Goal: Task Accomplishment & Management: Manage account settings

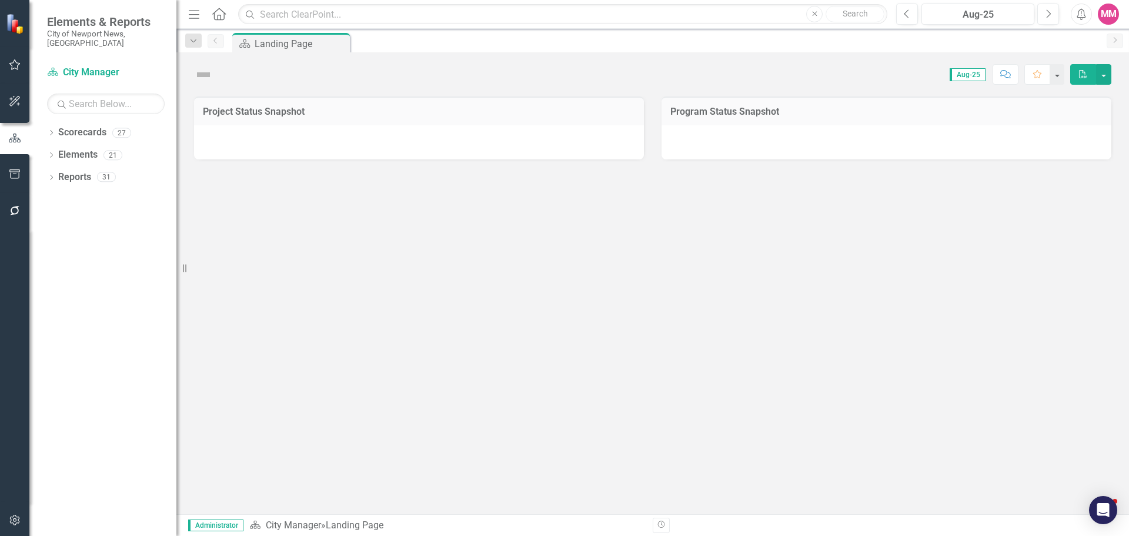
click at [248, 269] on div "Elements & Reports City of Newport News, VA Scorecard City Manager Search Dropd…" at bounding box center [564, 268] width 1129 height 536
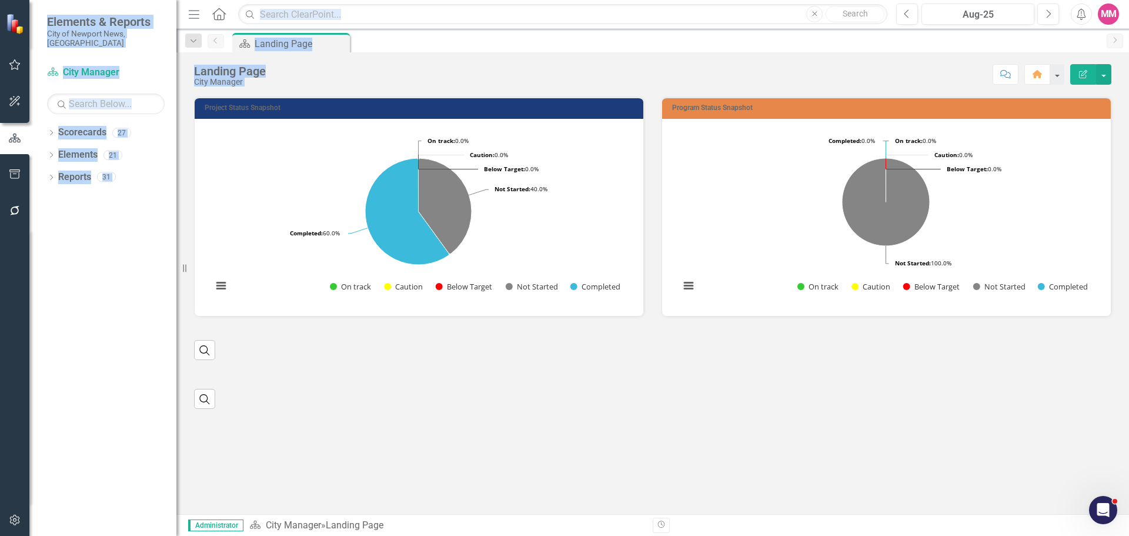
click at [567, 79] on div "Score: N/A Aug-25 Completed Comment Home Edit Report" at bounding box center [692, 74] width 840 height 20
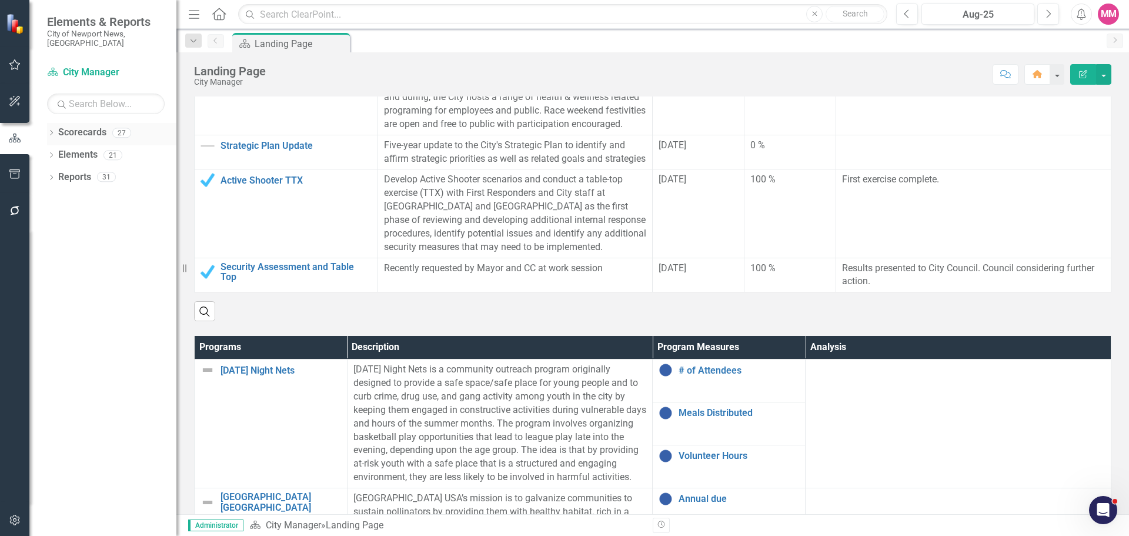
scroll to position [342, 0]
click at [51, 131] on icon "Dropdown" at bounding box center [51, 134] width 8 height 6
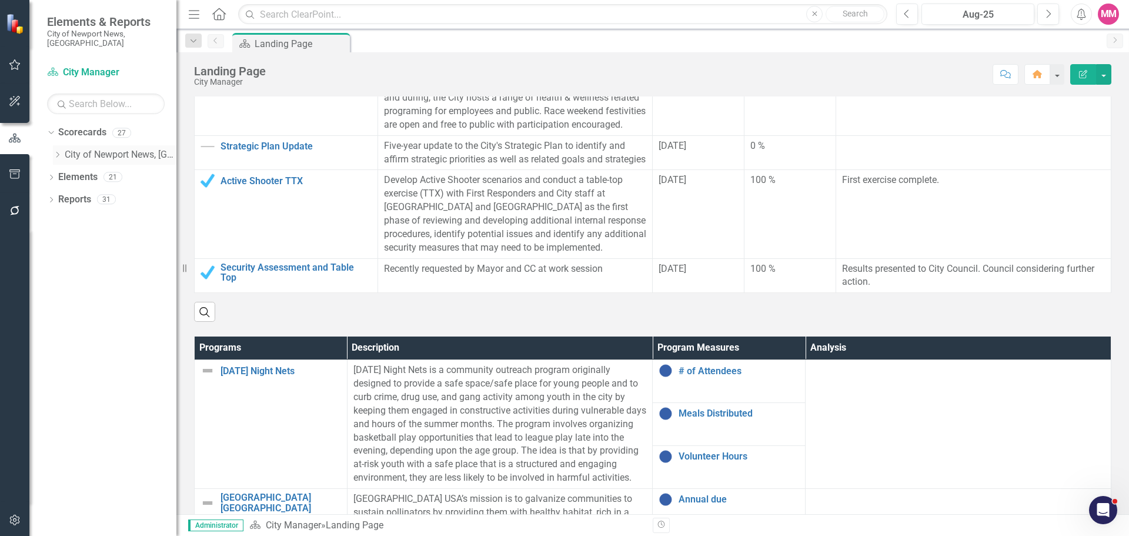
click at [58, 151] on icon "Dropdown" at bounding box center [57, 154] width 9 height 7
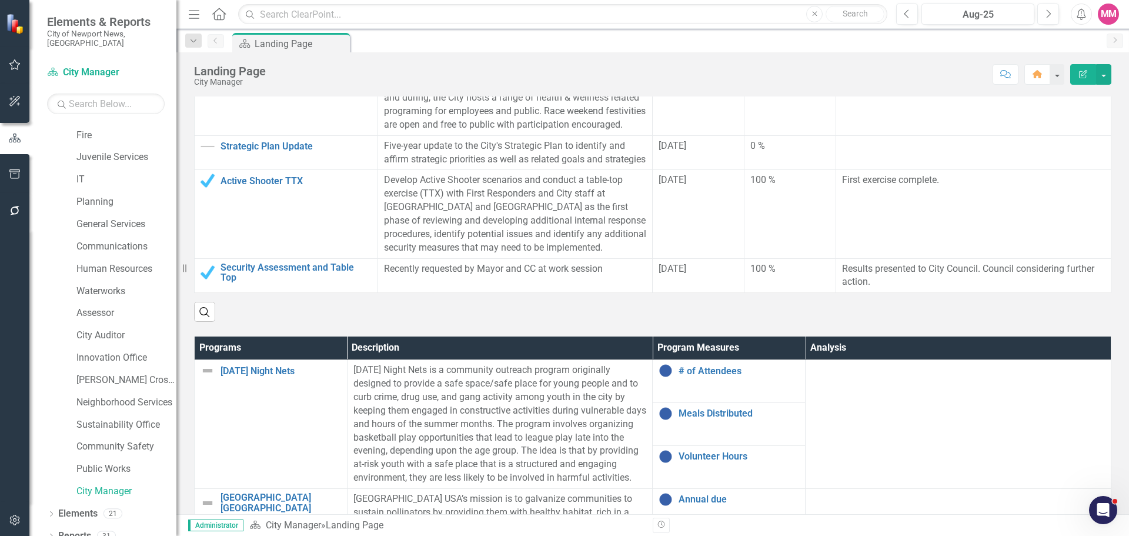
scroll to position [245, 0]
click at [116, 348] on link "Innovation Office" at bounding box center [126, 355] width 100 height 14
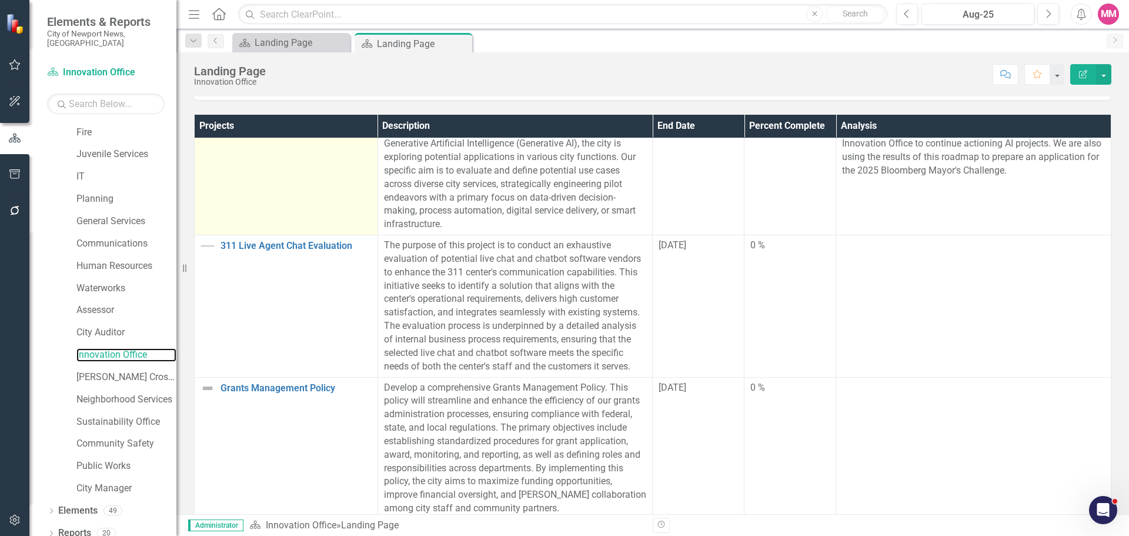
scroll to position [118, 0]
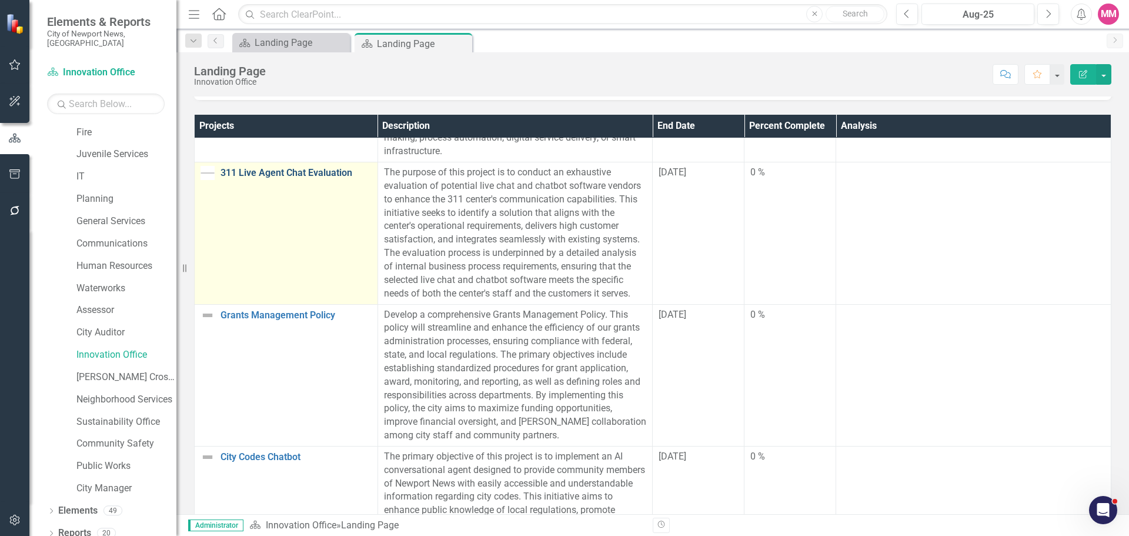
click at [268, 172] on link "311 Live Agent Chat Evaluation" at bounding box center [295, 173] width 151 height 11
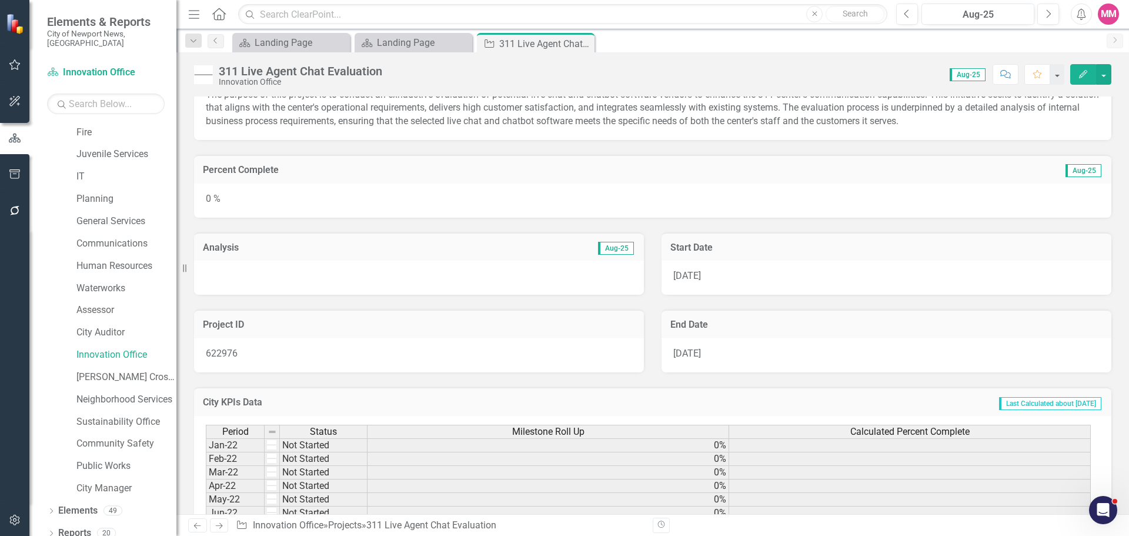
scroll to position [118, 0]
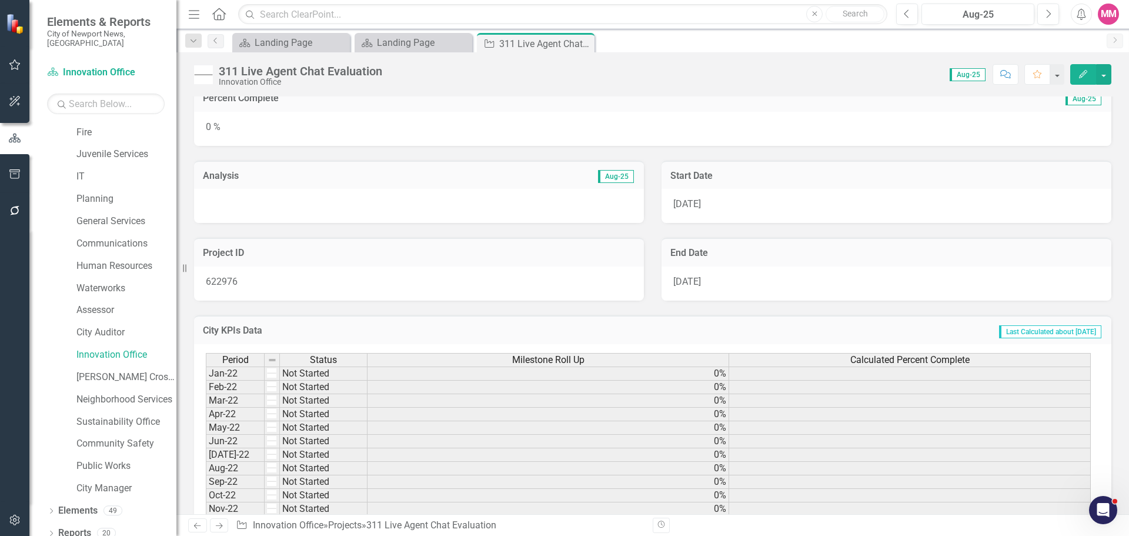
click at [452, 206] on div at bounding box center [419, 206] width 450 height 34
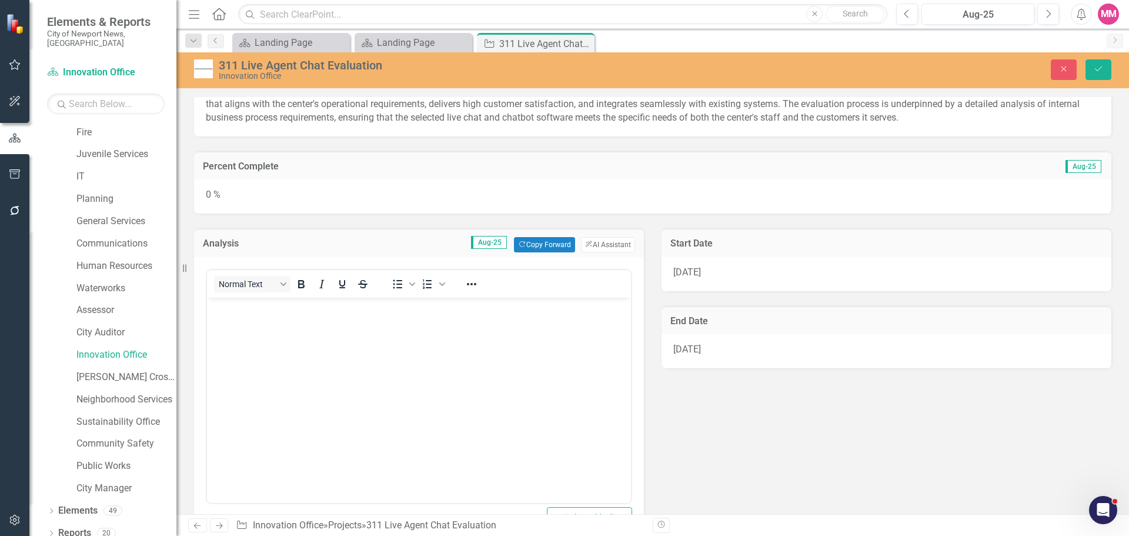
scroll to position [0, 0]
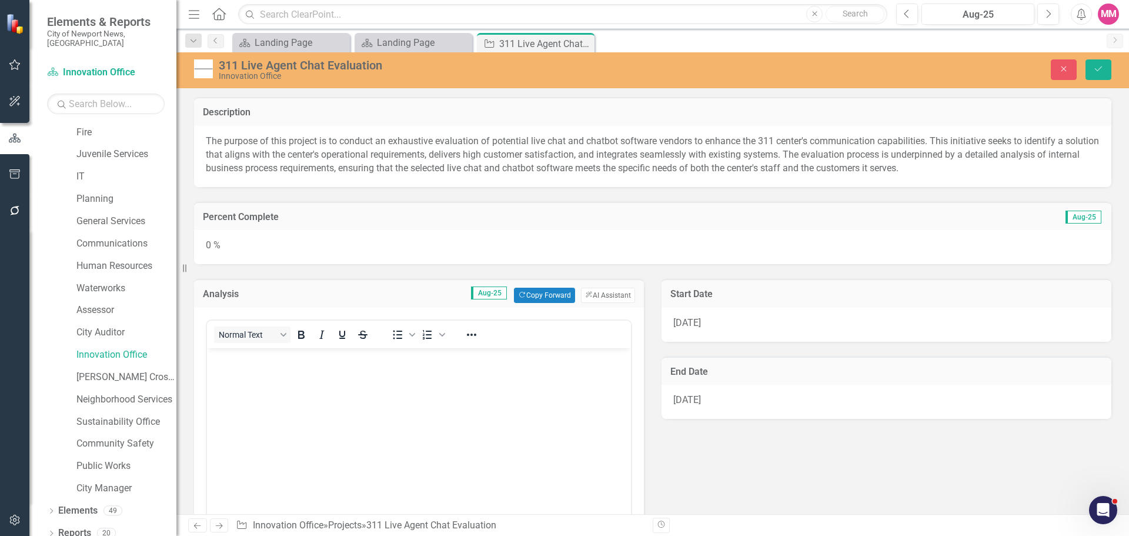
click at [931, 244] on div "0 %" at bounding box center [652, 247] width 917 height 34
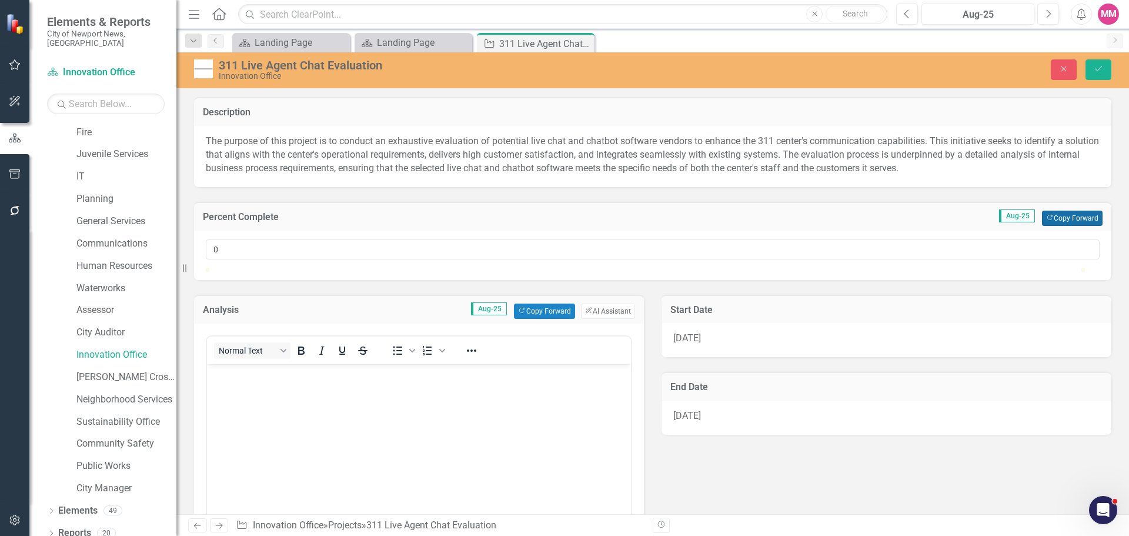
click at [1060, 220] on button "Copy Forward Copy Forward" at bounding box center [1072, 217] width 61 height 15
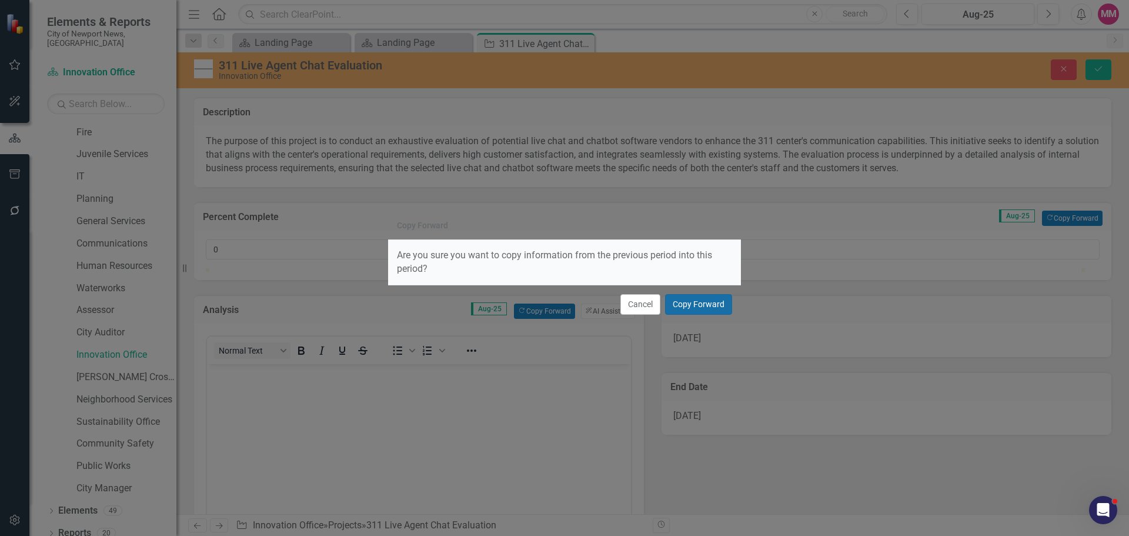
click at [694, 299] on button "Copy Forward" at bounding box center [698, 304] width 67 height 21
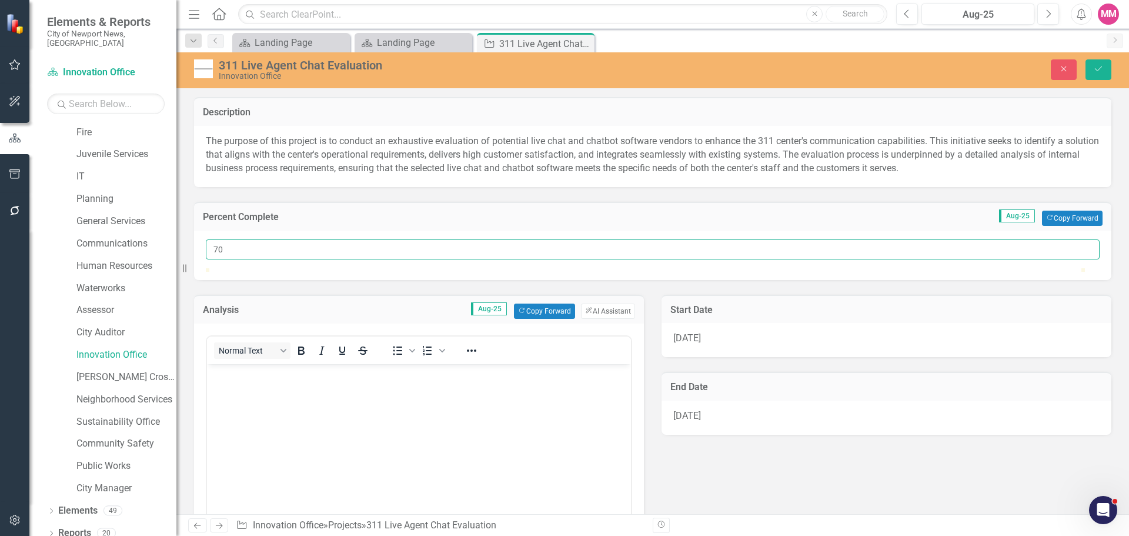
click at [222, 252] on input "70" at bounding box center [653, 249] width 894 height 20
type input "75"
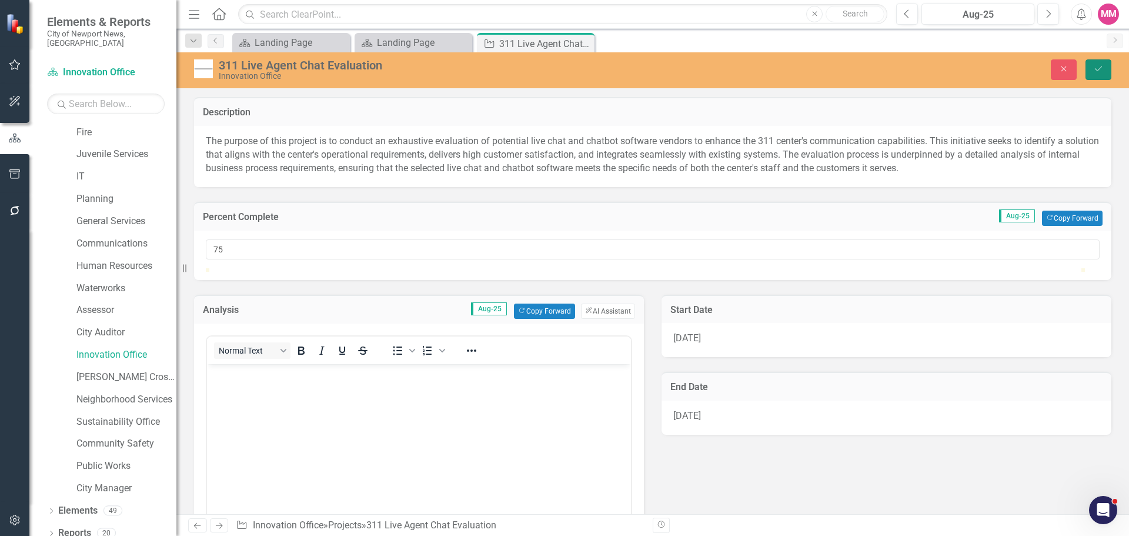
click at [1092, 71] on button "Save" at bounding box center [1098, 69] width 26 height 21
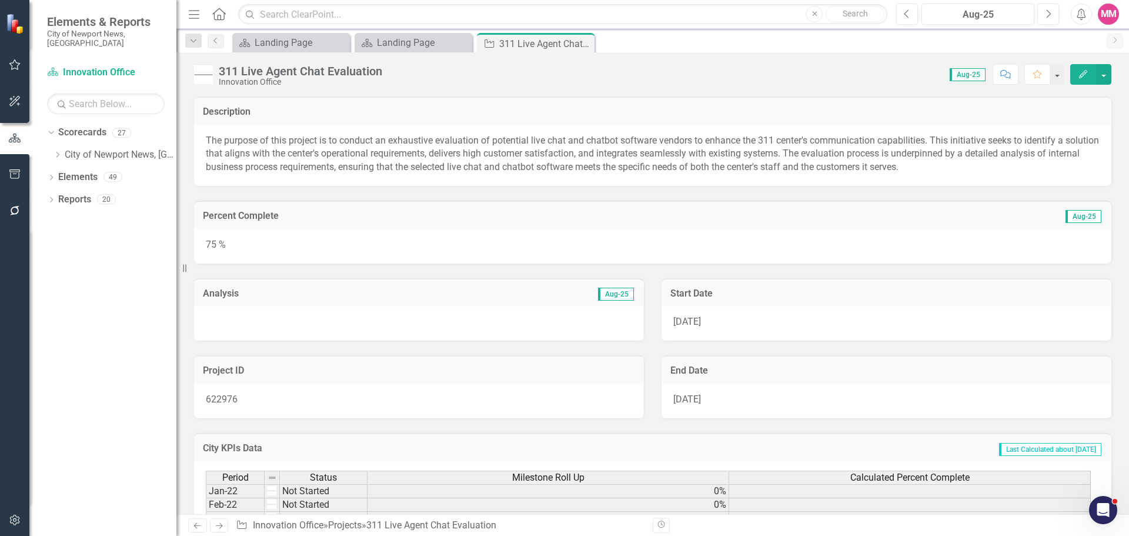
click at [439, 322] on div at bounding box center [419, 323] width 450 height 34
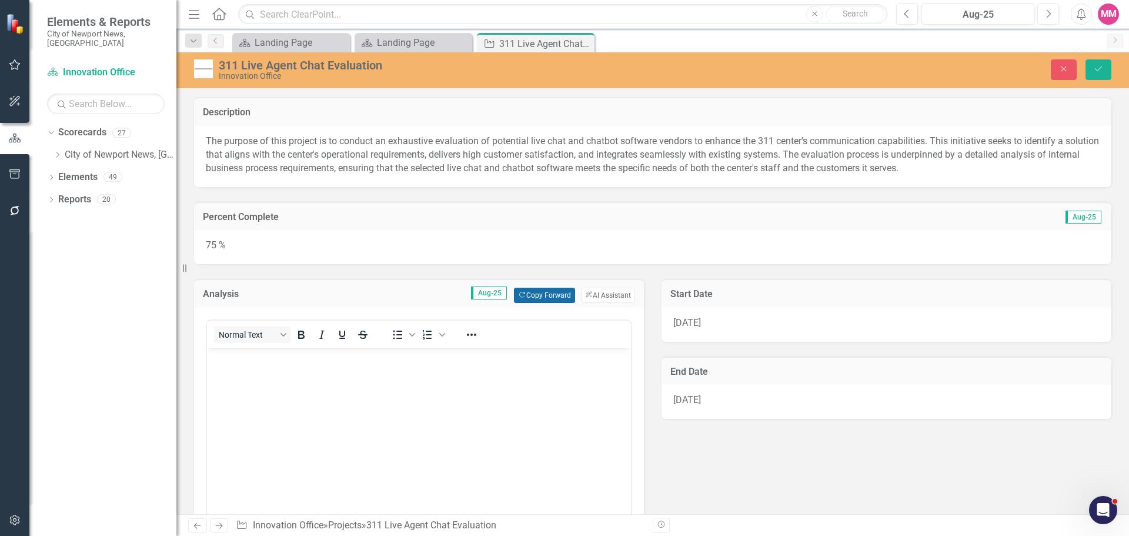
click at [550, 290] on button "Copy Forward Copy Forward" at bounding box center [544, 295] width 61 height 15
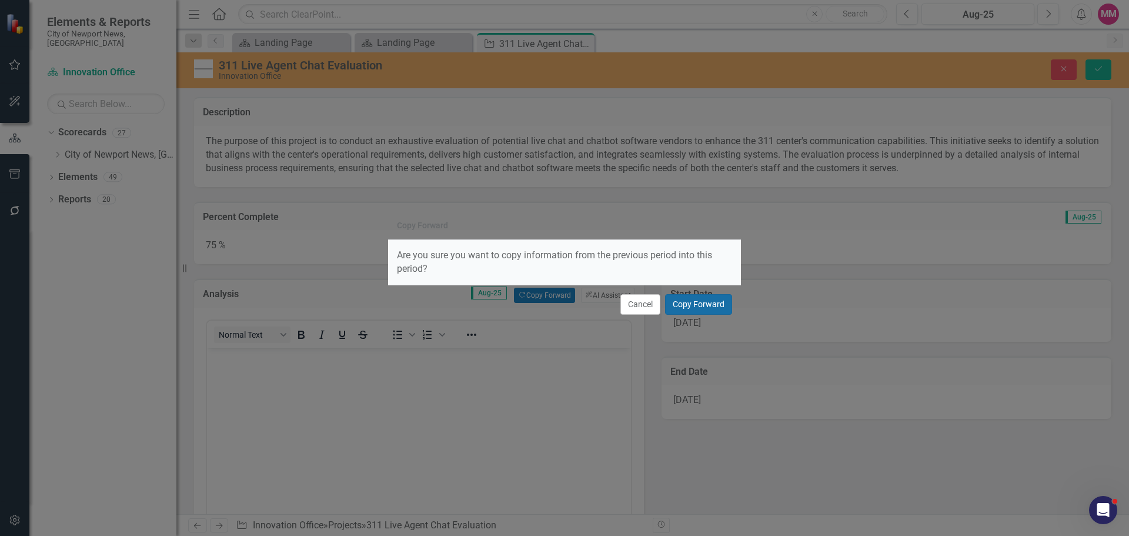
click at [698, 305] on button "Copy Forward" at bounding box center [698, 304] width 67 height 21
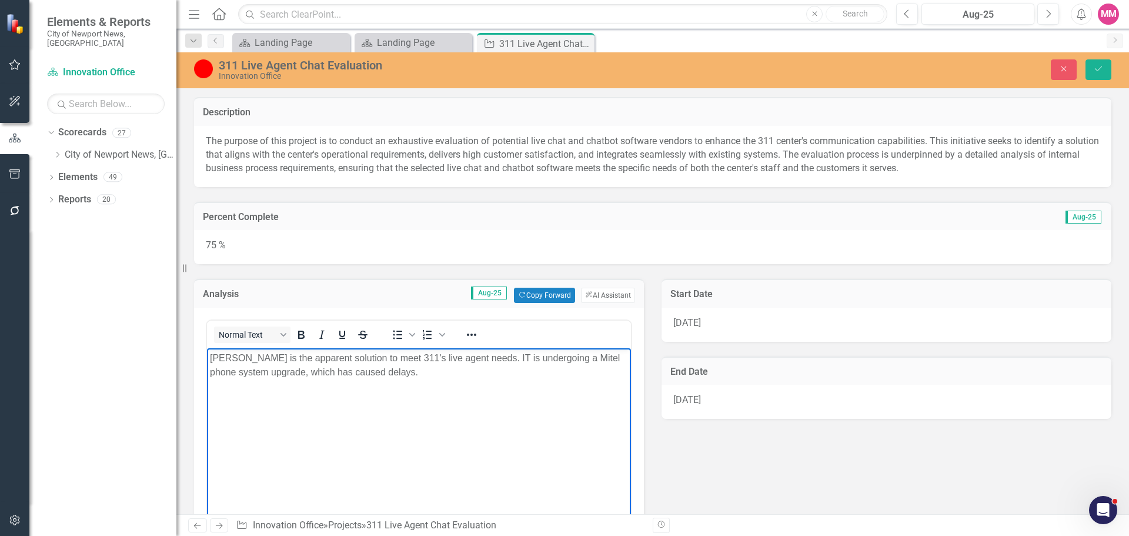
click at [409, 374] on p "Mitel is the apparent solution to meet 311's live agent needs. IT is undergoing…" at bounding box center [419, 365] width 418 height 28
drag, startPoint x: 414, startPoint y: 372, endPoint x: 418, endPoint y: 366, distance: 7.2
click at [418, 366] on p "Mitel is the apparent solution to meet 311's live agent needs. IT is undergoing…" at bounding box center [419, 365] width 418 height 28
click at [457, 357] on p "Mitel is the apparent solution to meet 311's live agent needs. IT is undergoing…" at bounding box center [419, 365] width 418 height 28
click at [463, 355] on p "Mitel is the apparent solution to meet 311's live agent needs. IT is undergoing…" at bounding box center [419, 365] width 418 height 28
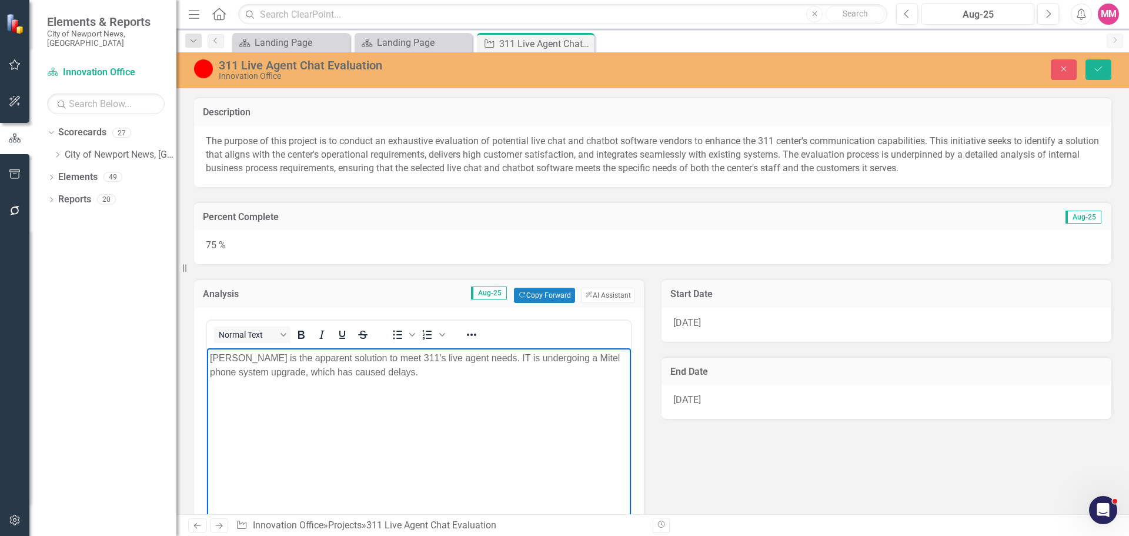
click at [464, 356] on p "Mitel is the apparent solution to meet 311's live agent needs. IT is undergoing…" at bounding box center [419, 365] width 418 height 28
click at [410, 372] on p "Mitel is the apparent solution to meet 311's live agent needs. IT is undergoing…" at bounding box center [419, 365] width 418 height 28
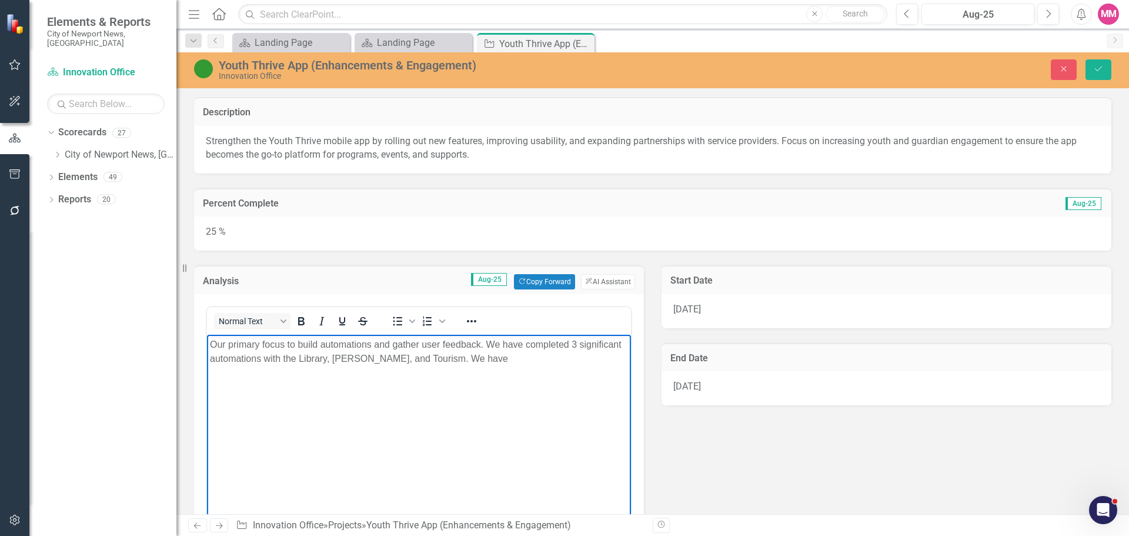
click at [506, 356] on p "Our primary focus to build automations and gather user feedback. We have comple…" at bounding box center [419, 351] width 418 height 28
click at [1105, 72] on button "Save" at bounding box center [1098, 69] width 26 height 21
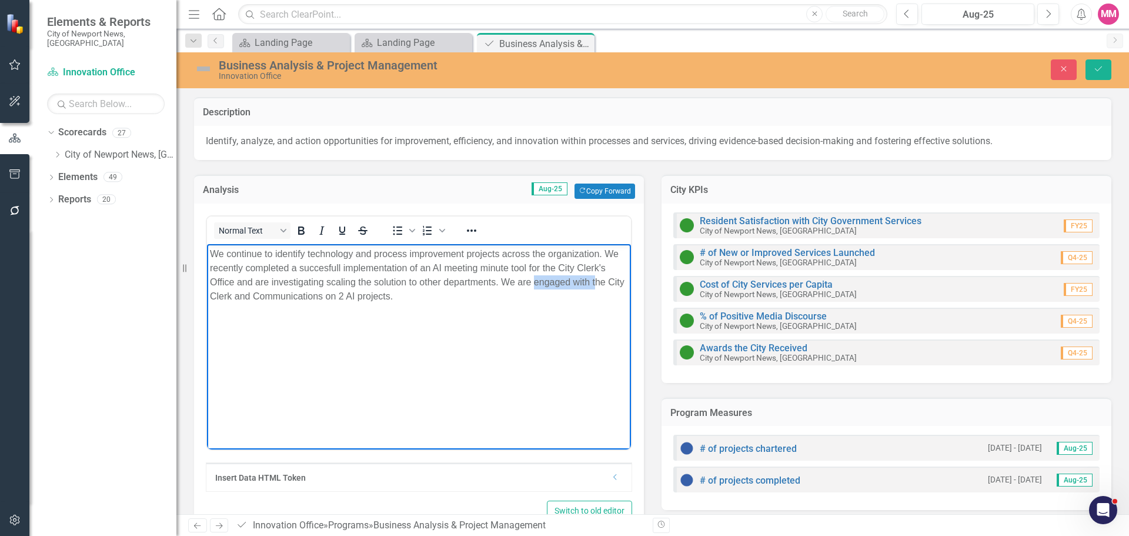
drag, startPoint x: 535, startPoint y: 283, endPoint x: 597, endPoint y: 282, distance: 61.7
click at [597, 282] on p "We continue to identify technology and process improvement projects across the …" at bounding box center [419, 275] width 418 height 56
click at [587, 285] on p "We continue to identify technology and process improvement projects across the …" at bounding box center [419, 275] width 418 height 56
click at [536, 284] on p "We continue to identify technology and process improvement projects across the …" at bounding box center [419, 275] width 418 height 56
drag, startPoint x: 282, startPoint y: 296, endPoint x: 214, endPoint y: 297, distance: 68.2
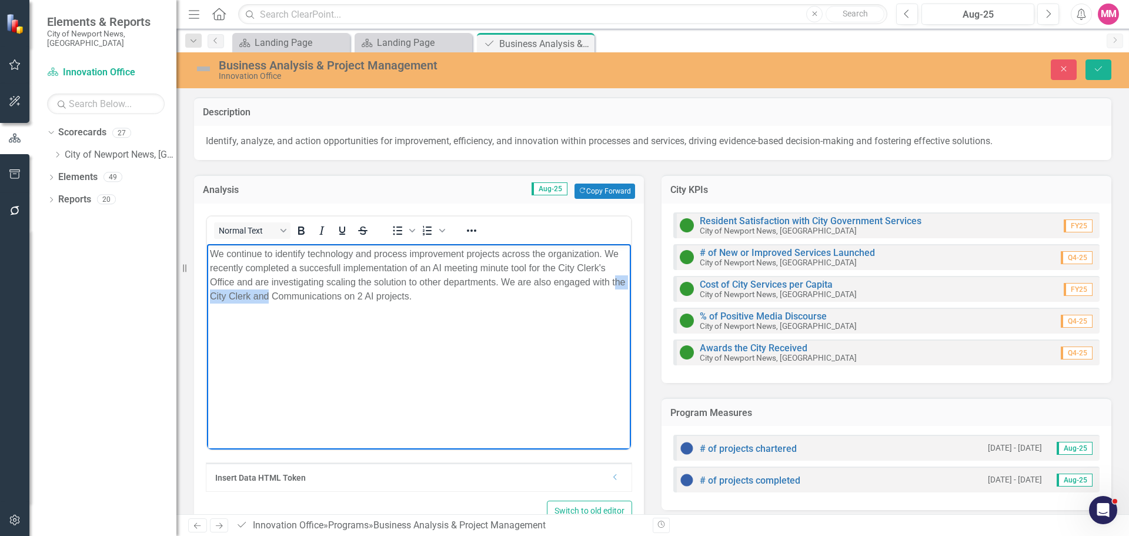
click at [214, 297] on p "We continue to identify technology and process improvement projects across the …" at bounding box center [419, 275] width 418 height 56
click at [302, 292] on p "We continue to identify technology and process improvement projects across the …" at bounding box center [419, 275] width 418 height 56
click at [351, 295] on p "We continue to identify technology and process improvement projects across the …" at bounding box center [419, 275] width 418 height 56
click at [1099, 68] on icon "Save" at bounding box center [1098, 69] width 11 height 8
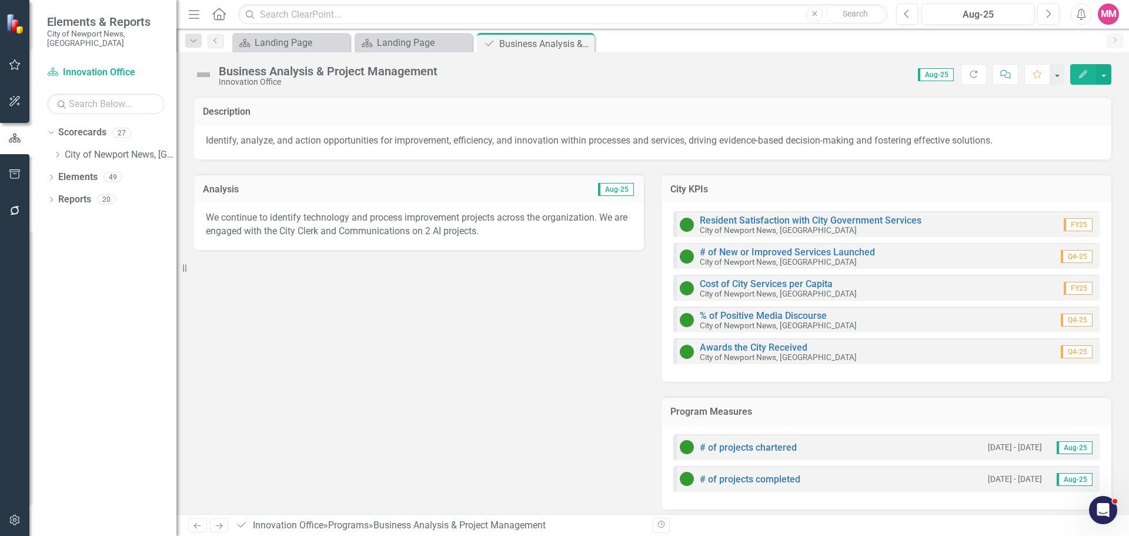
scroll to position [7, 0]
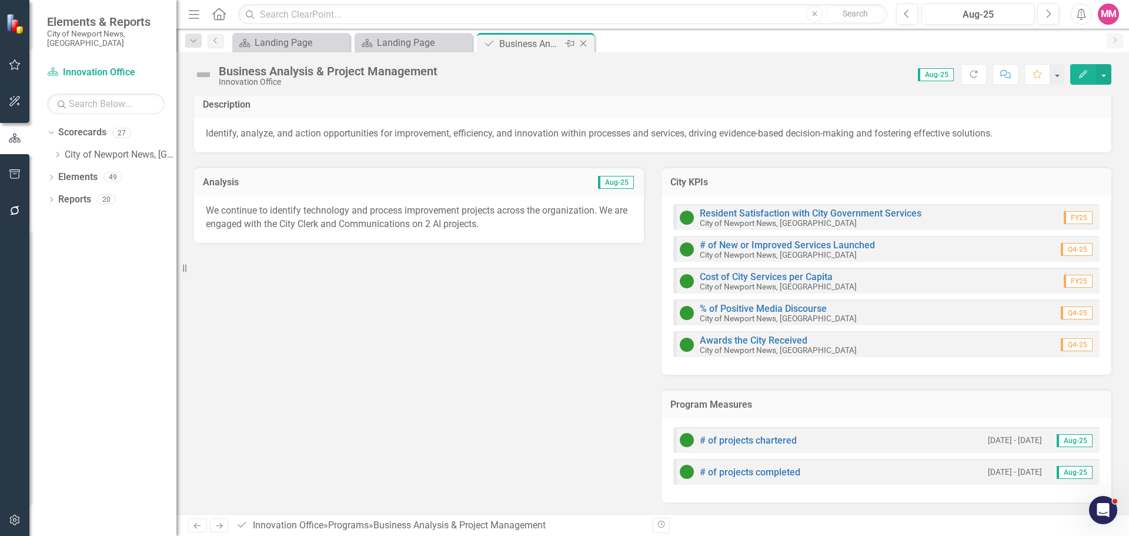
click at [585, 45] on icon "Close" at bounding box center [583, 43] width 12 height 9
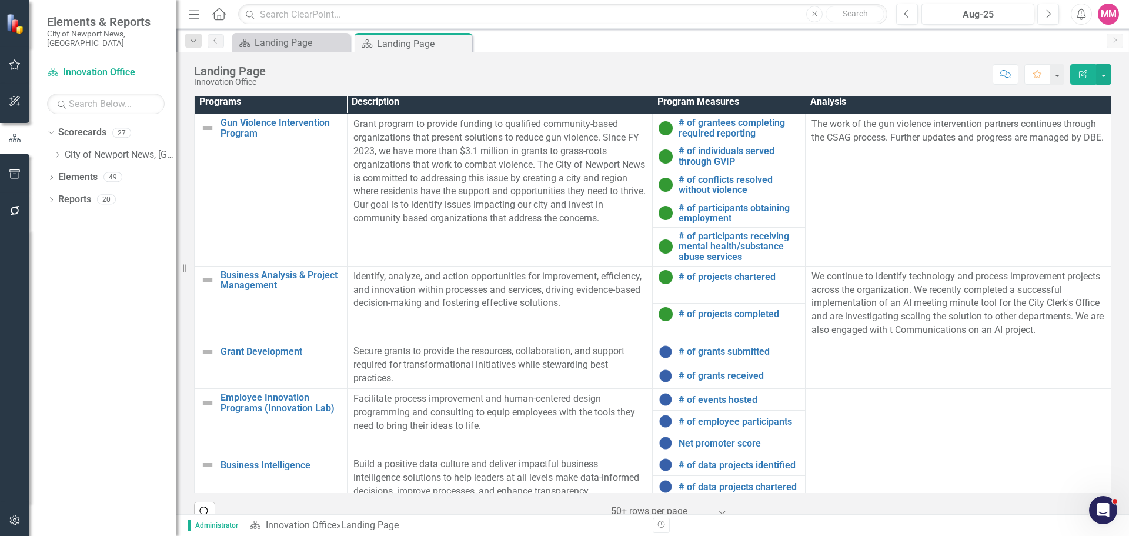
scroll to position [784, 0]
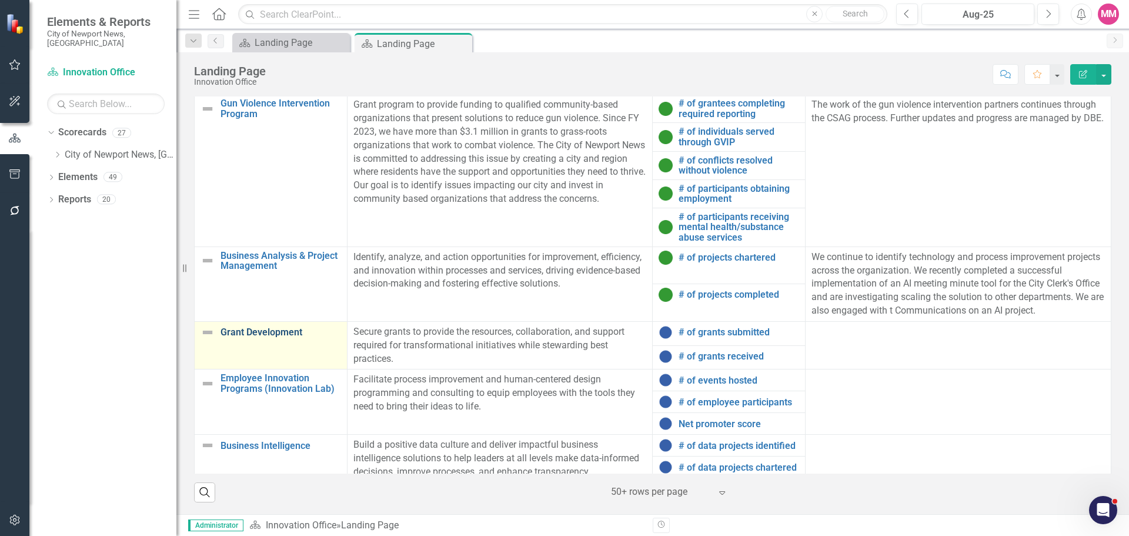
click at [279, 337] on link "Grant Development" at bounding box center [280, 332] width 121 height 11
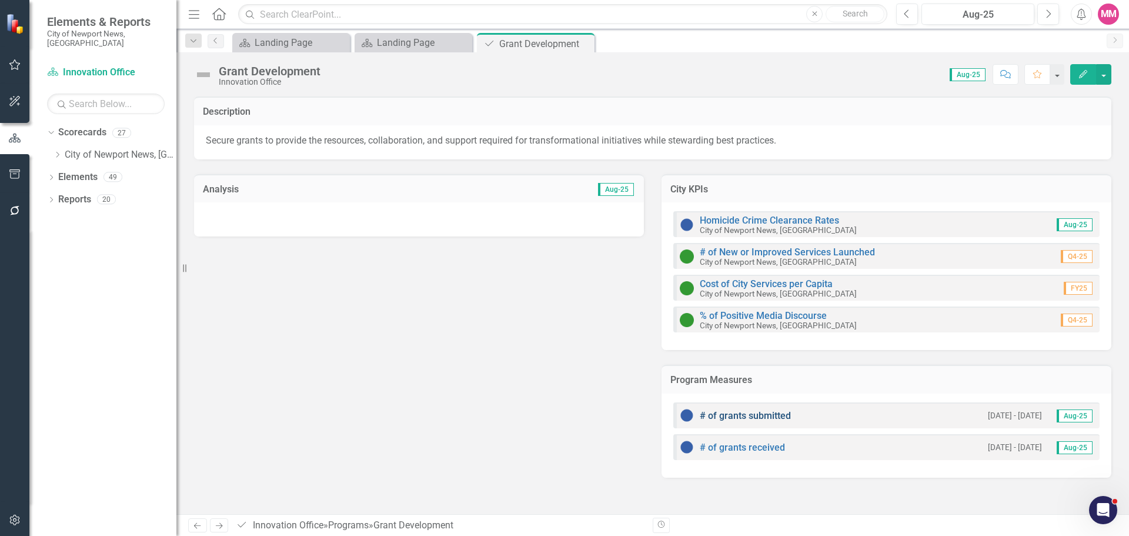
click at [744, 418] on link "# of grants submitted" at bounding box center [745, 415] width 91 height 11
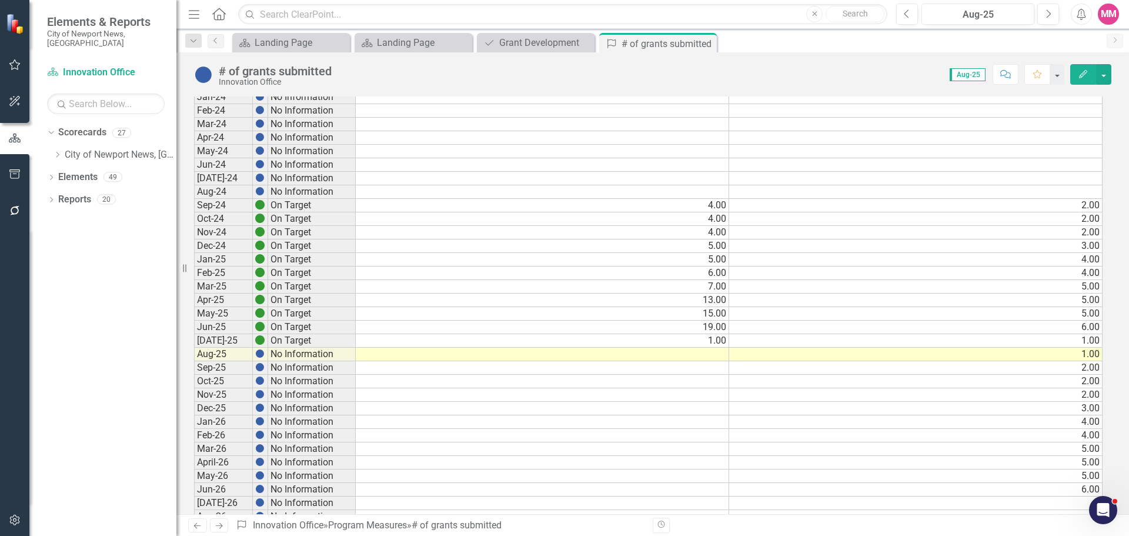
scroll to position [882, 0]
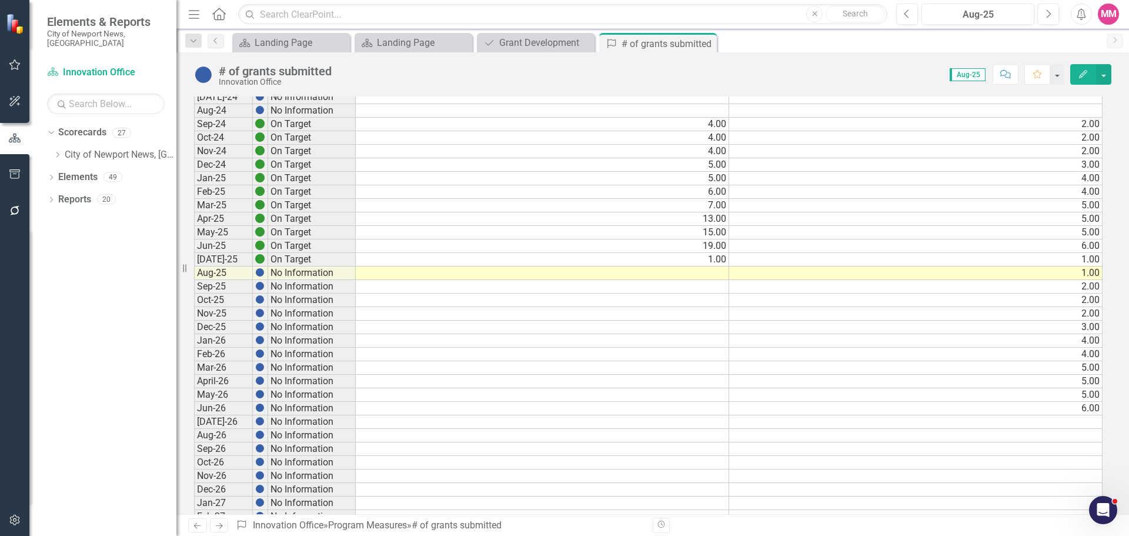
click at [689, 275] on td at bounding box center [542, 273] width 373 height 14
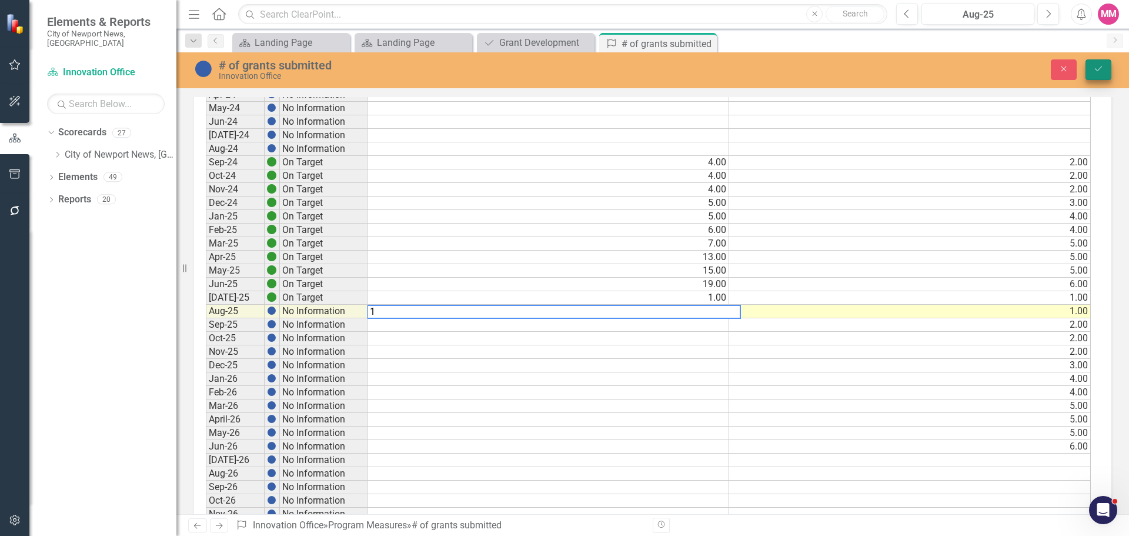
type textarea "1"
click at [1097, 71] on icon "Save" at bounding box center [1098, 69] width 11 height 8
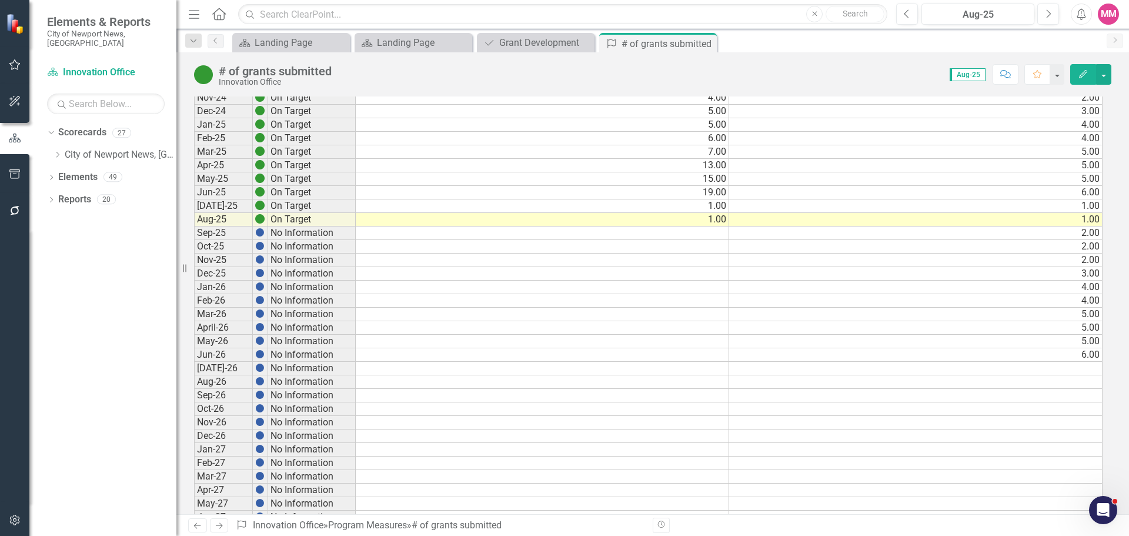
scroll to position [941, 0]
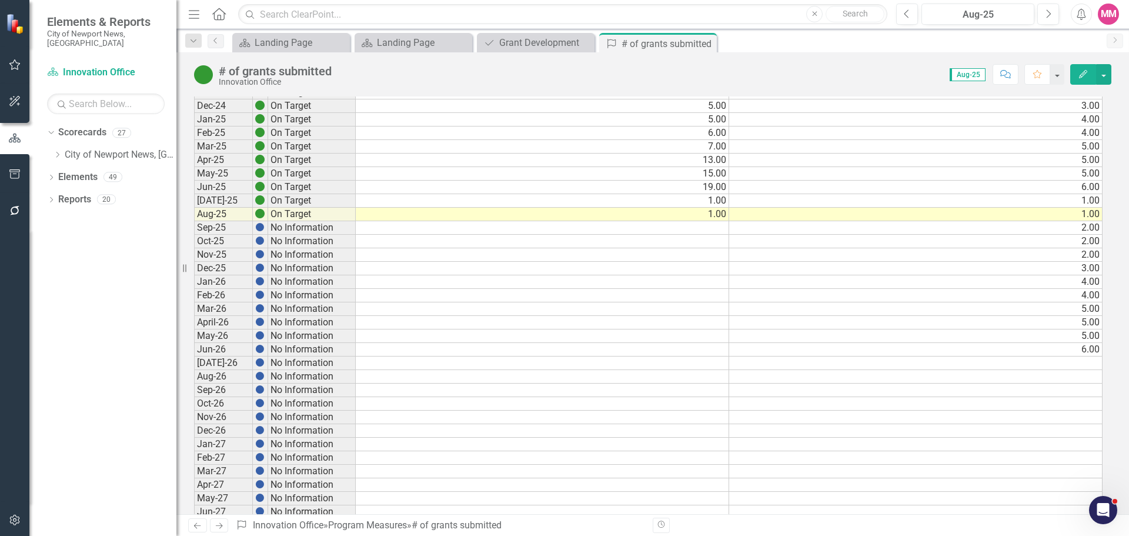
click at [699, 218] on td "1.00" at bounding box center [542, 215] width 373 height 14
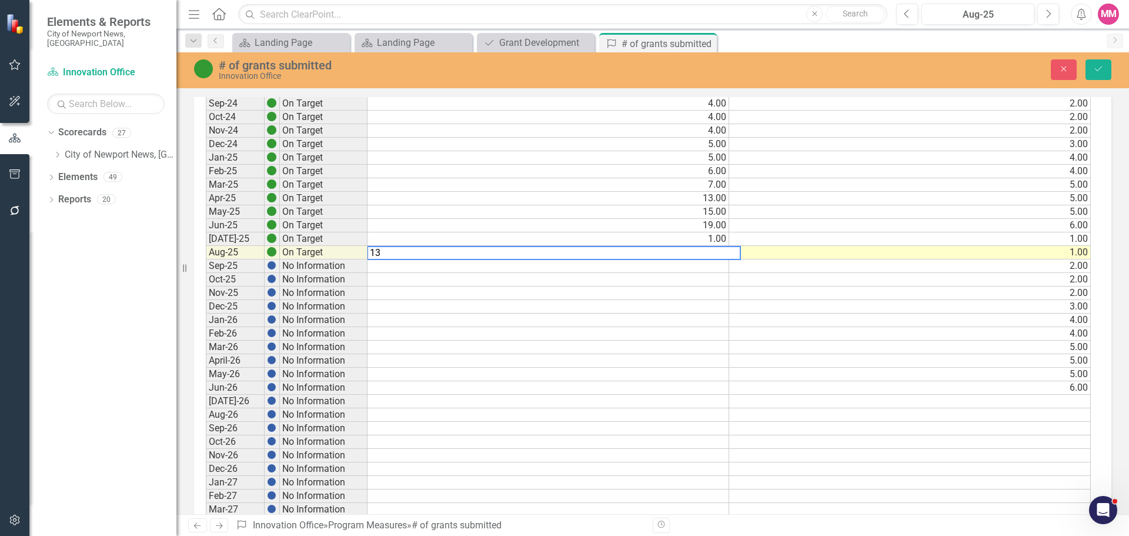
type textarea "1"
type textarea "3"
click at [1093, 74] on button "Save" at bounding box center [1098, 69] width 26 height 21
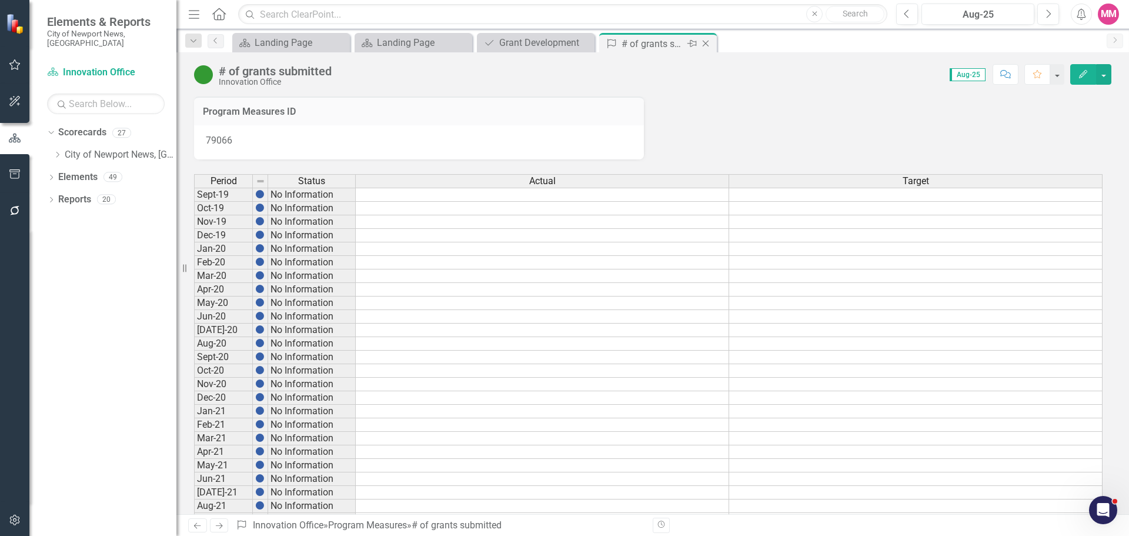
click at [708, 44] on icon "Close" at bounding box center [706, 43] width 12 height 9
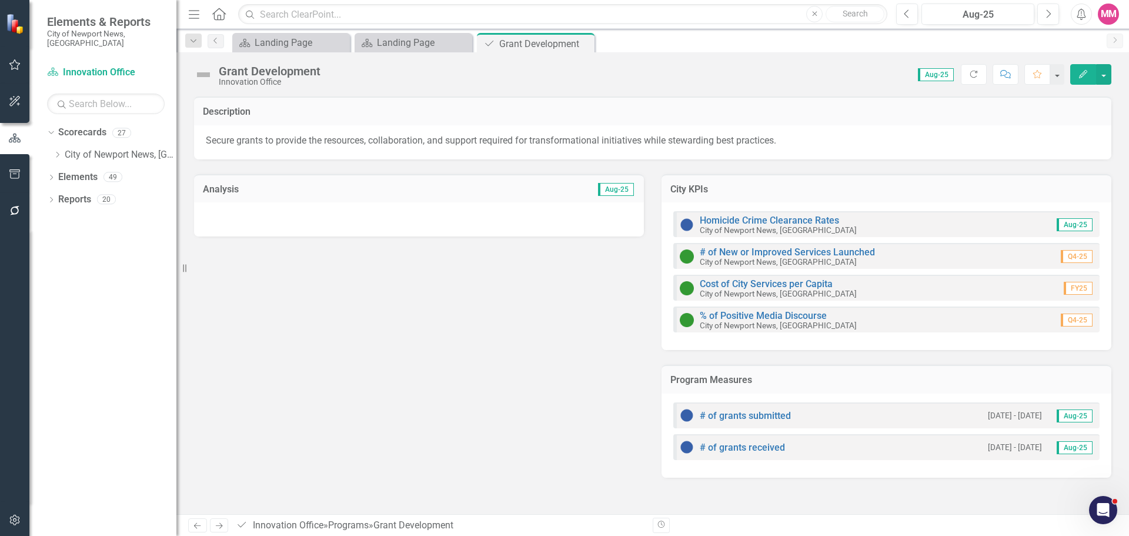
click at [365, 226] on div at bounding box center [419, 219] width 450 height 34
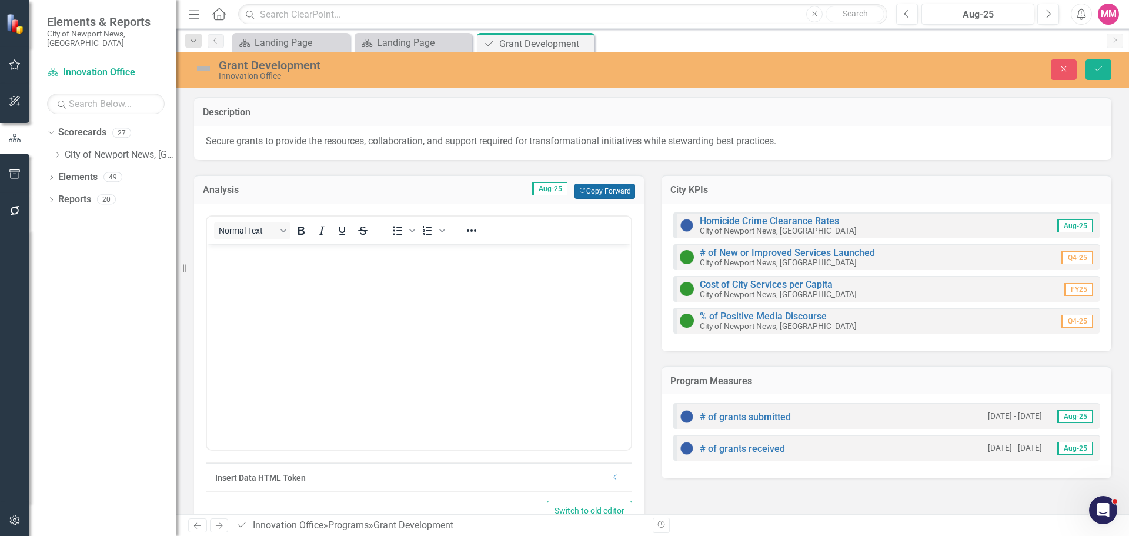
click at [586, 185] on button "Copy Forward Copy Forward" at bounding box center [604, 190] width 61 height 15
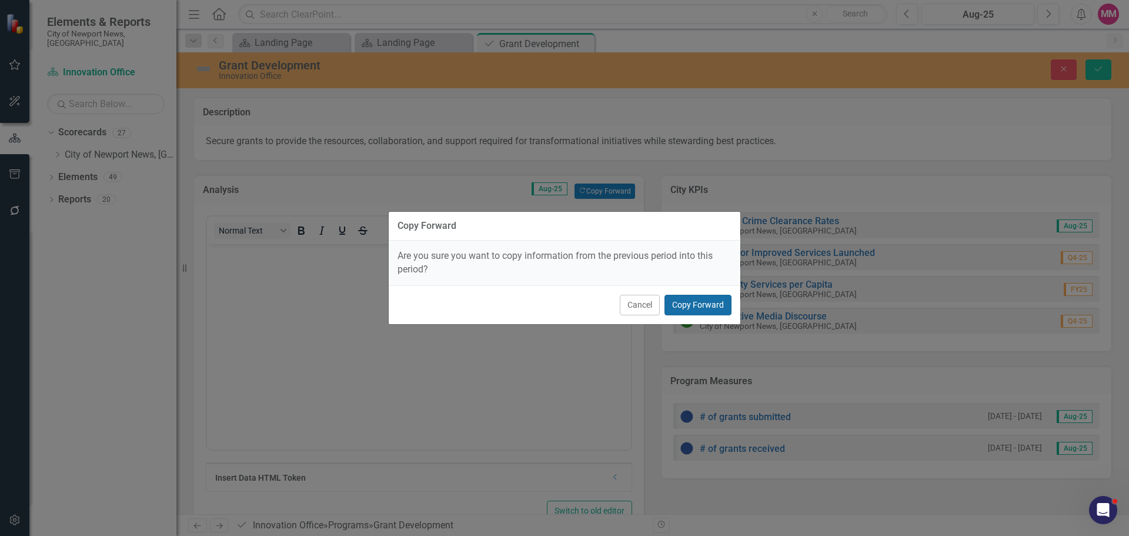
click at [717, 306] on button "Copy Forward" at bounding box center [697, 305] width 67 height 21
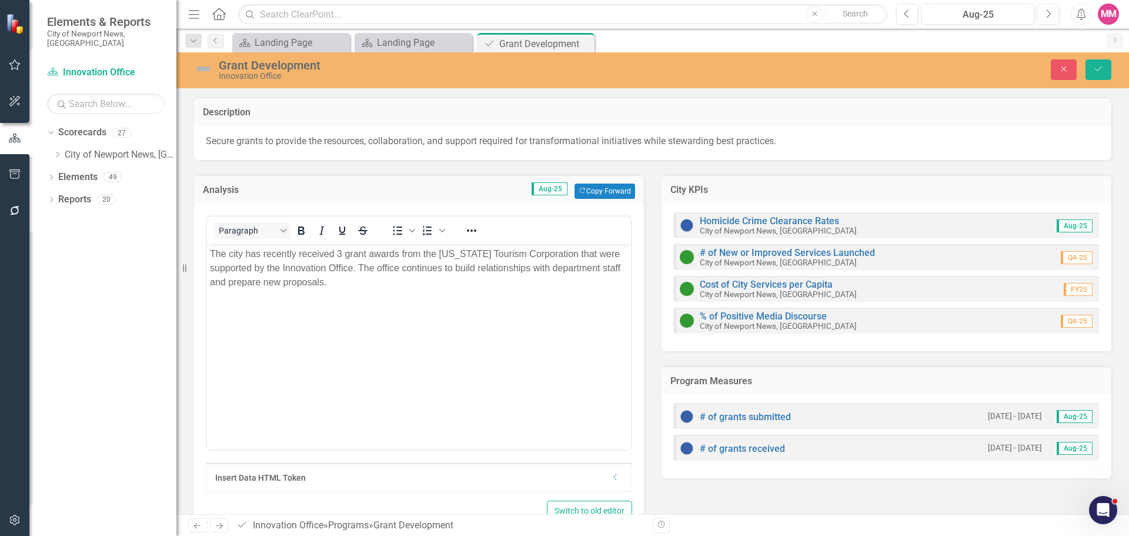
click at [473, 279] on p "The city has recently received 3 grant awards from the [US_STATE] Tourism Corpo…" at bounding box center [419, 268] width 418 height 42
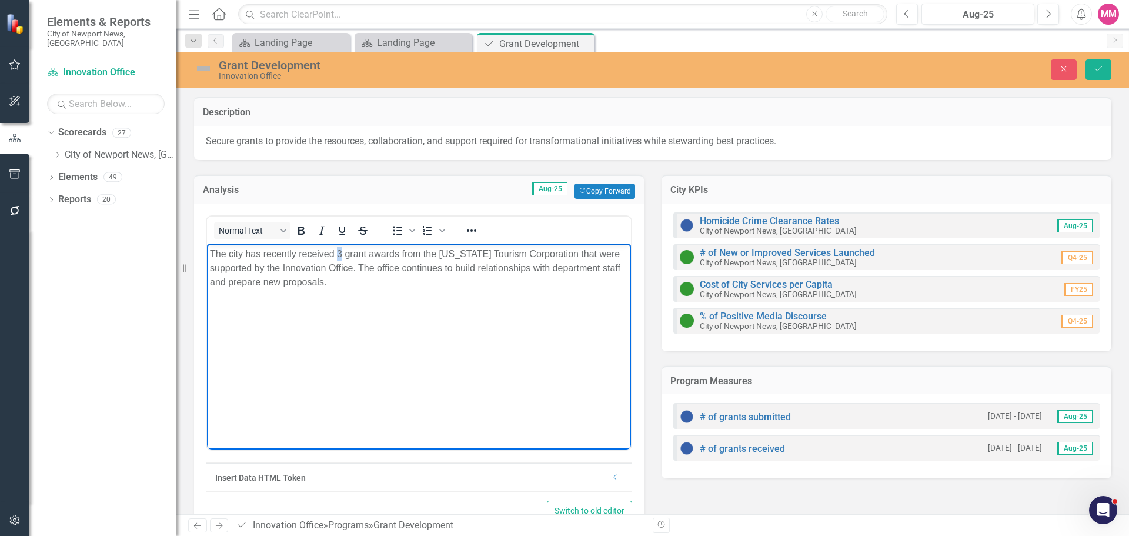
click at [337, 254] on p "The city has recently received 3 grant awards from the [US_STATE] Tourism Corpo…" at bounding box center [419, 268] width 418 height 42
click at [343, 264] on p "The city has recently received 3 grant awards from the [US_STATE] Tourism Corpo…" at bounding box center [419, 268] width 418 height 42
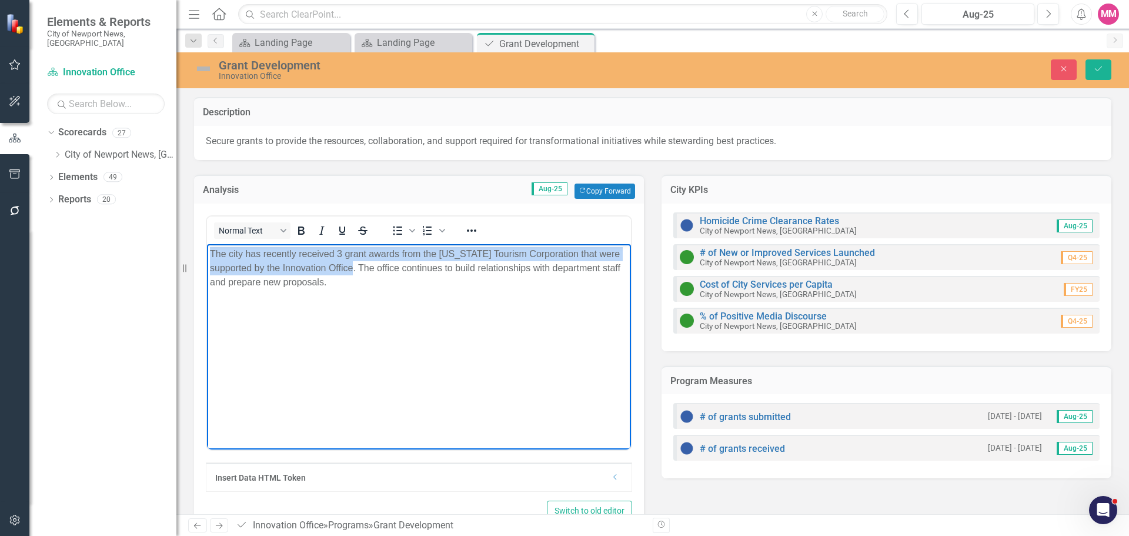
drag, startPoint x: 357, startPoint y: 266, endPoint x: 212, endPoint y: 255, distance: 145.1
click at [212, 255] on p "The city has recently received 3 grant awards from the [US_STATE] Tourism Corpo…" at bounding box center [419, 268] width 418 height 42
click at [339, 268] on p "The city has recently received 3 grant awards from the [US_STATE] Tourism Corpo…" at bounding box center [419, 268] width 418 height 42
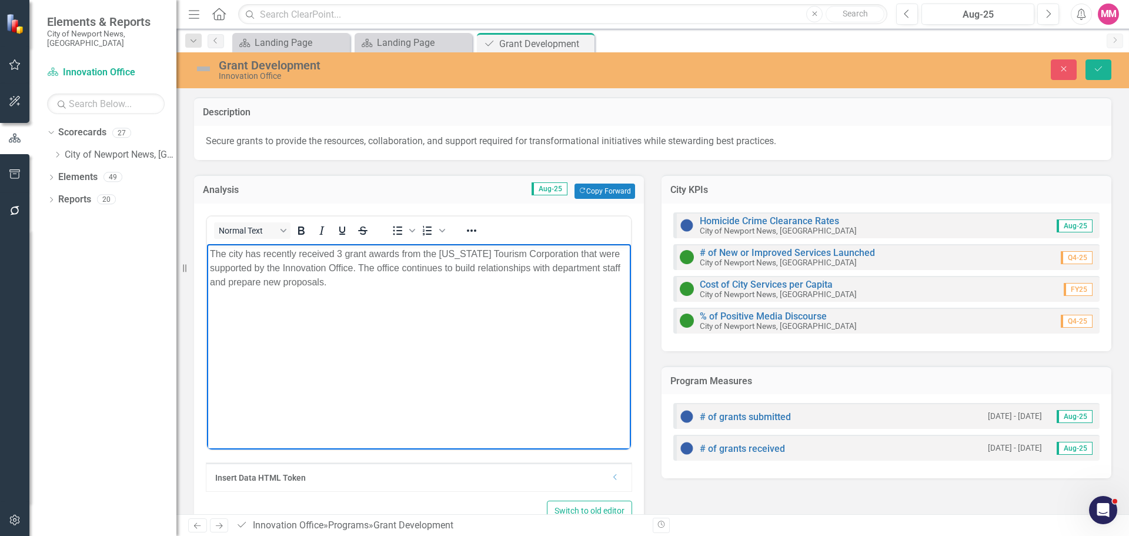
click at [351, 275] on p "The city has recently received 3 grant awards from the [US_STATE] Tourism Corpo…" at bounding box center [419, 268] width 418 height 42
click at [347, 281] on p "The city has recently received 3 grant awards from the [US_STATE] Tourism Corpo…" at bounding box center [419, 268] width 418 height 42
click at [341, 254] on p "The city has recently received 3 grant awards from the [US_STATE] Tourism Corpo…" at bounding box center [419, 268] width 418 height 42
click at [212, 253] on p "The city has recently received 3 grant awards from the [US_STATE] Tourism Corpo…" at bounding box center [419, 268] width 418 height 42
click at [520, 254] on p "The Innovation Office is currently supporting 8 grant development projectsThe c…" at bounding box center [419, 275] width 418 height 56
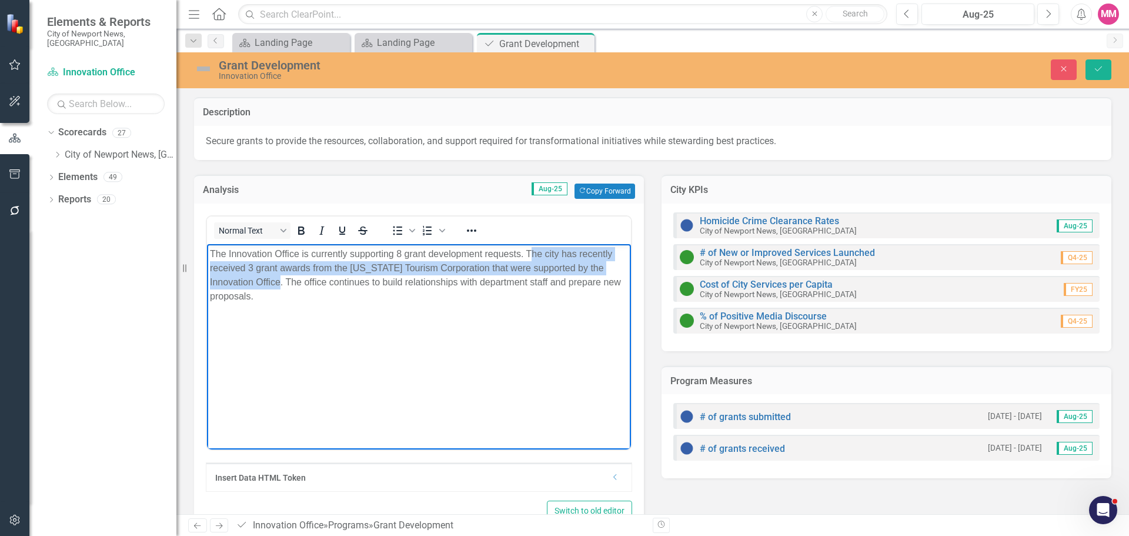
drag, startPoint x: 529, startPoint y: 252, endPoint x: 285, endPoint y: 285, distance: 246.8
click at [285, 285] on p "The Innovation Office is currently supporting 8 grant development requests. The…" at bounding box center [419, 275] width 418 height 56
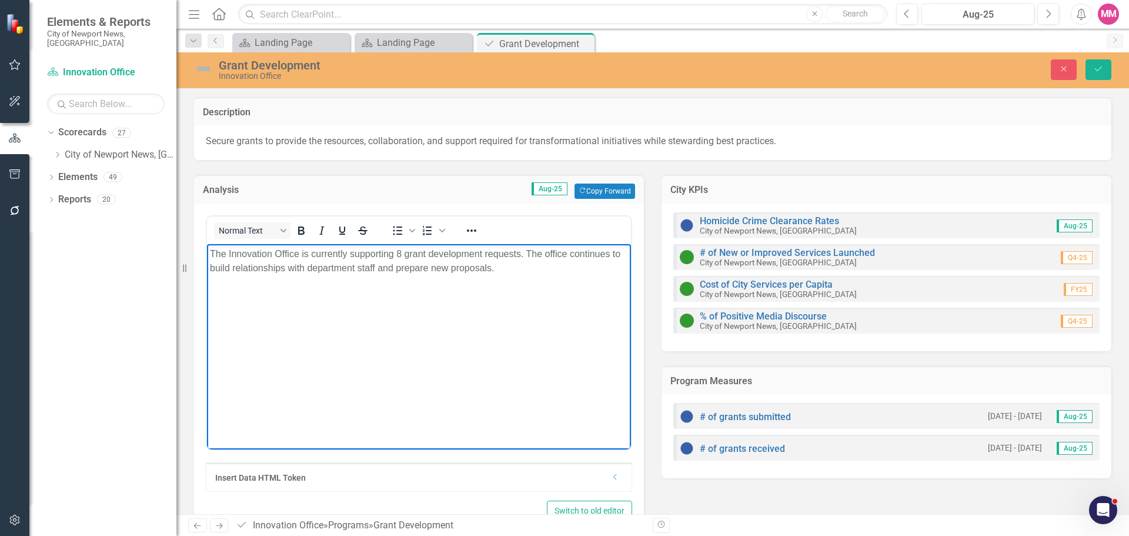
click at [522, 252] on p "The Innovation Office is currently supporting 8 grant development requests. The…" at bounding box center [419, 261] width 418 height 28
click at [402, 279] on p "The Innovation Office is currently supporting 8 grant development requests with…" at bounding box center [419, 268] width 418 height 42
click at [1092, 63] on button "Save" at bounding box center [1098, 69] width 26 height 21
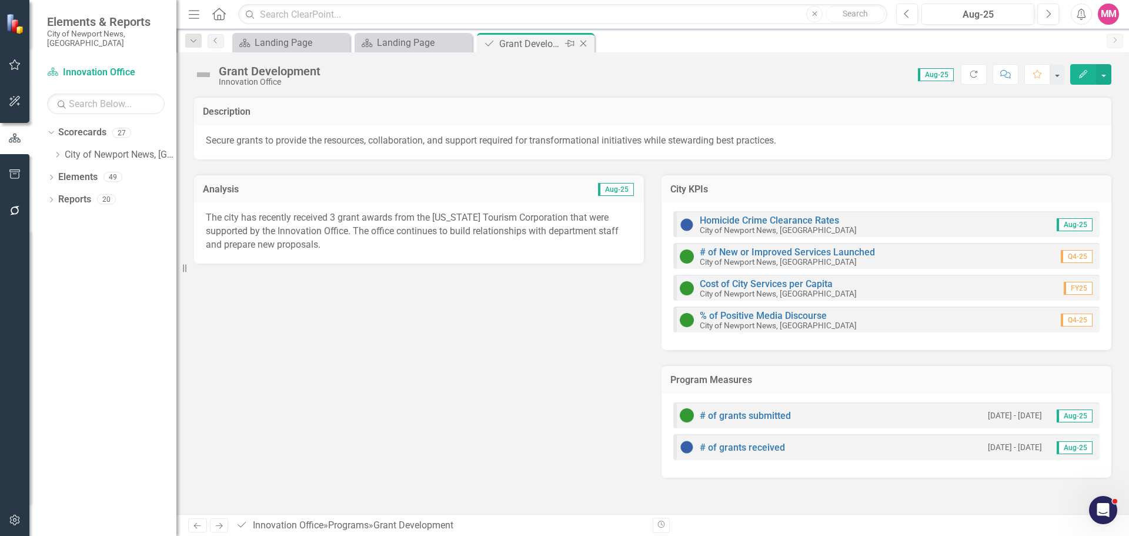
click at [587, 41] on icon "Close" at bounding box center [583, 43] width 12 height 9
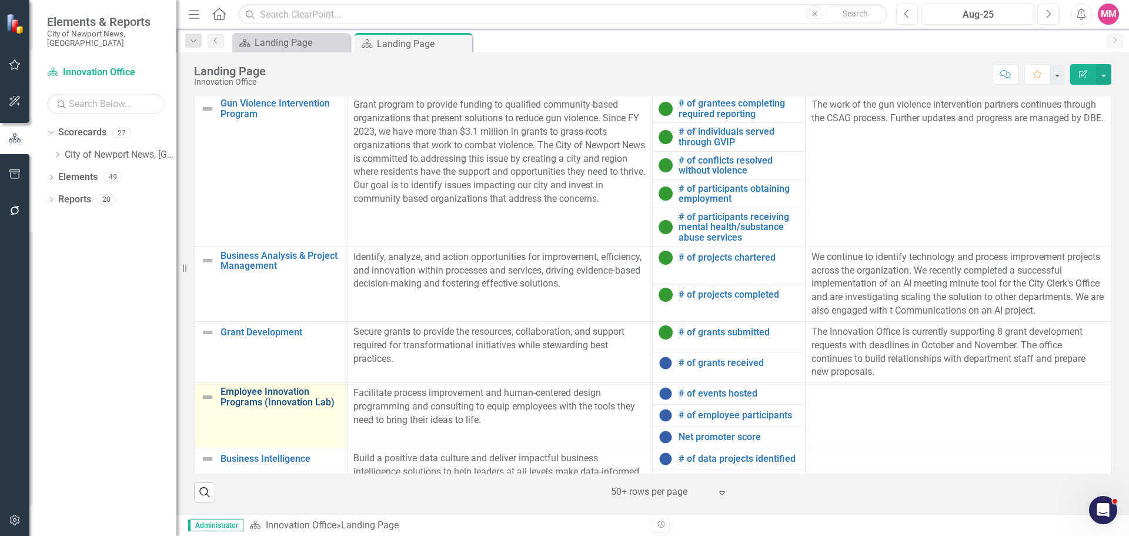
scroll to position [60, 0]
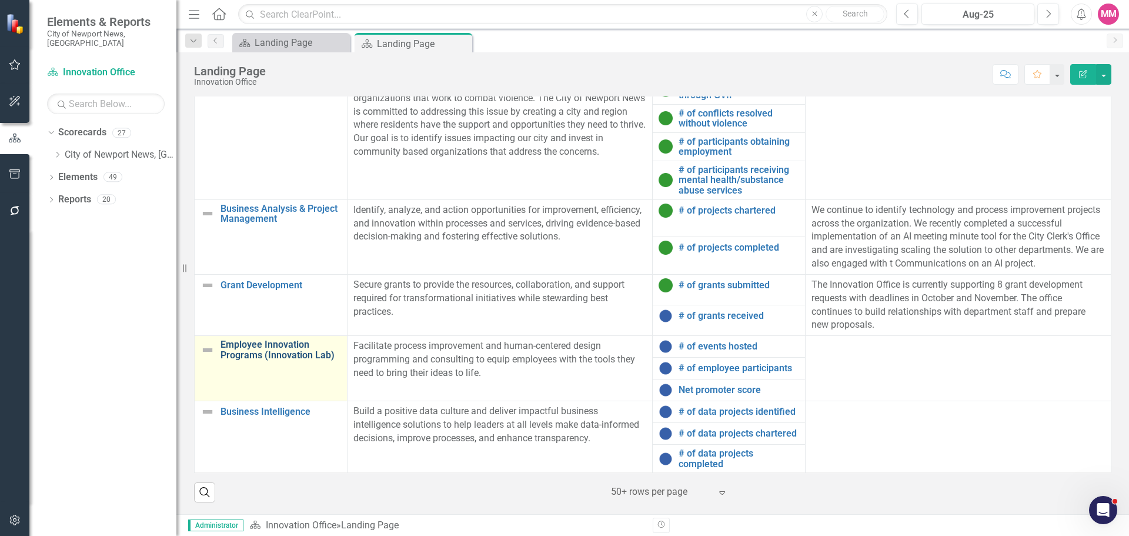
click at [276, 356] on link "Employee Innovation Programs (Innovation Lab)" at bounding box center [280, 349] width 121 height 21
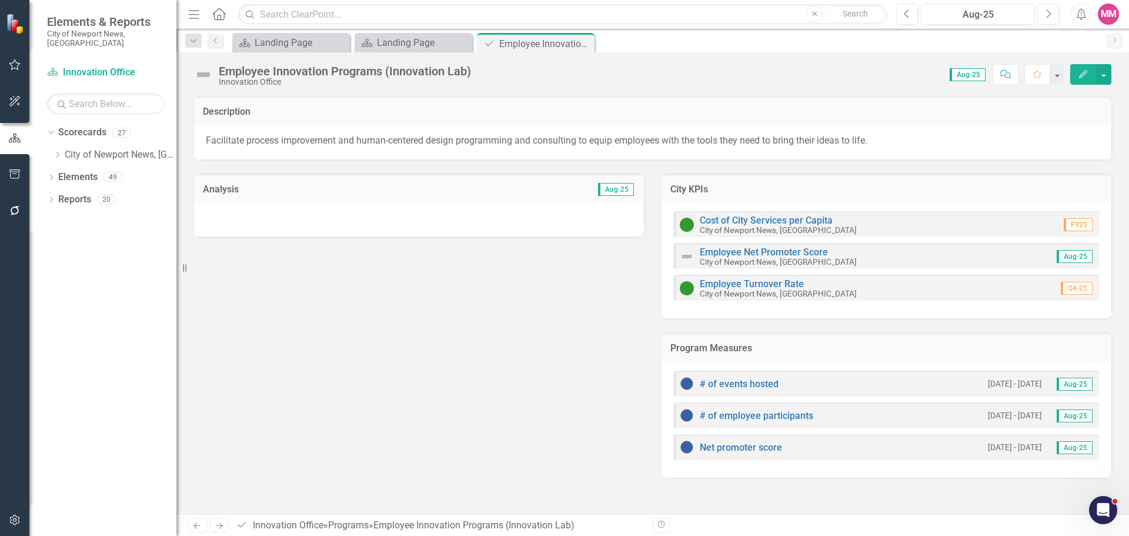
click at [447, 223] on div at bounding box center [419, 219] width 450 height 34
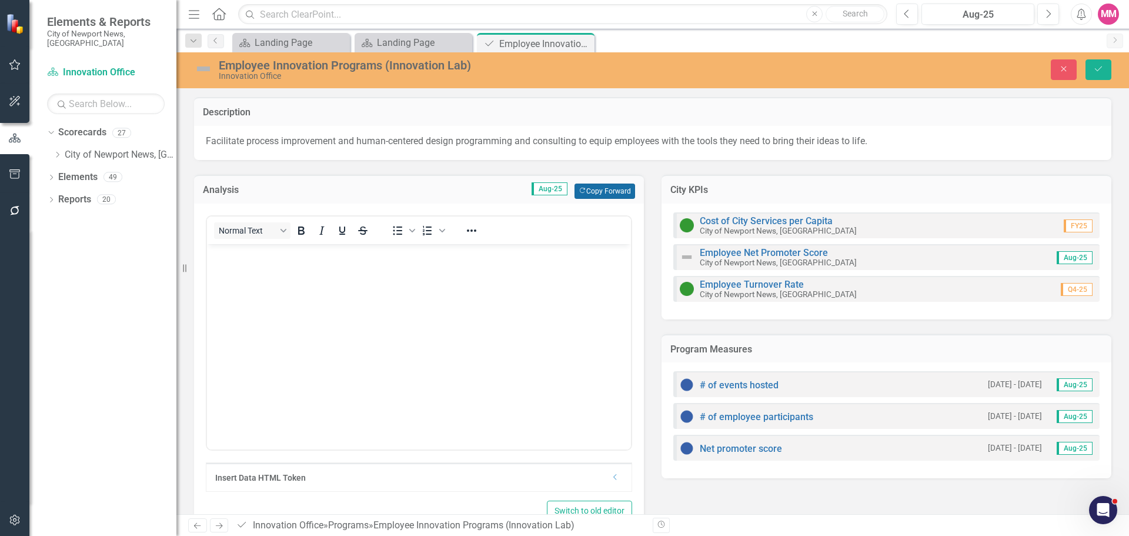
click at [596, 188] on button "Copy Forward Copy Forward" at bounding box center [604, 190] width 61 height 15
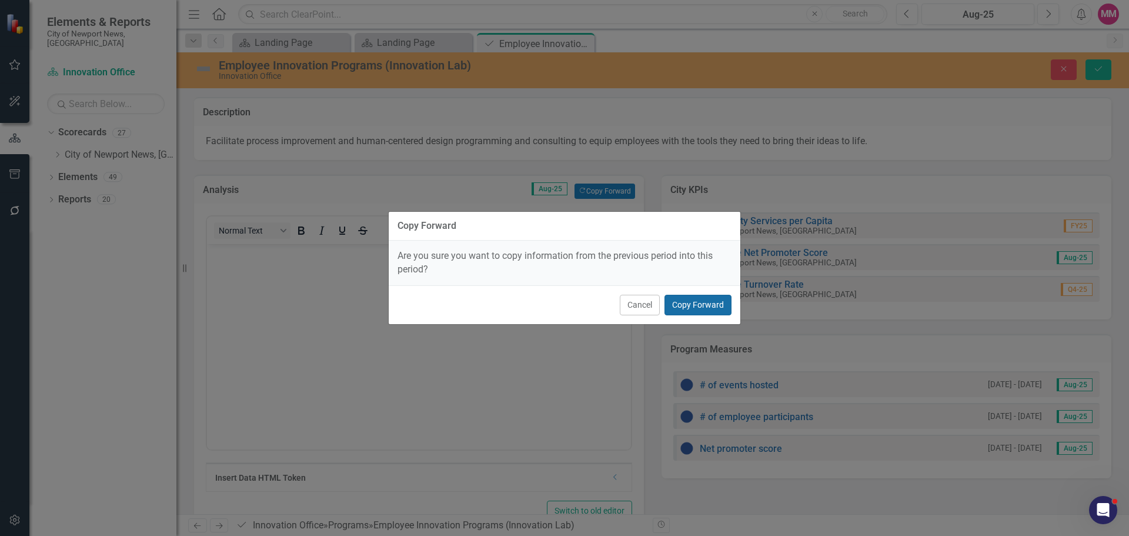
click at [700, 306] on button "Copy Forward" at bounding box center [697, 305] width 67 height 21
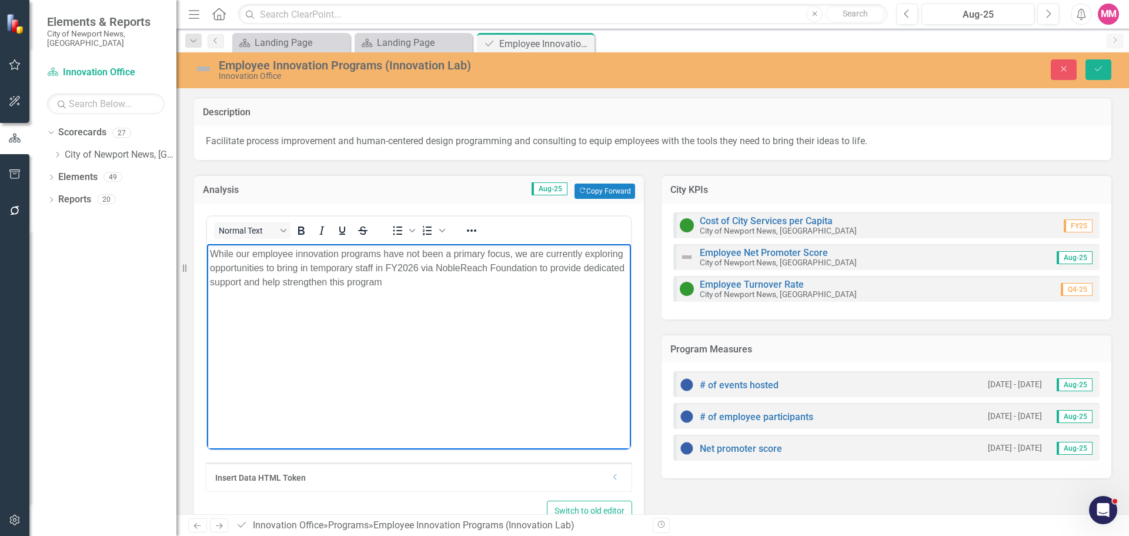
click at [444, 283] on p "While our employee innovation programs have not been a primary focus, we are cu…" at bounding box center [419, 268] width 418 height 42
click at [1099, 73] on icon "Save" at bounding box center [1098, 69] width 11 height 8
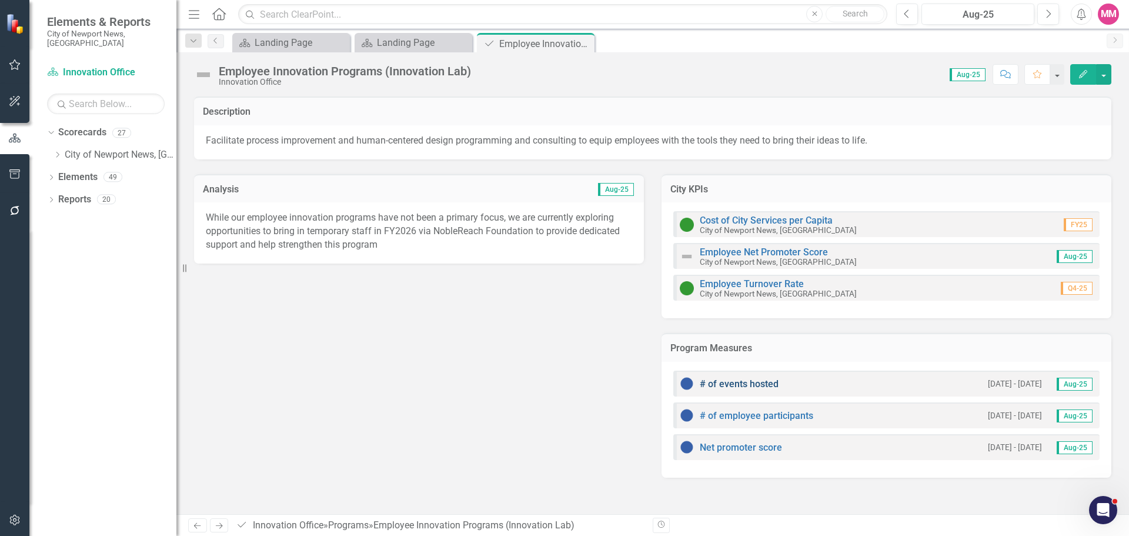
click at [714, 385] on link "# of events hosted" at bounding box center [739, 383] width 79 height 11
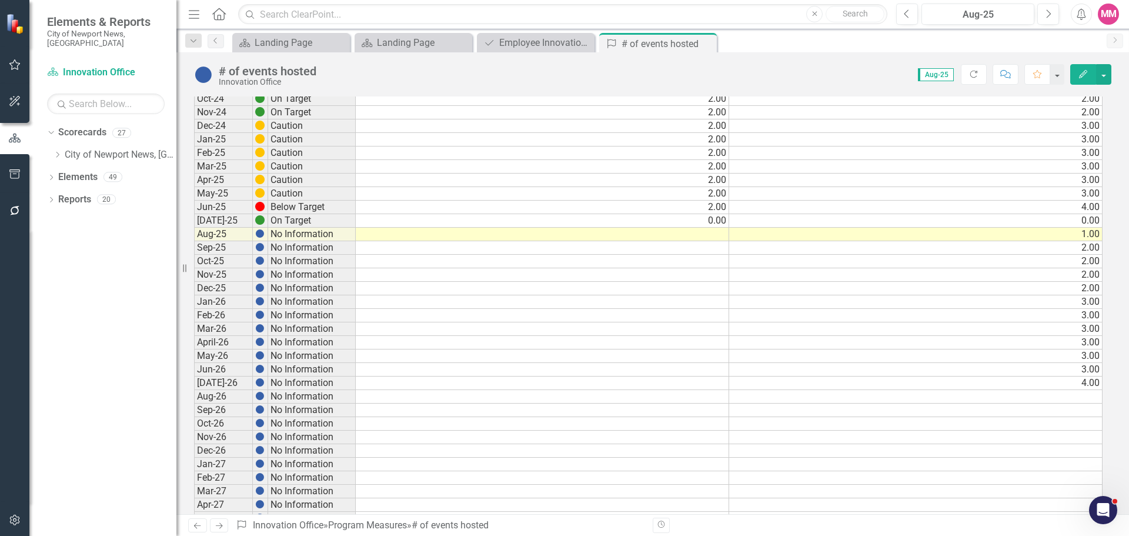
scroll to position [246, 0]
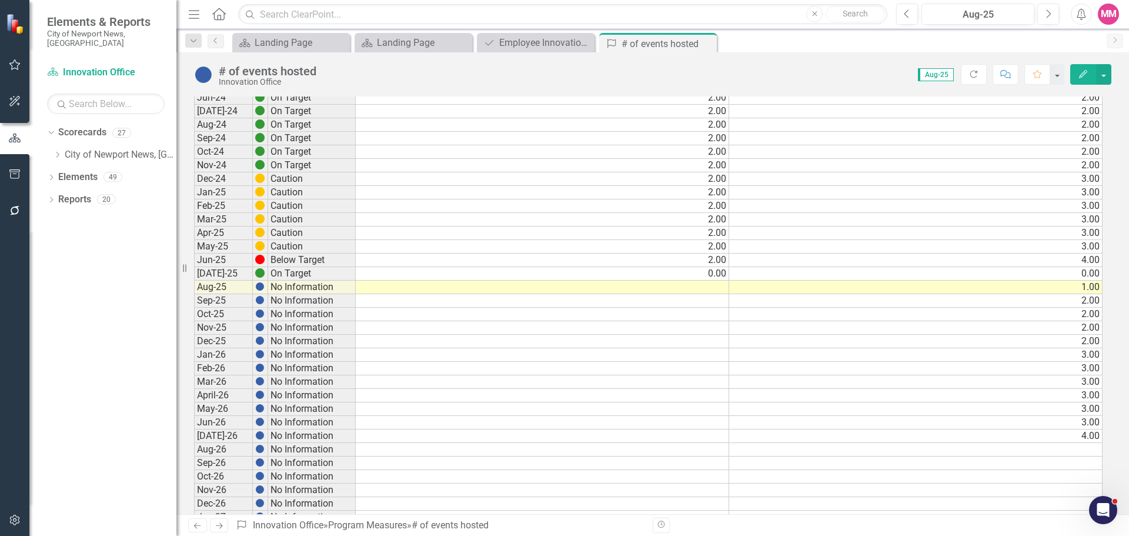
click at [717, 286] on td at bounding box center [542, 287] width 373 height 14
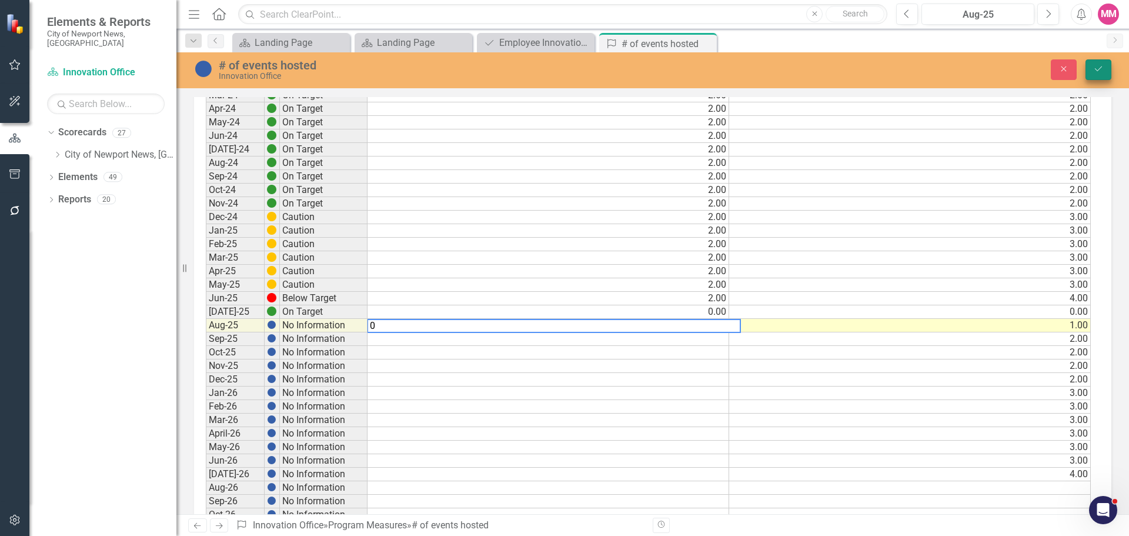
type textarea "0"
click at [1101, 69] on icon "Save" at bounding box center [1098, 69] width 11 height 8
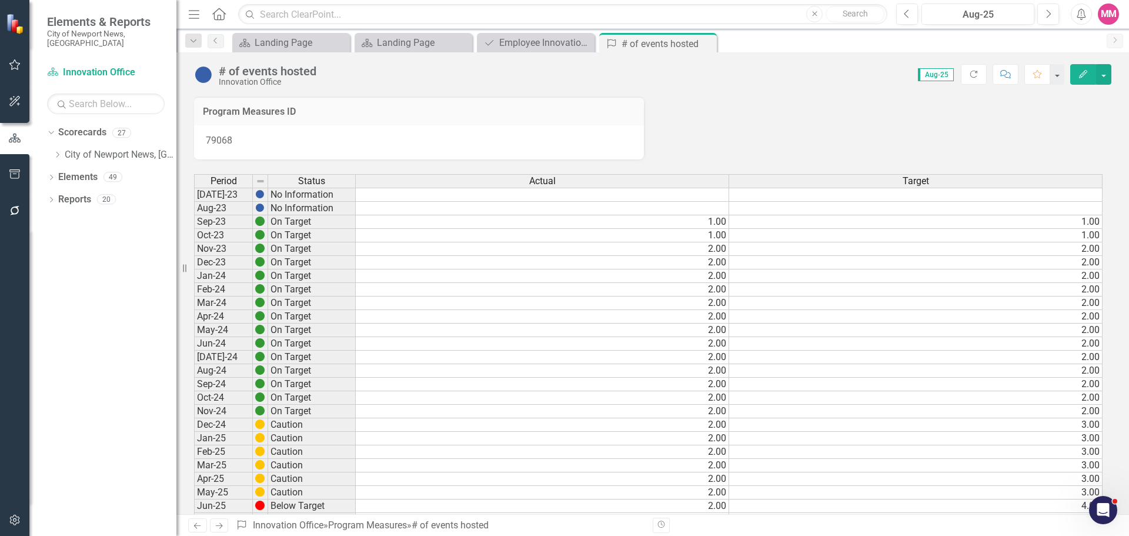
scroll to position [294, 0]
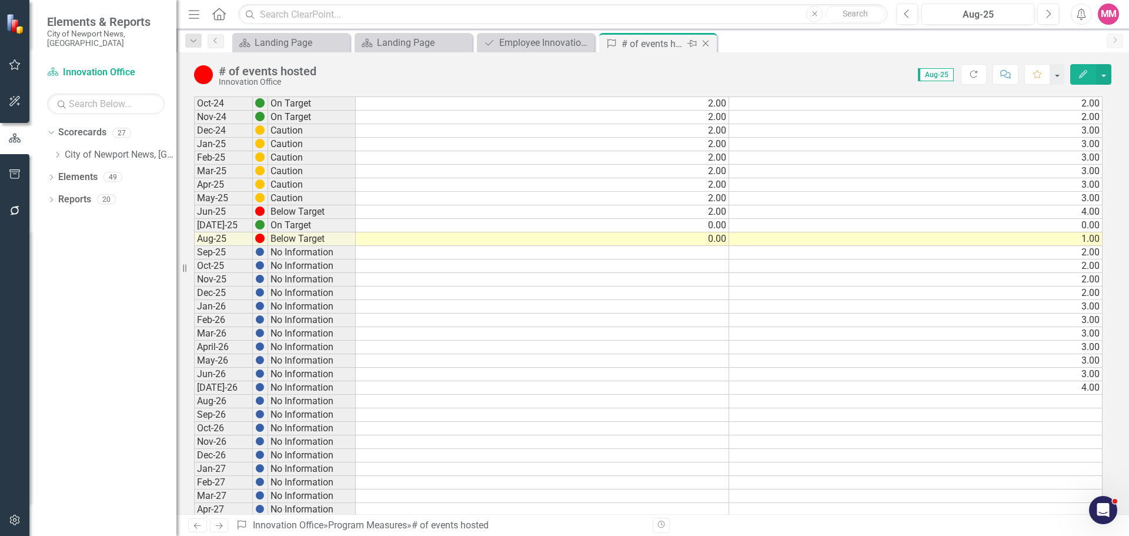
click at [707, 44] on icon "Close" at bounding box center [706, 43] width 12 height 9
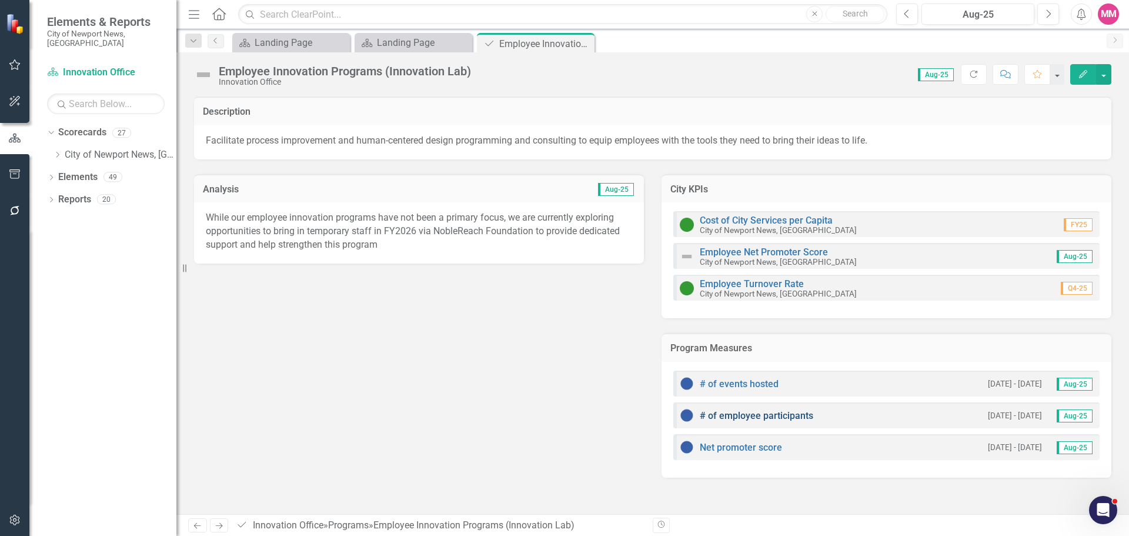
click at [763, 414] on link "# of employee participants" at bounding box center [756, 415] width 113 height 11
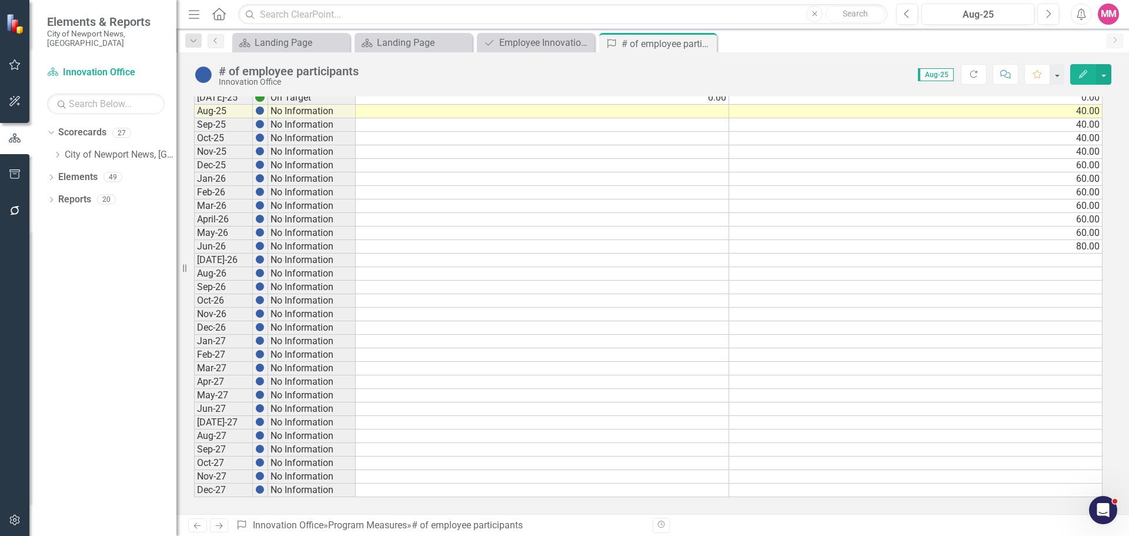
scroll to position [246, 0]
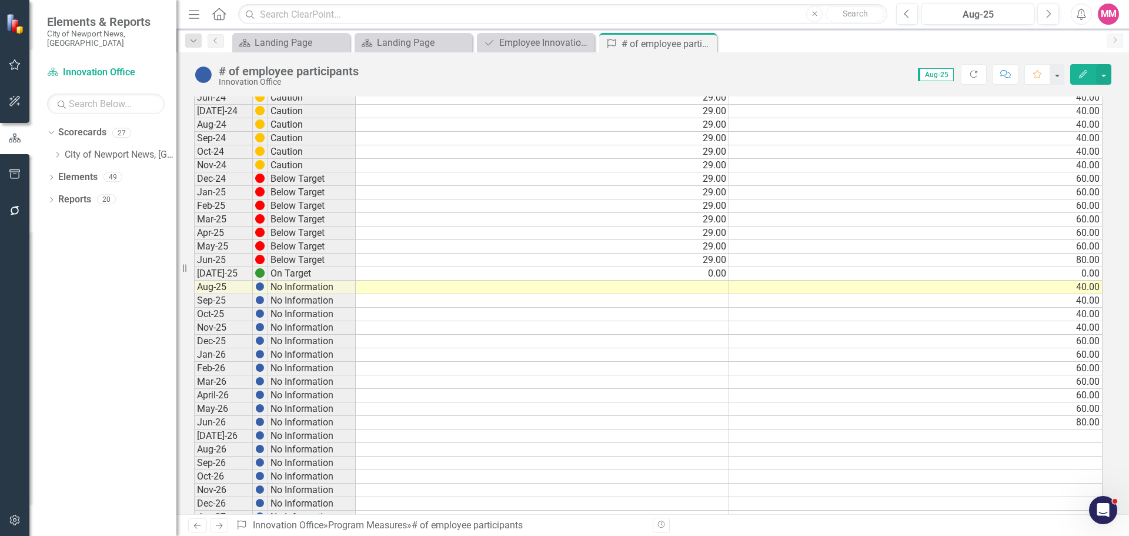
click at [706, 291] on td at bounding box center [542, 287] width 373 height 14
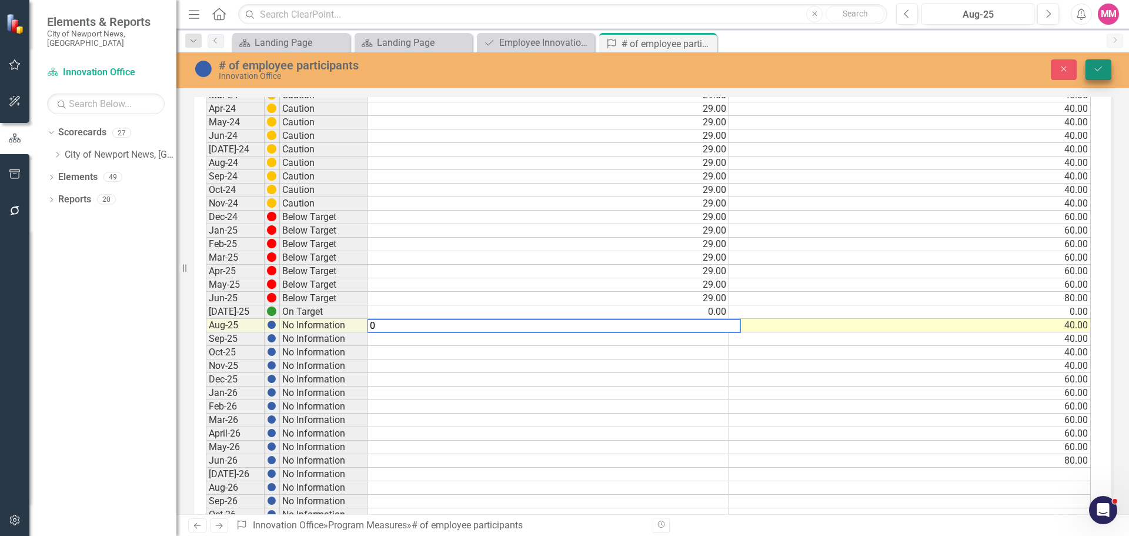
type textarea "0"
click at [1097, 69] on icon "Save" at bounding box center [1098, 69] width 11 height 8
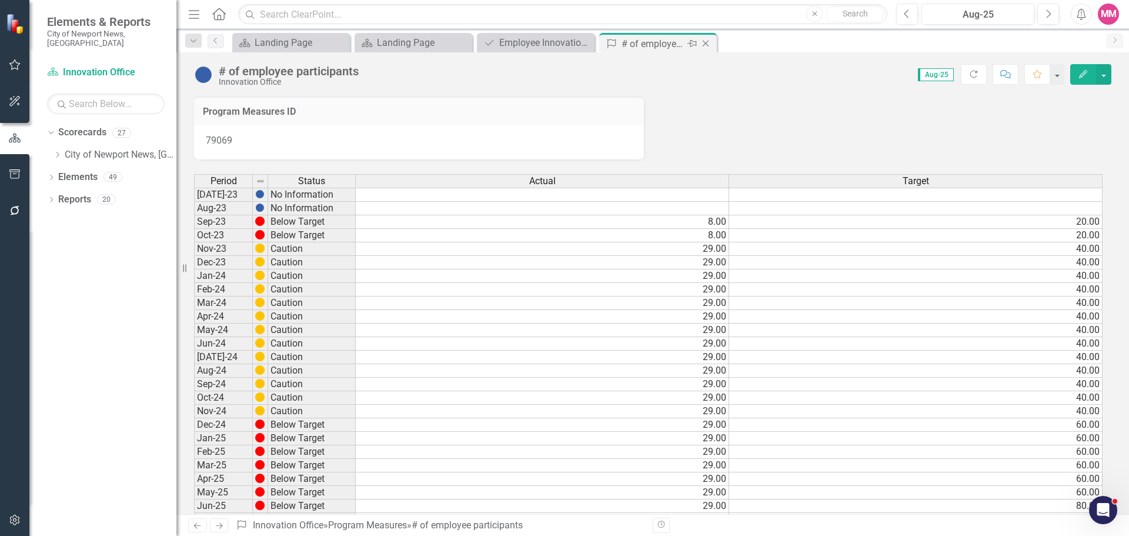
click at [707, 45] on icon "Close" at bounding box center [706, 43] width 12 height 9
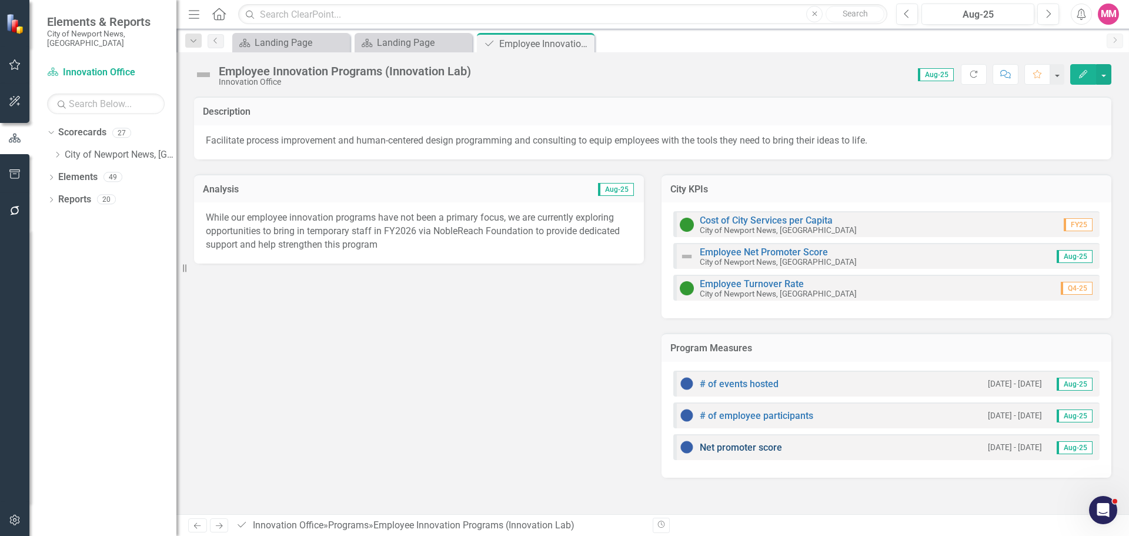
click at [726, 445] on link "Net promoter score" at bounding box center [741, 447] width 82 height 11
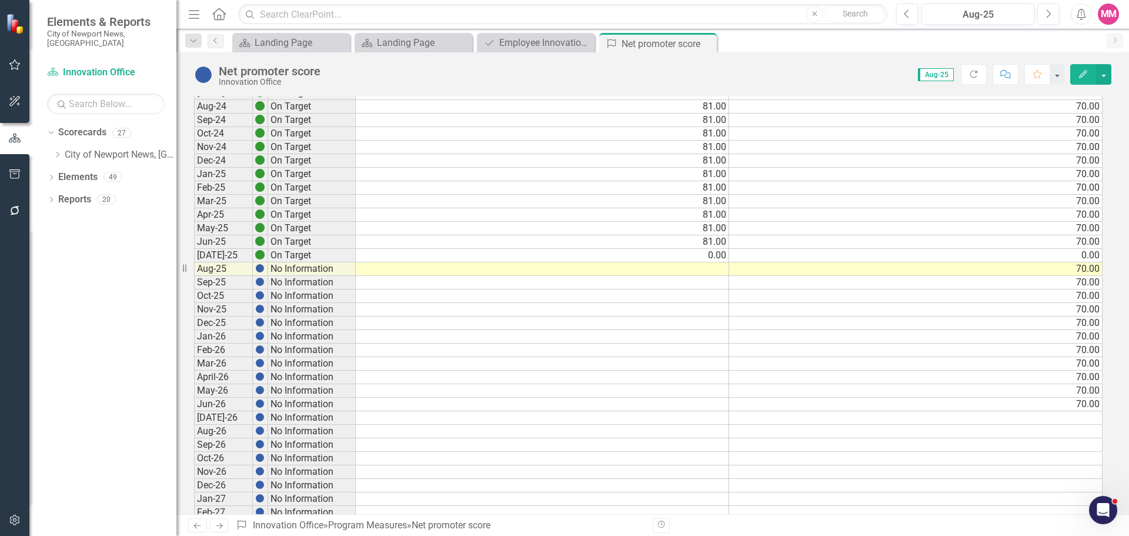
scroll to position [294, 0]
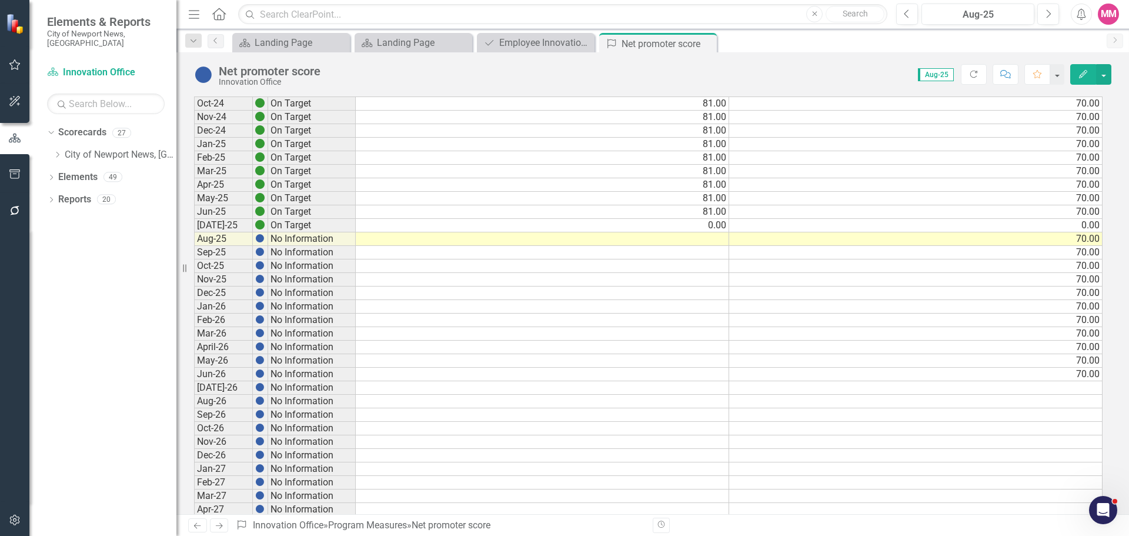
click at [704, 241] on td at bounding box center [542, 239] width 373 height 14
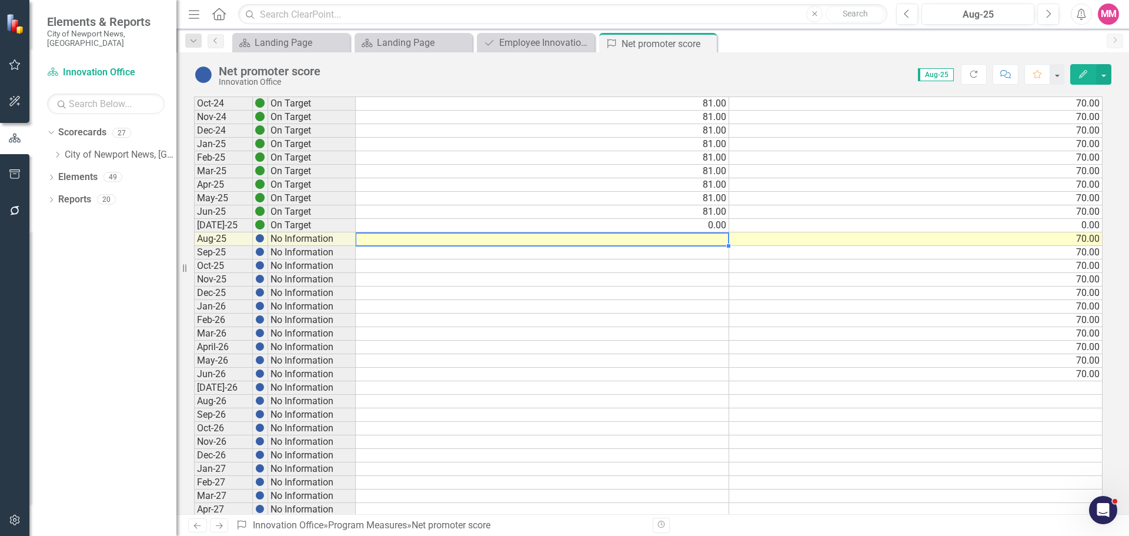
click at [704, 241] on td at bounding box center [542, 239] width 373 height 14
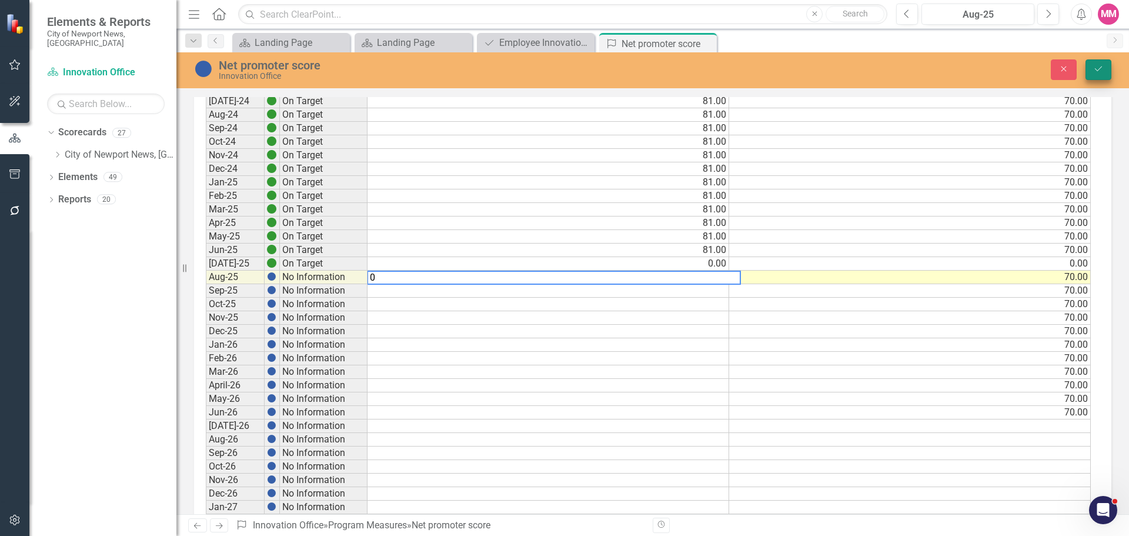
type textarea "0"
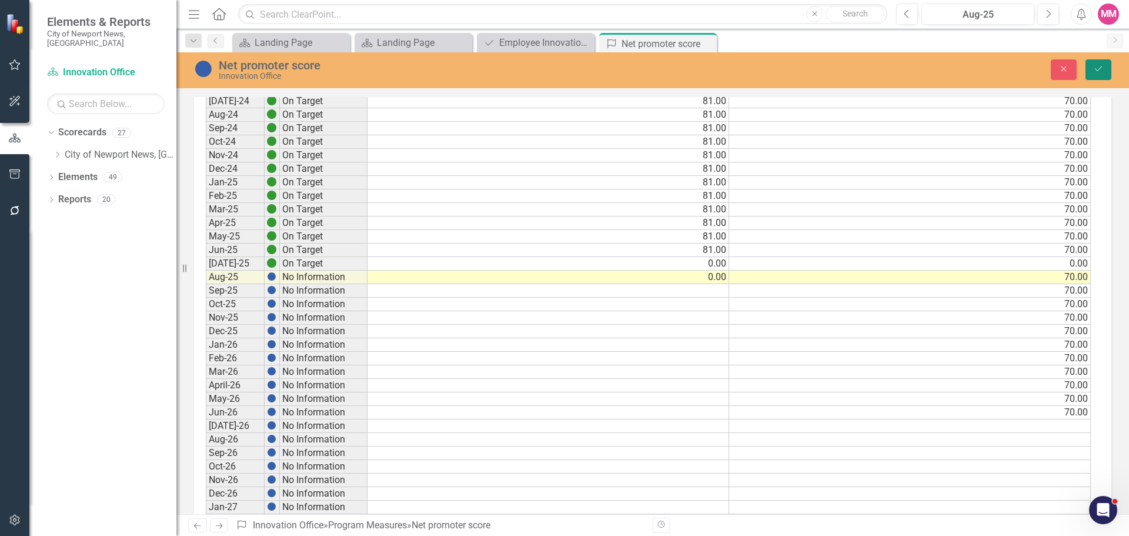
click at [1102, 69] on icon "Save" at bounding box center [1098, 69] width 11 height 8
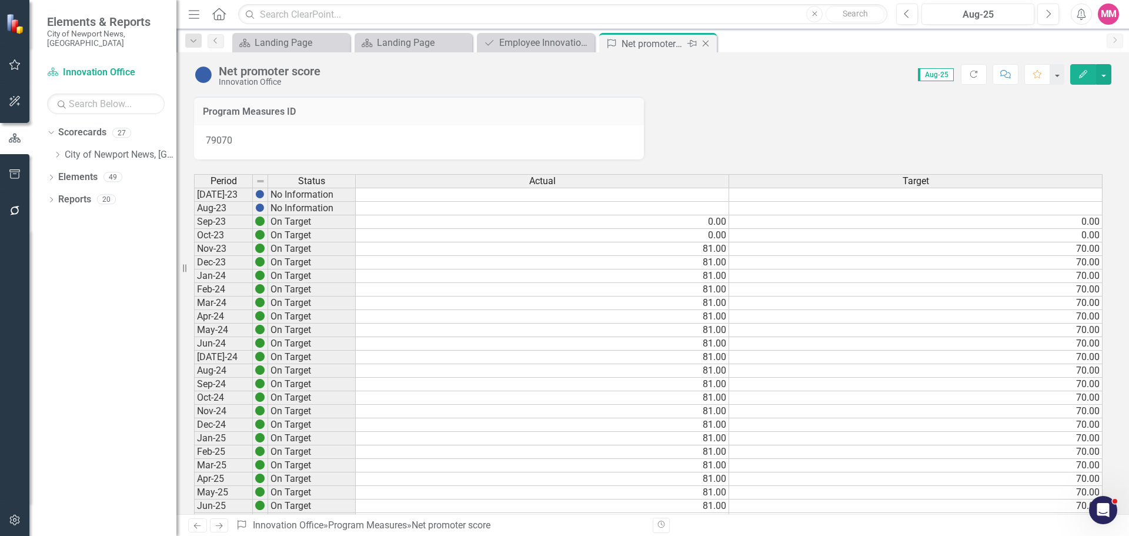
click at [706, 40] on icon "Close" at bounding box center [706, 43] width 12 height 9
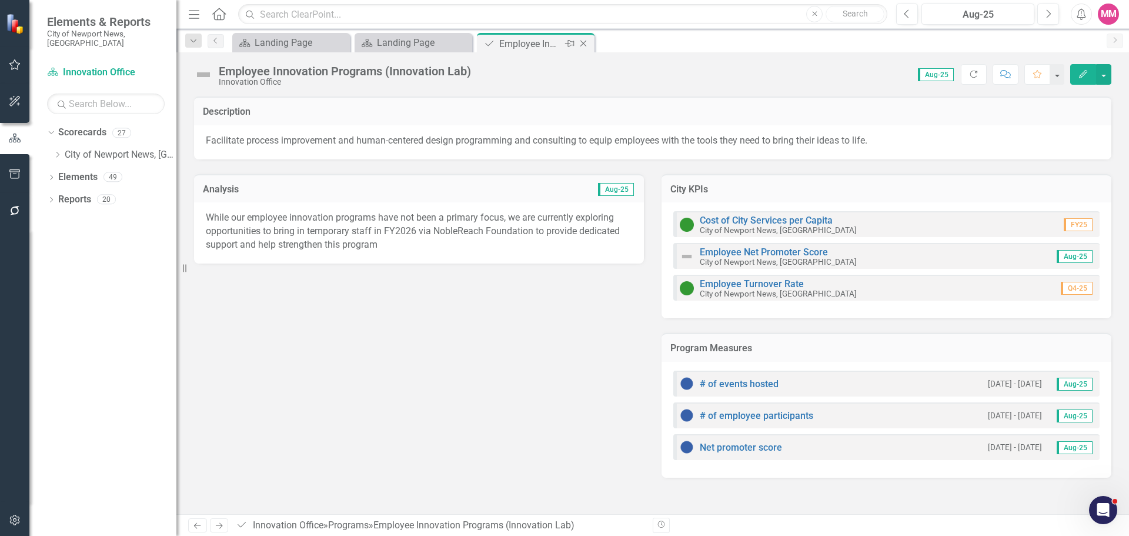
click at [586, 44] on icon "Close" at bounding box center [583, 43] width 12 height 9
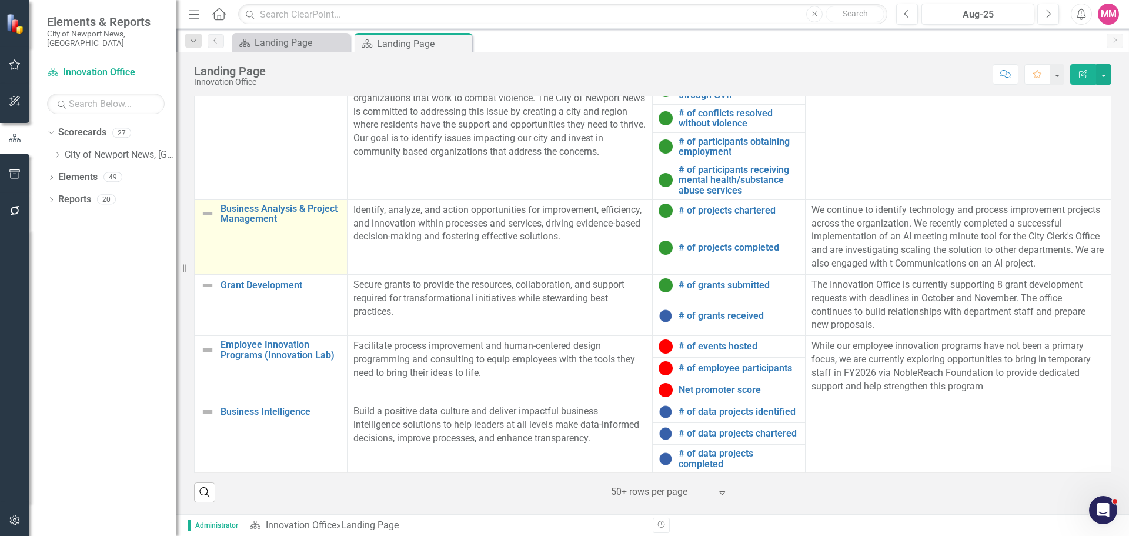
scroll to position [69, 0]
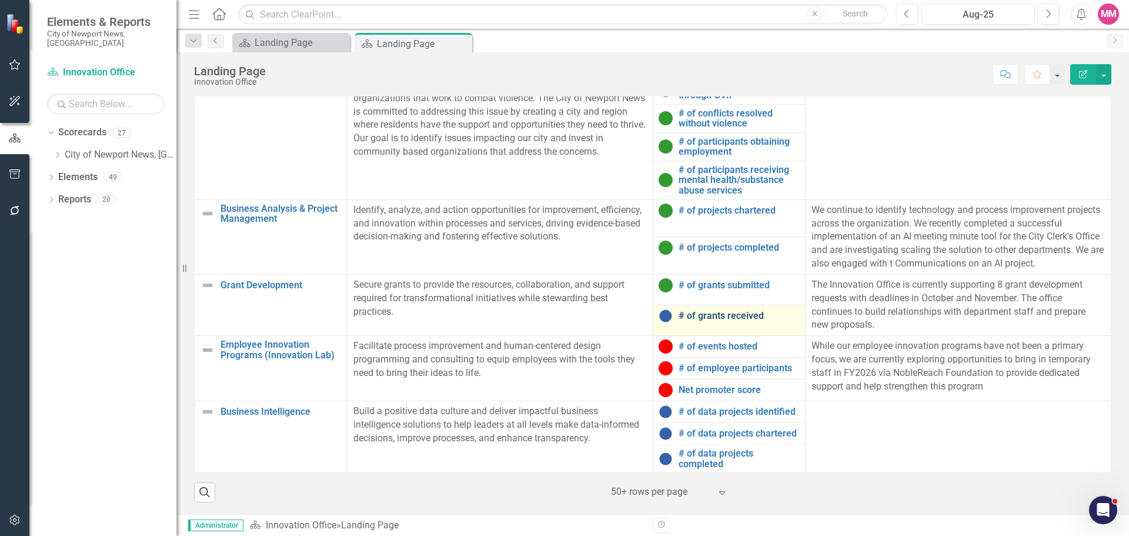
click at [694, 310] on link "# of grants received" at bounding box center [738, 315] width 121 height 11
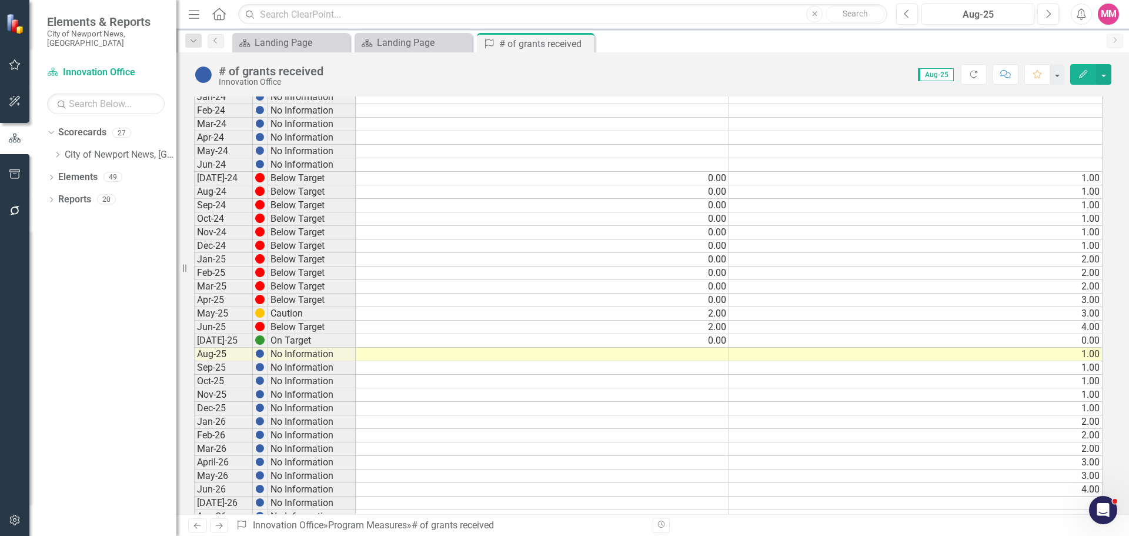
scroll to position [882, 0]
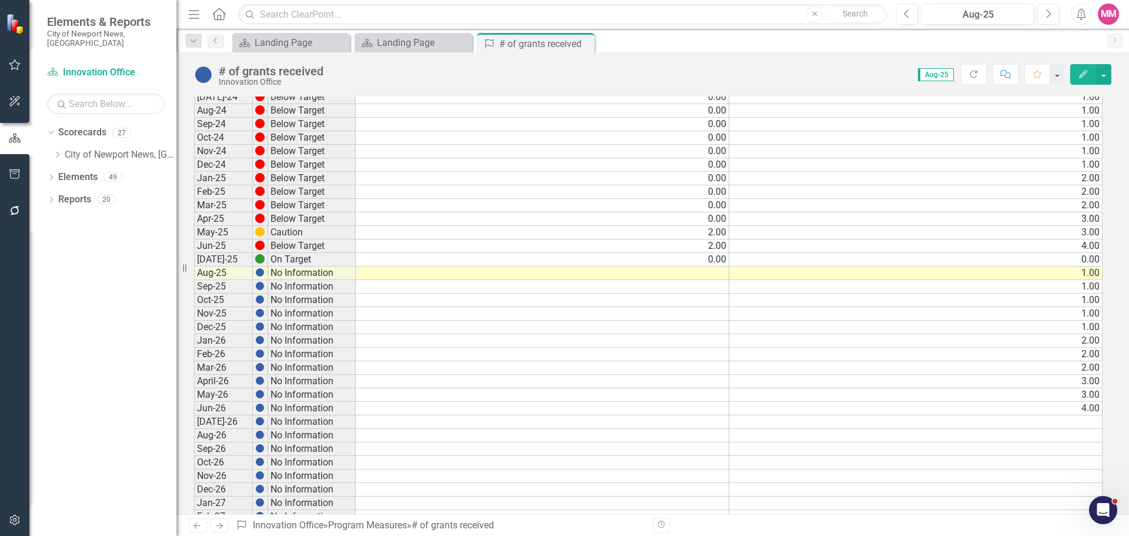
click at [718, 275] on td at bounding box center [542, 273] width 373 height 14
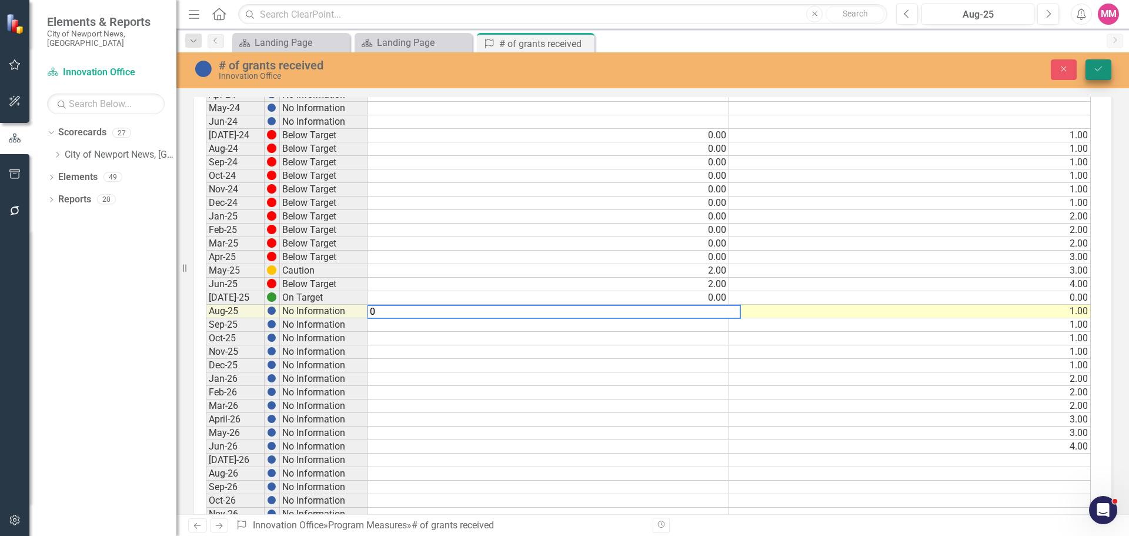
type textarea "0"
click at [1095, 72] on icon "Save" at bounding box center [1098, 69] width 11 height 8
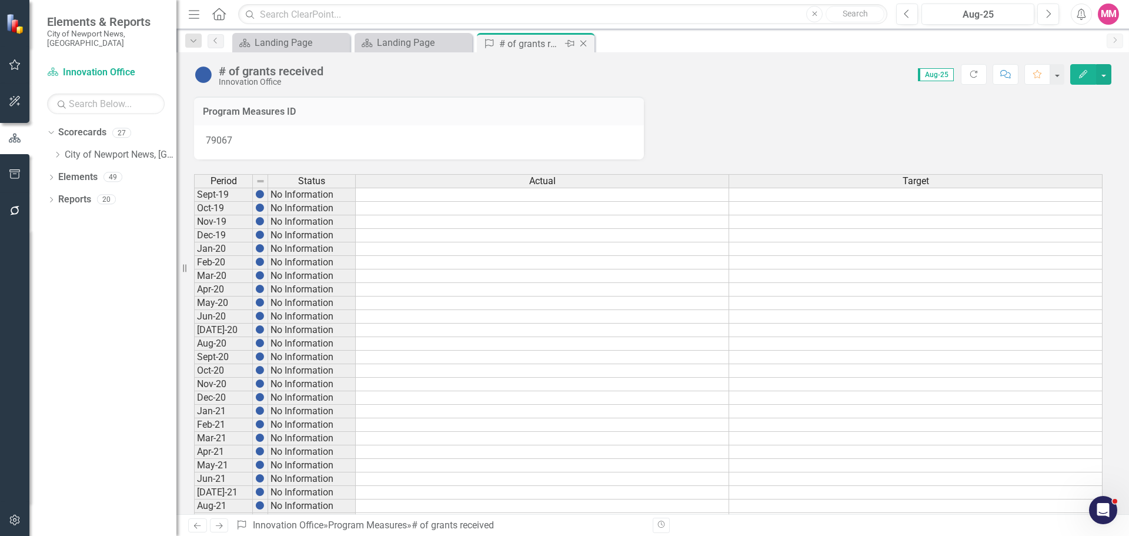
click at [585, 42] on icon "Close" at bounding box center [583, 43] width 12 height 9
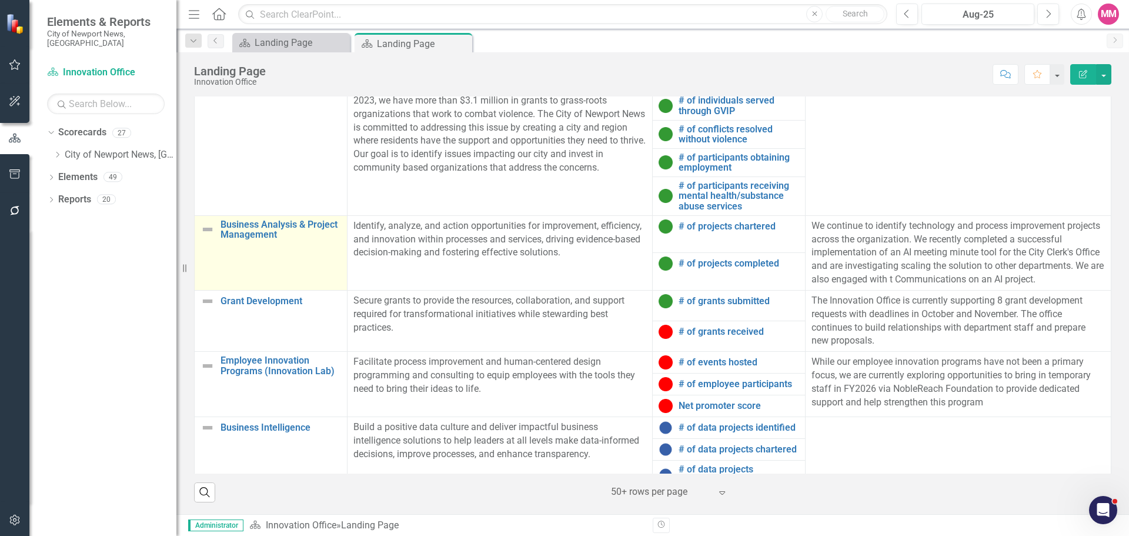
scroll to position [60, 0]
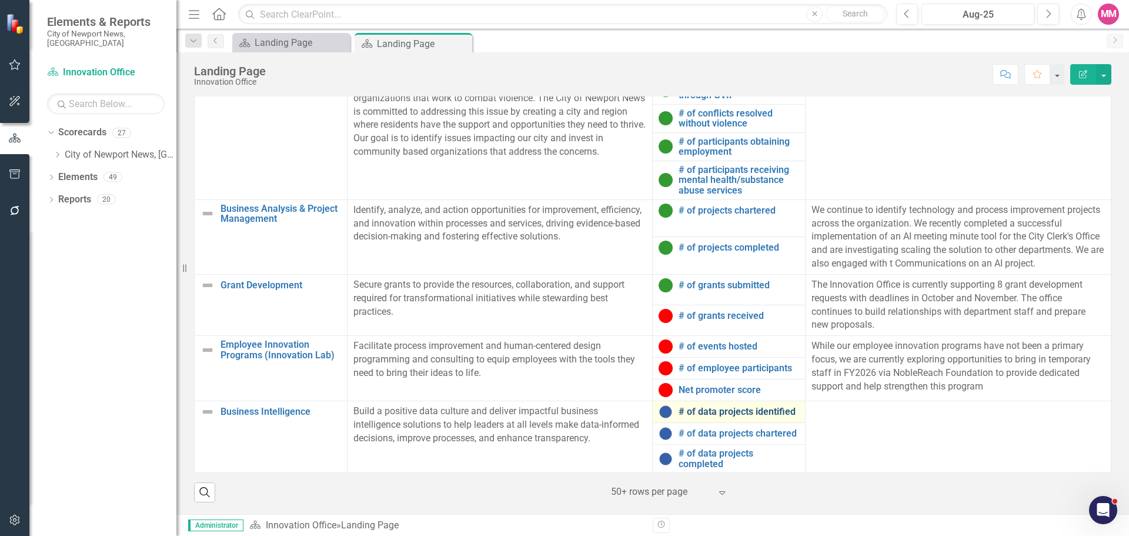
click at [692, 415] on link "# of data projects identified" at bounding box center [738, 411] width 121 height 11
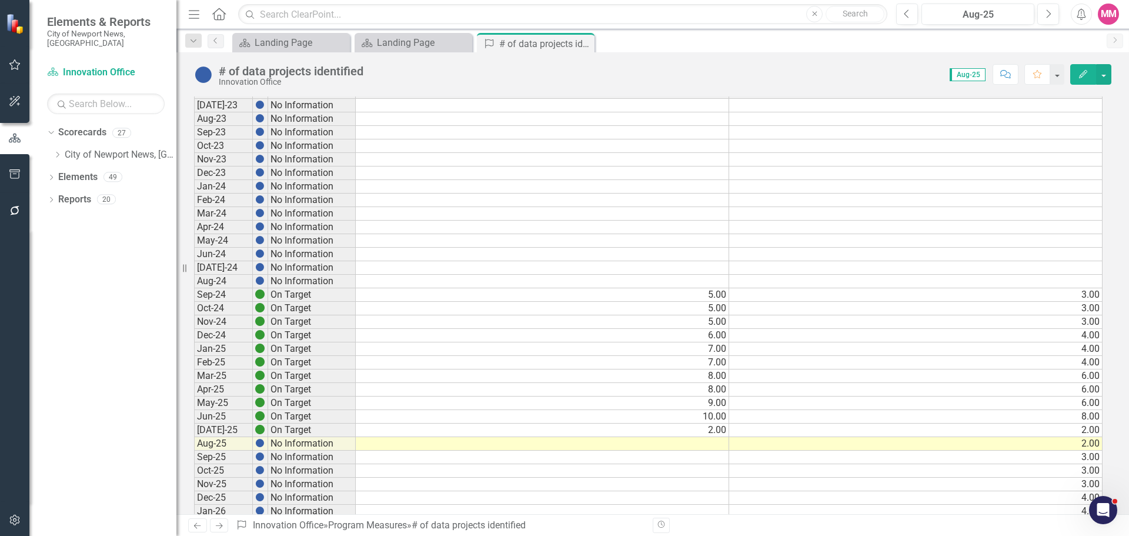
scroll to position [294, 0]
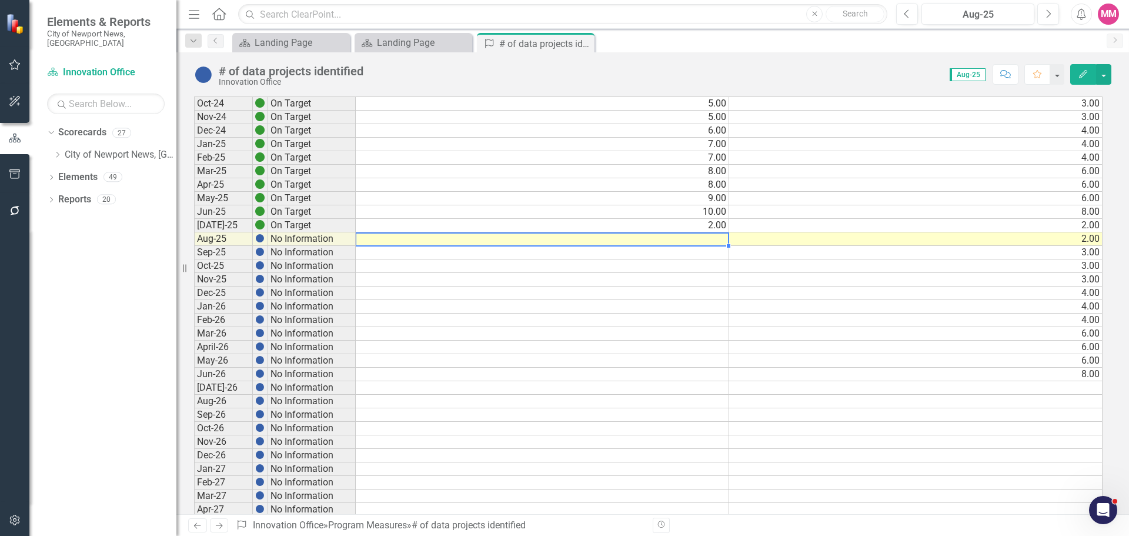
click at [711, 237] on td at bounding box center [542, 239] width 373 height 14
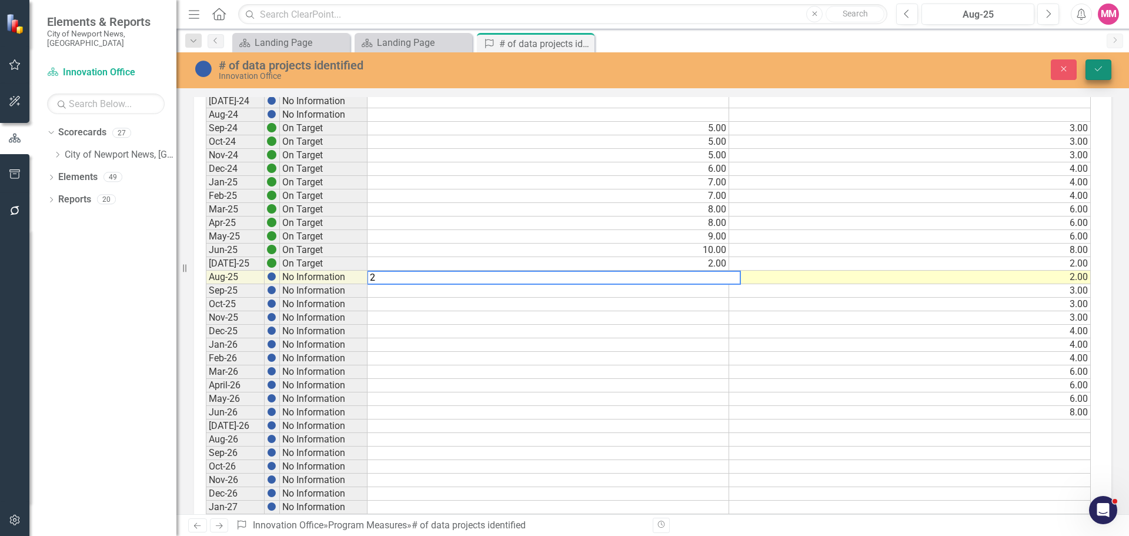
type textarea "2"
click at [1102, 62] on button "Save" at bounding box center [1098, 69] width 26 height 21
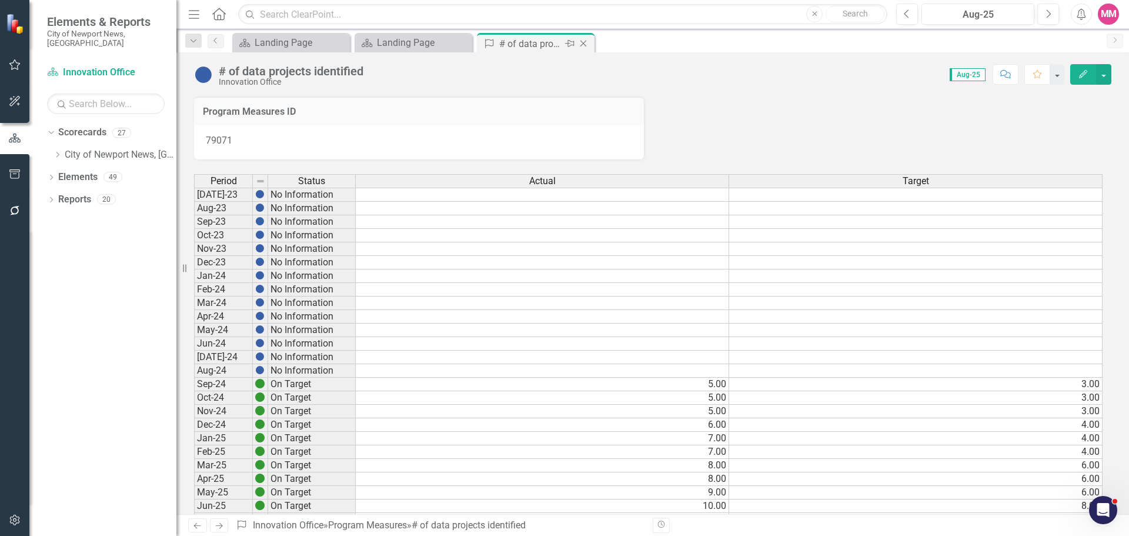
click at [585, 41] on icon "Close" at bounding box center [583, 43] width 12 height 9
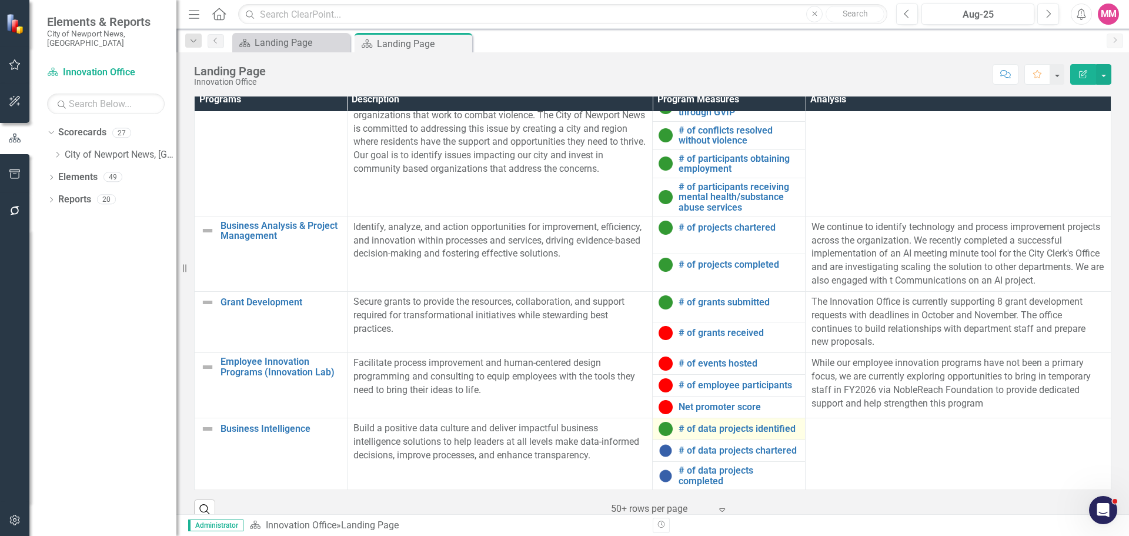
scroll to position [784, 0]
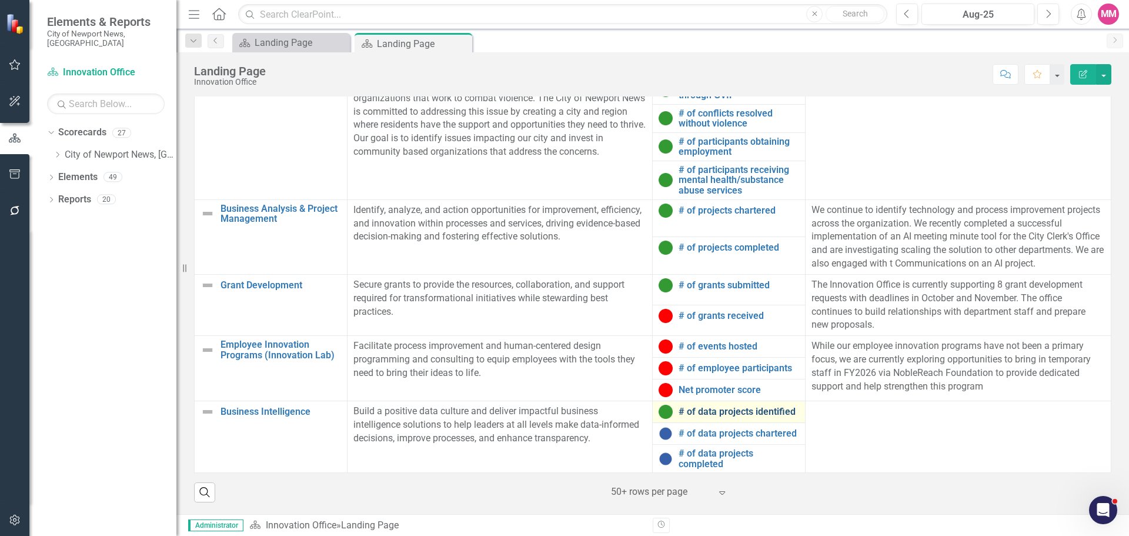
click at [716, 407] on link "# of data projects identified" at bounding box center [738, 411] width 121 height 11
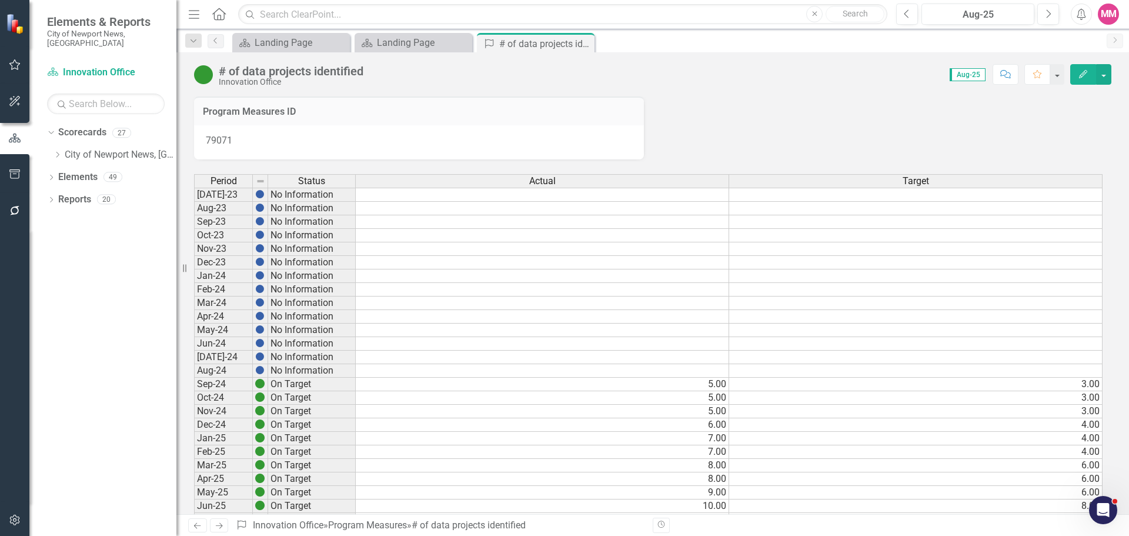
scroll to position [235, 0]
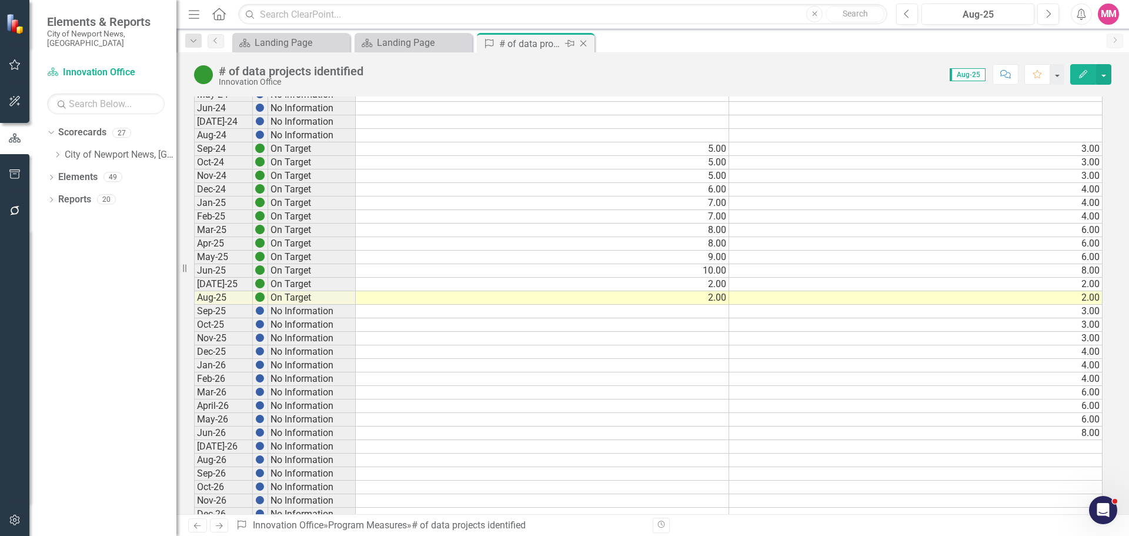
click at [583, 44] on icon at bounding box center [583, 44] width 6 height 6
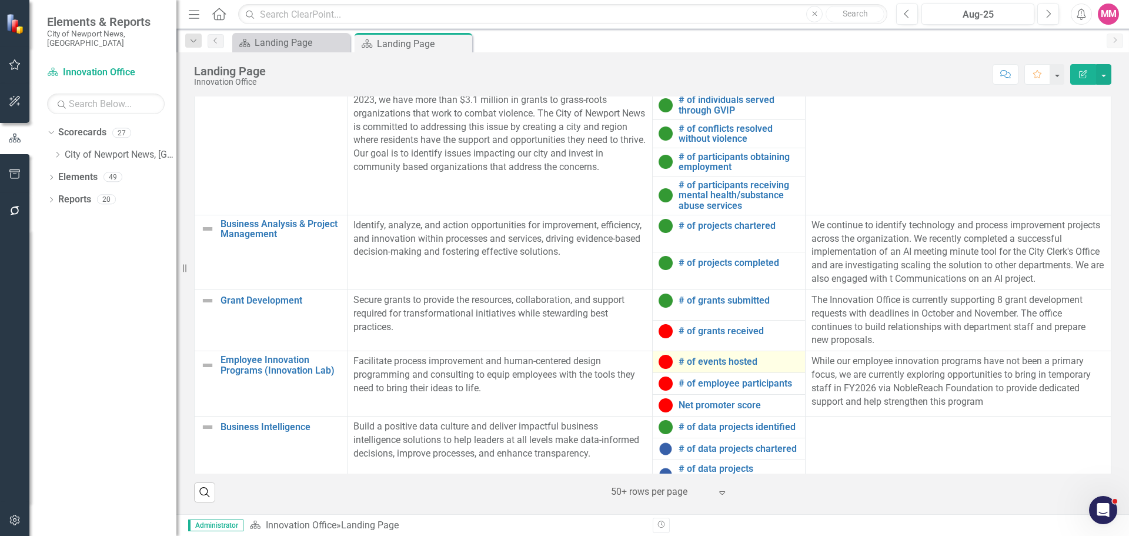
scroll to position [60, 0]
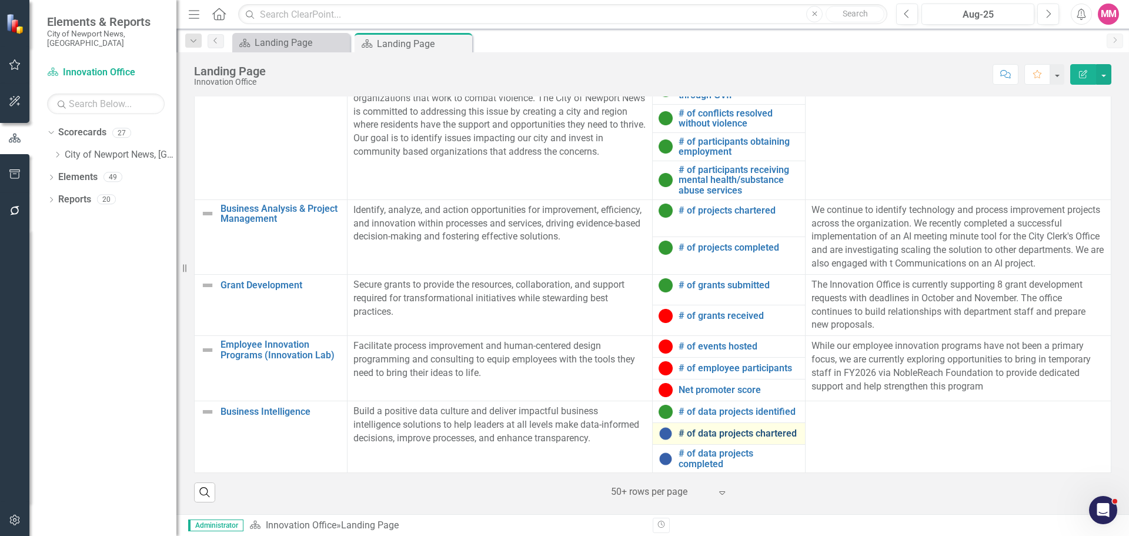
click at [746, 430] on link "# of data projects chartered" at bounding box center [738, 433] width 121 height 11
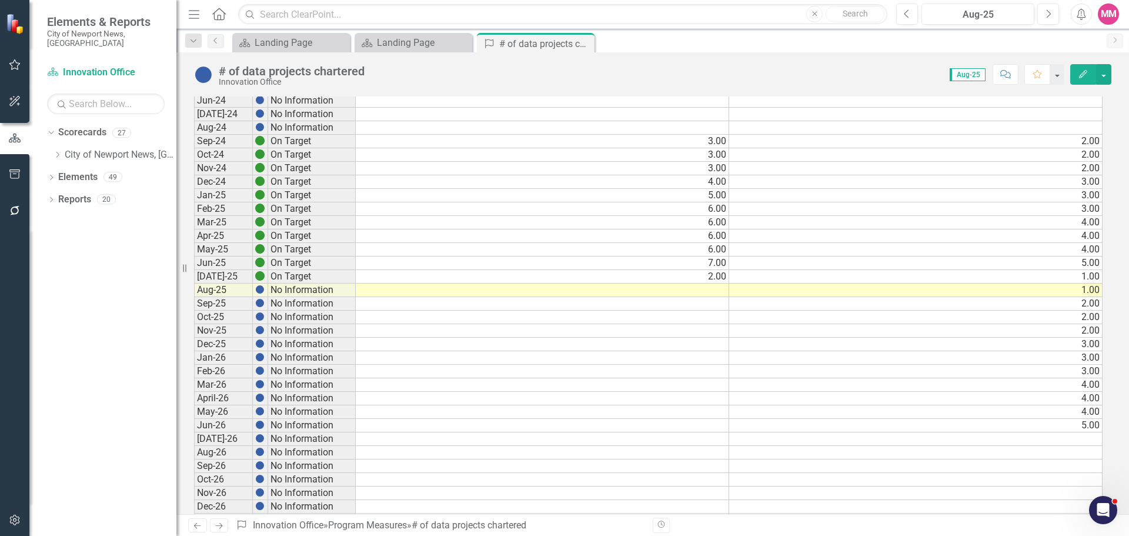
scroll to position [294, 0]
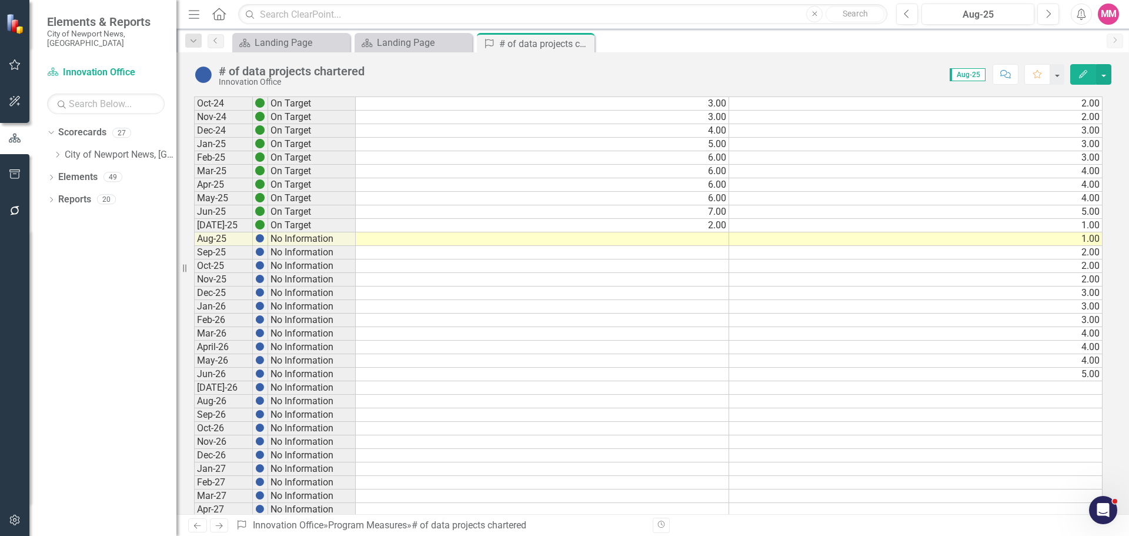
click at [718, 240] on td at bounding box center [542, 239] width 373 height 14
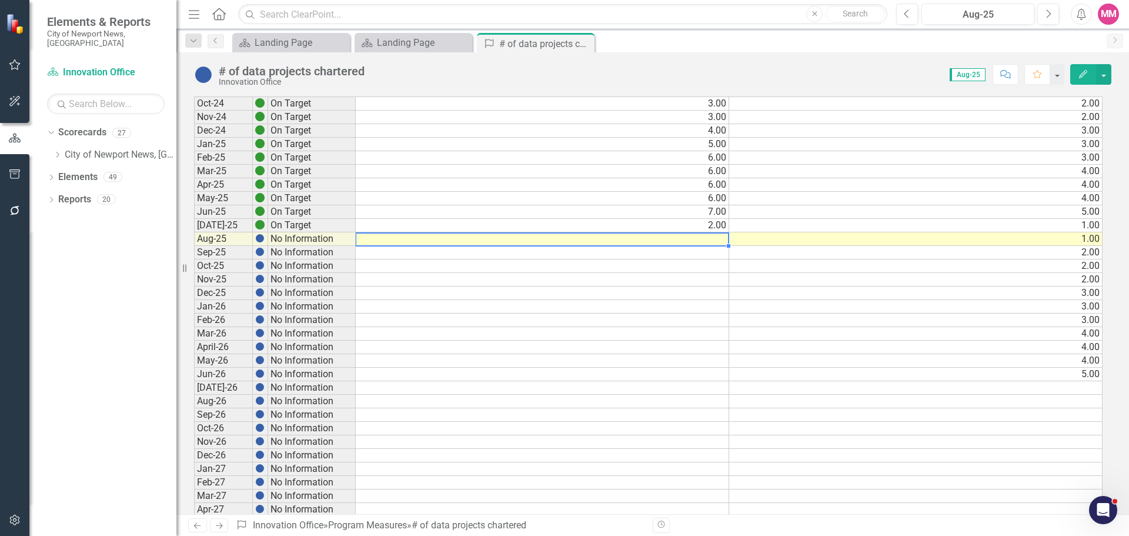
click at [718, 240] on td at bounding box center [542, 239] width 373 height 14
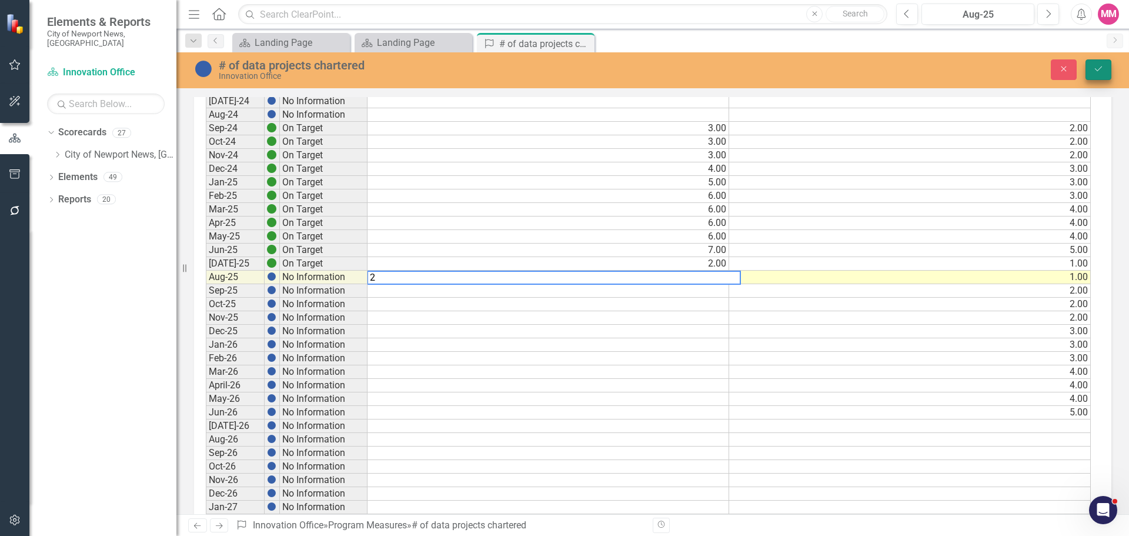
type textarea "2"
click at [1092, 78] on button "Save" at bounding box center [1098, 69] width 26 height 21
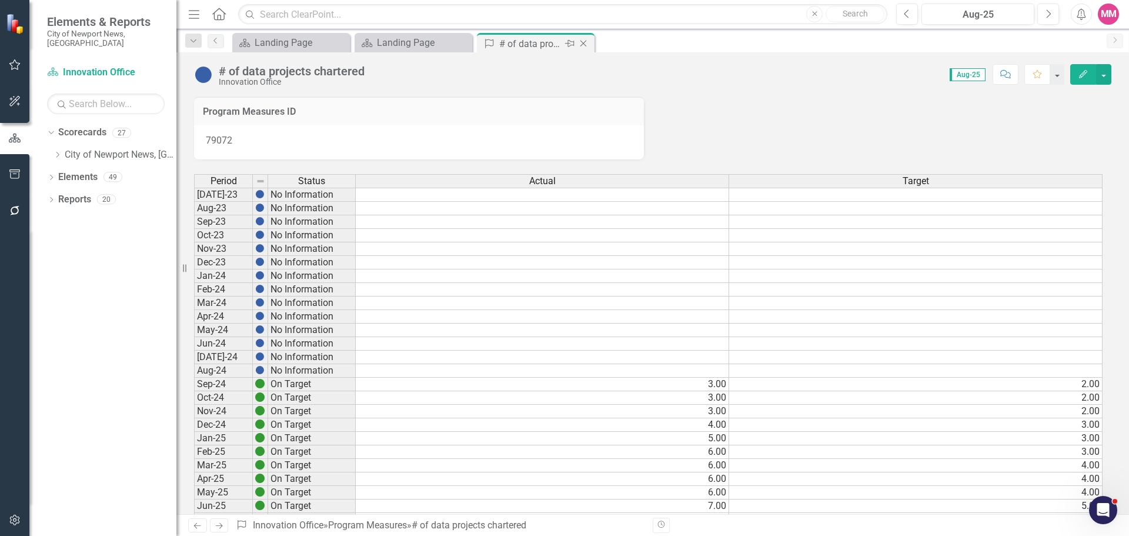
click at [587, 43] on icon "Close" at bounding box center [583, 43] width 12 height 9
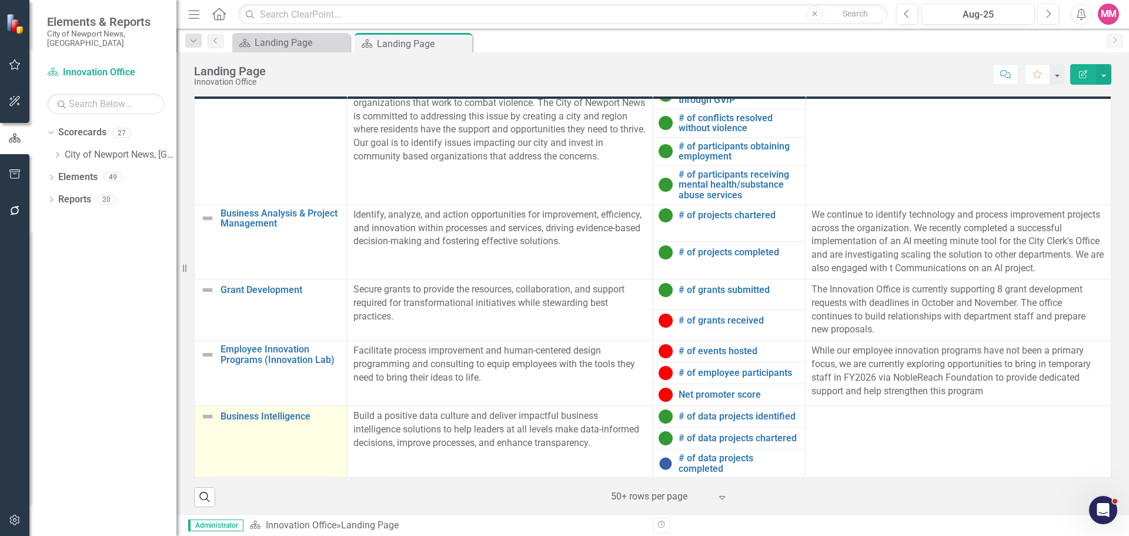
scroll to position [784, 0]
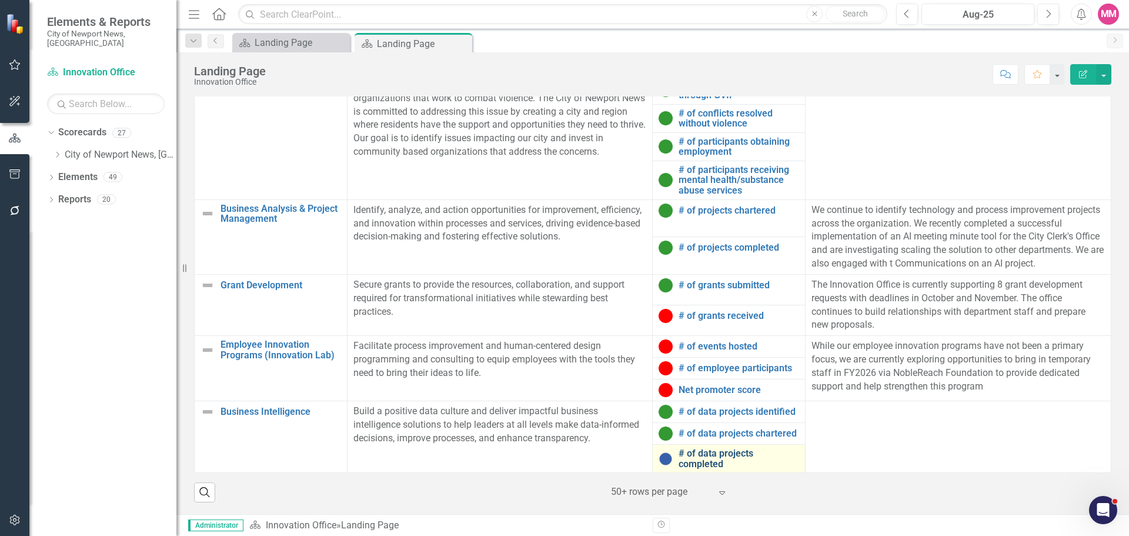
click at [699, 461] on link "# of data projects completed" at bounding box center [738, 458] width 121 height 21
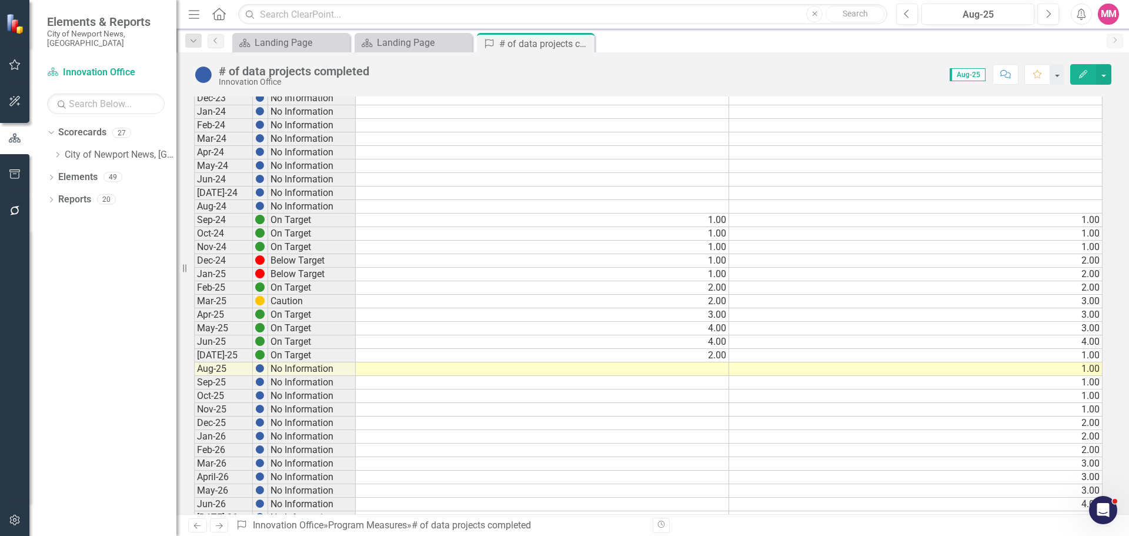
scroll to position [882, 0]
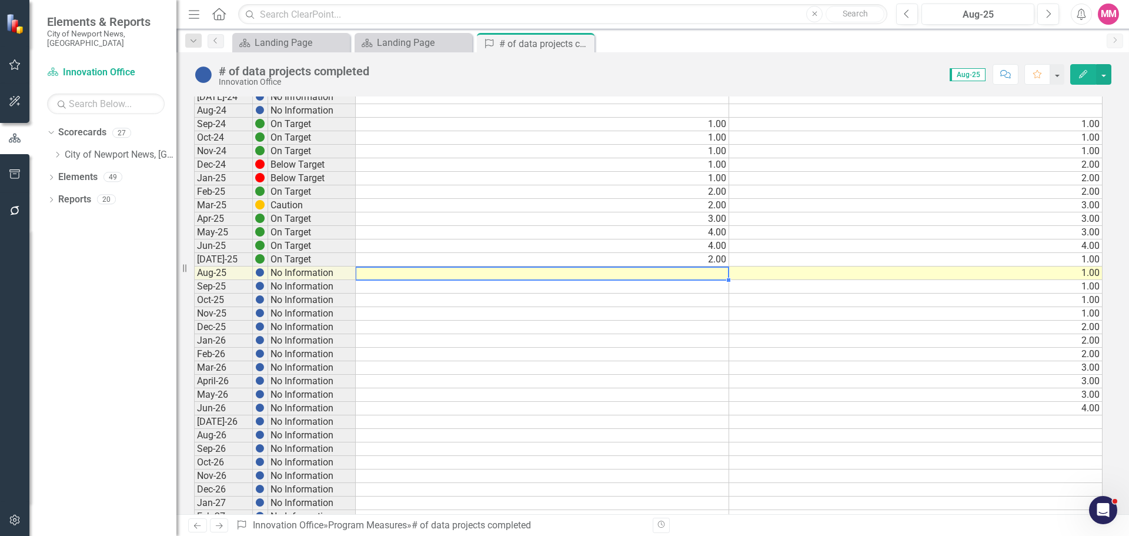
click at [710, 275] on td at bounding box center [542, 273] width 373 height 14
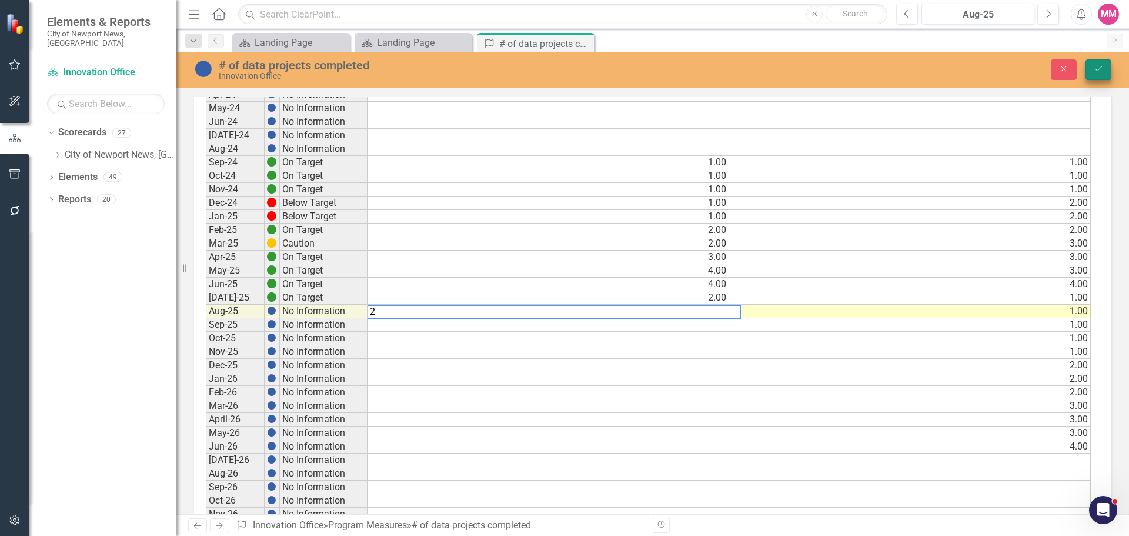
type textarea "2"
click at [1095, 71] on icon "Save" at bounding box center [1098, 69] width 11 height 8
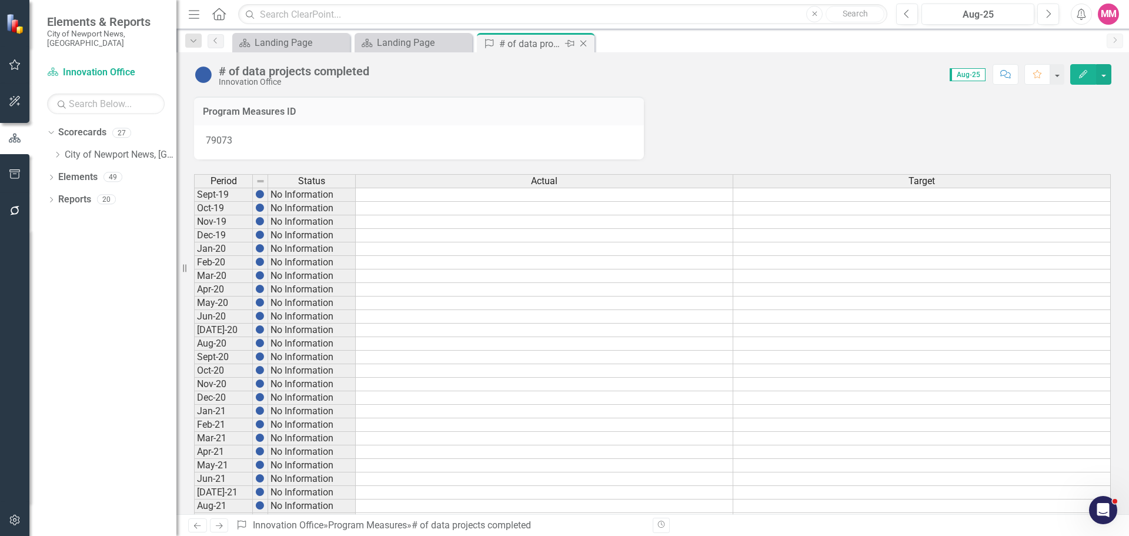
click at [584, 41] on icon "Close" at bounding box center [583, 43] width 12 height 9
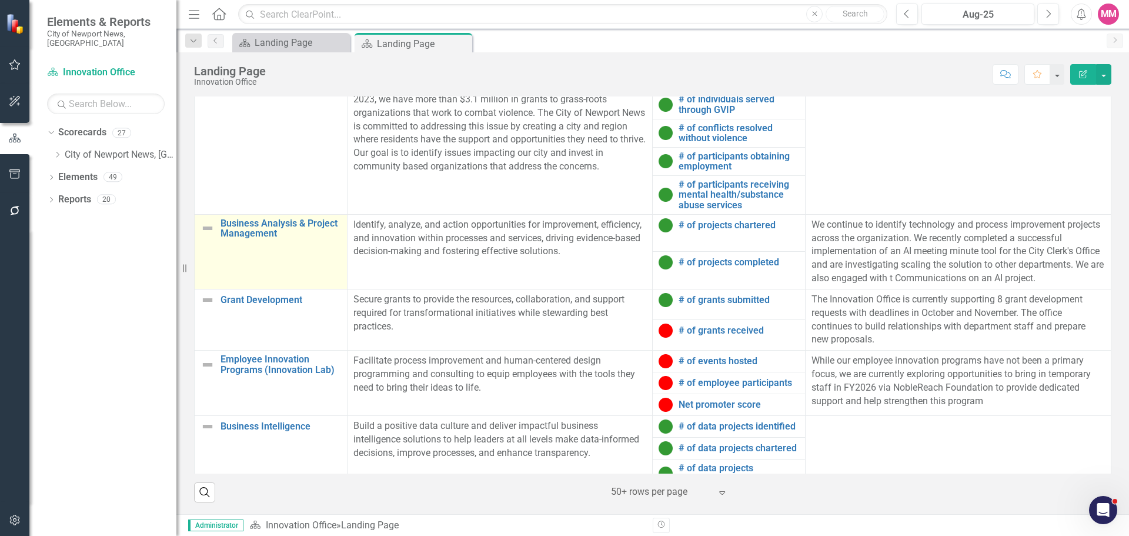
scroll to position [60, 0]
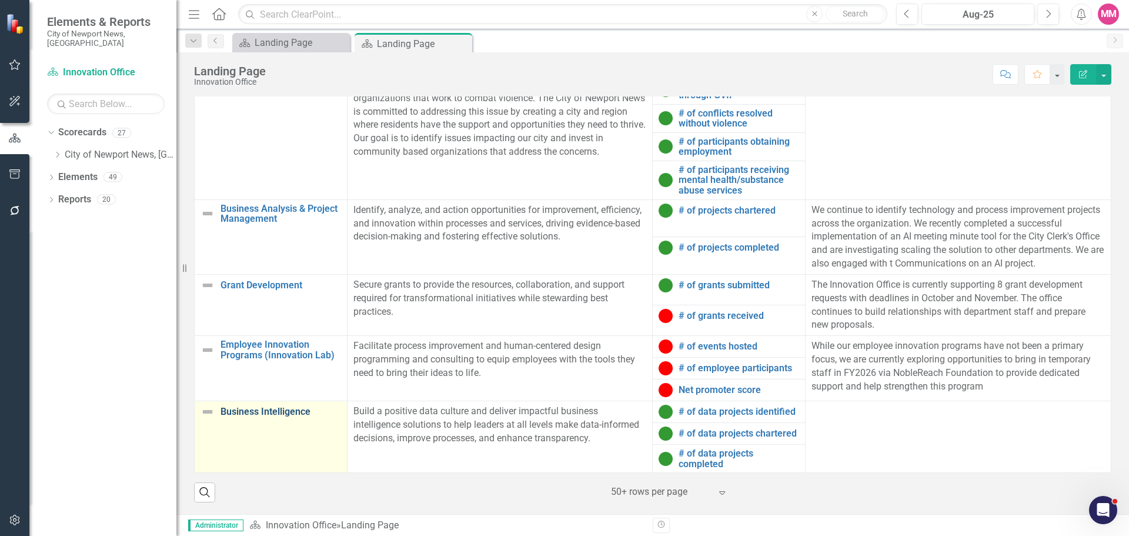
click at [293, 411] on link "Business Intelligence" at bounding box center [280, 411] width 121 height 11
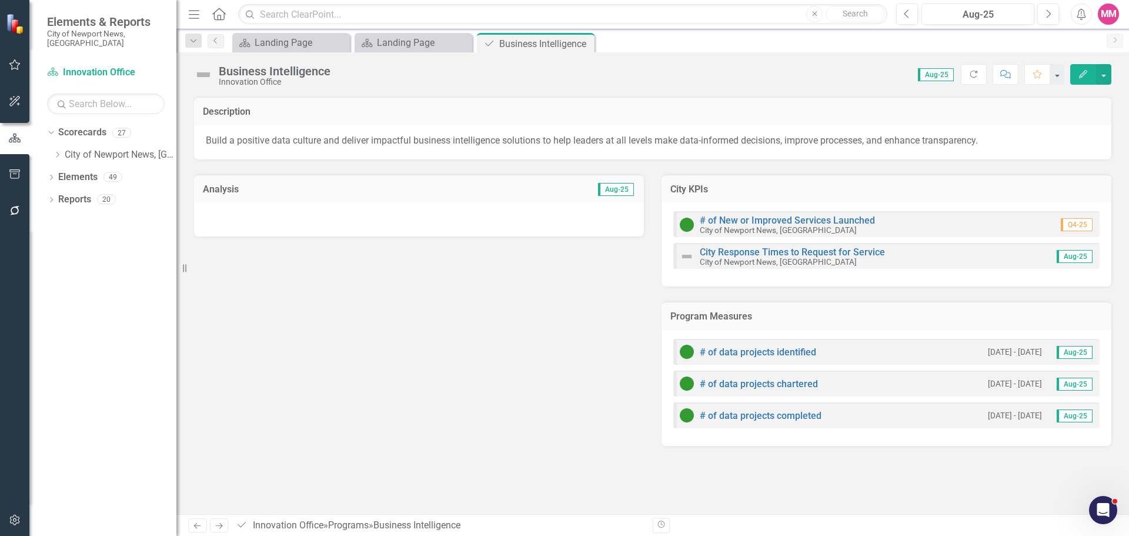
click at [396, 215] on div at bounding box center [419, 219] width 450 height 34
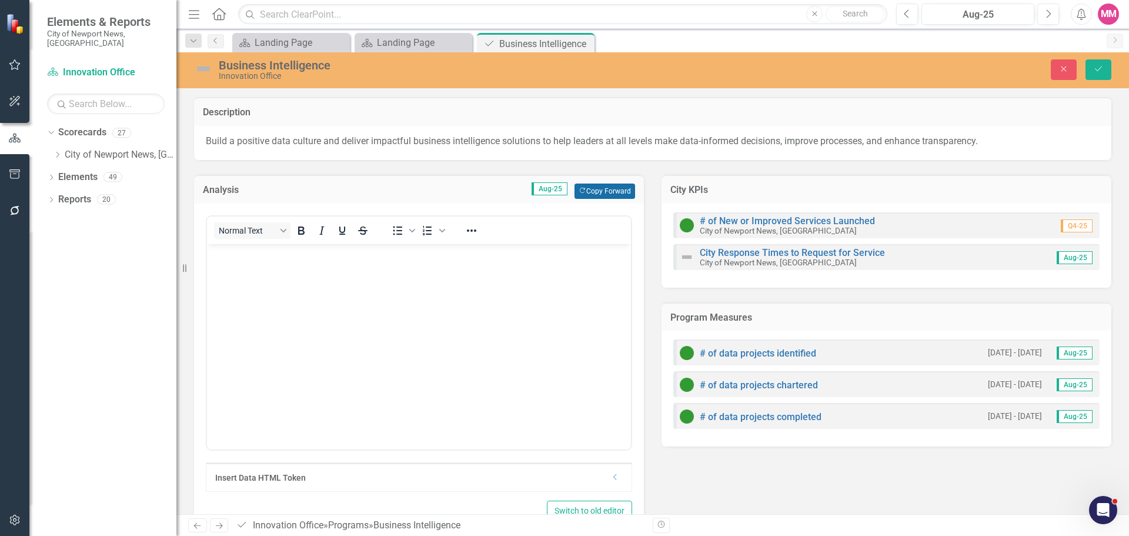
click at [605, 190] on button "Copy Forward Copy Forward" at bounding box center [604, 190] width 61 height 15
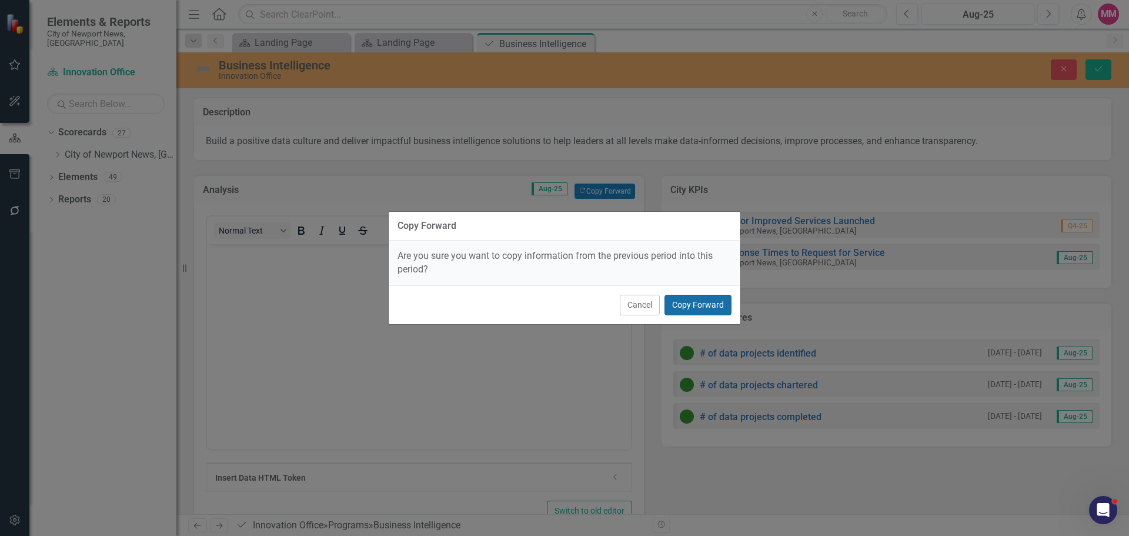
click at [704, 300] on button "Copy Forward" at bounding box center [697, 305] width 67 height 21
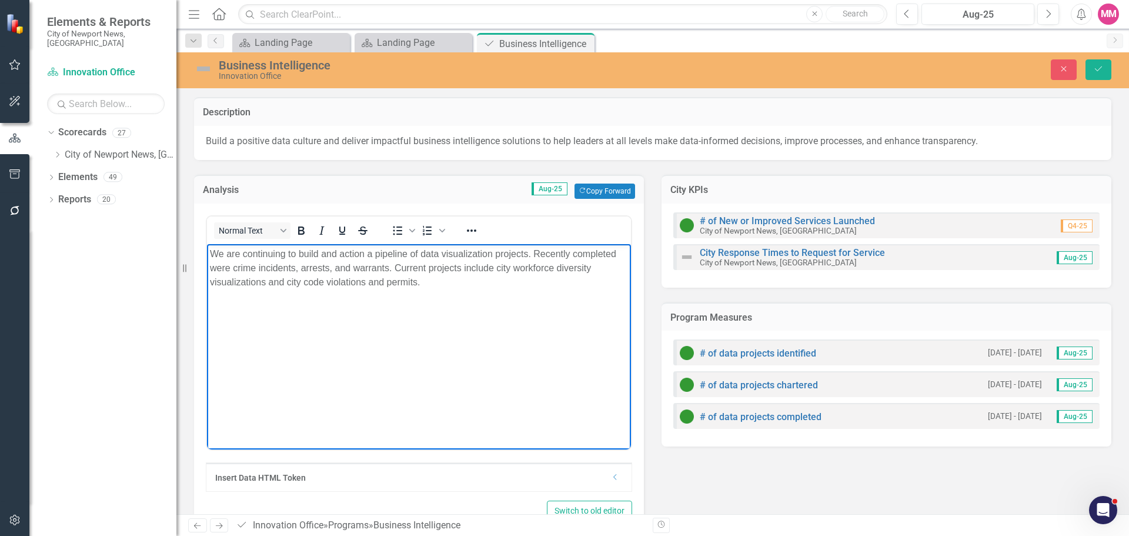
click at [420, 280] on p "We are continuing to build and action a pipeline of data visualization projects…" at bounding box center [419, 268] width 418 height 42
click at [1101, 69] on icon "Save" at bounding box center [1098, 69] width 11 height 8
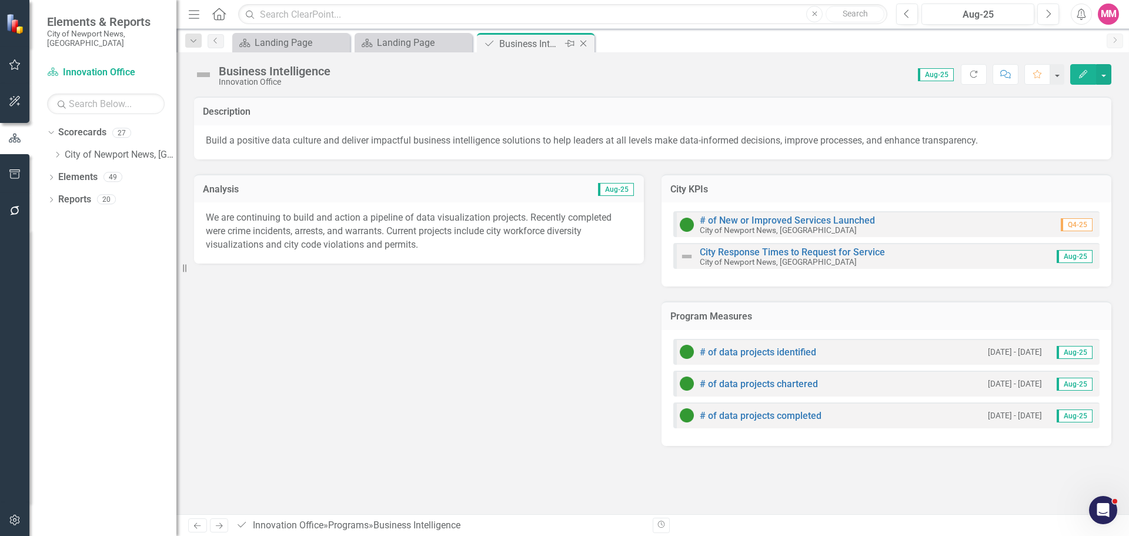
click at [586, 42] on icon "Close" at bounding box center [583, 43] width 12 height 9
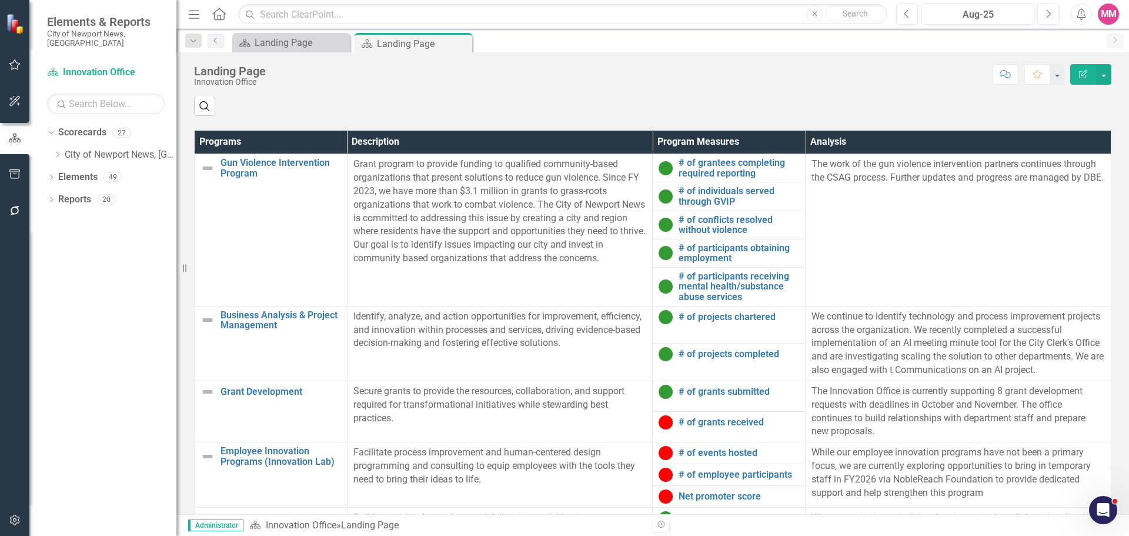
scroll to position [666, 0]
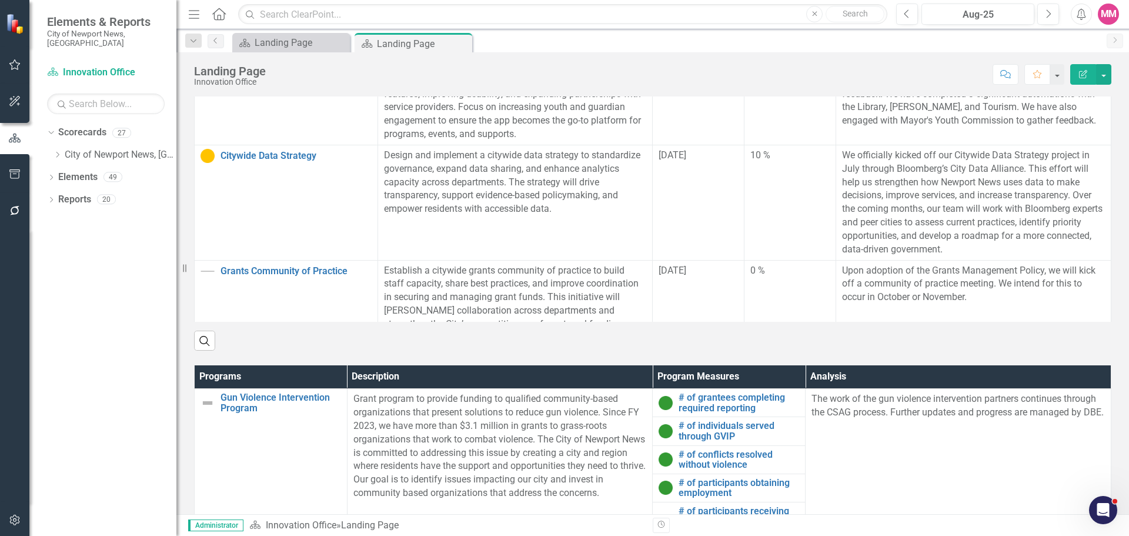
scroll to position [613, 0]
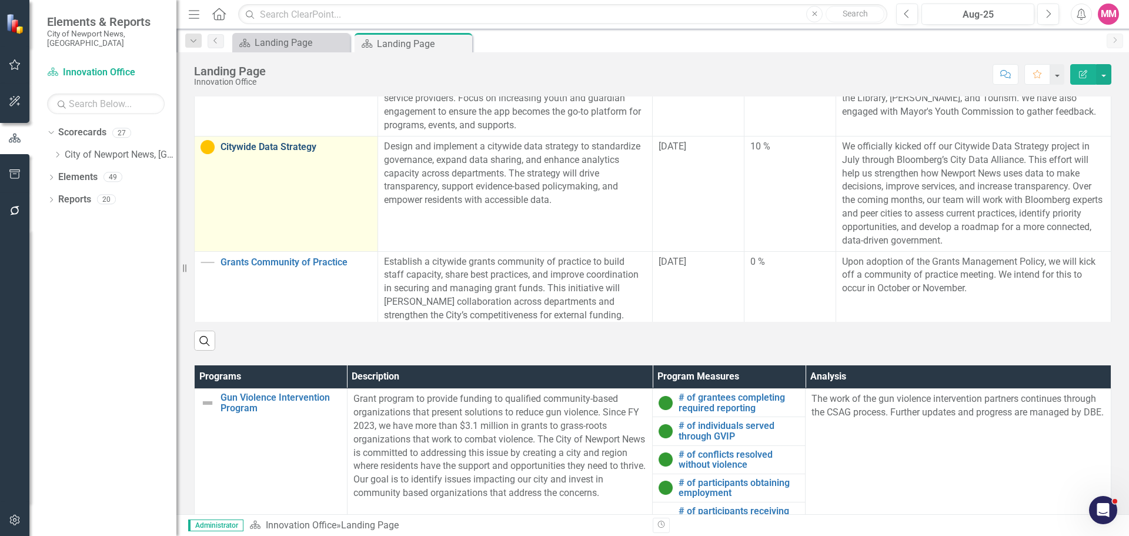
click at [285, 142] on link "Citywide Data Strategy" at bounding box center [295, 147] width 151 height 11
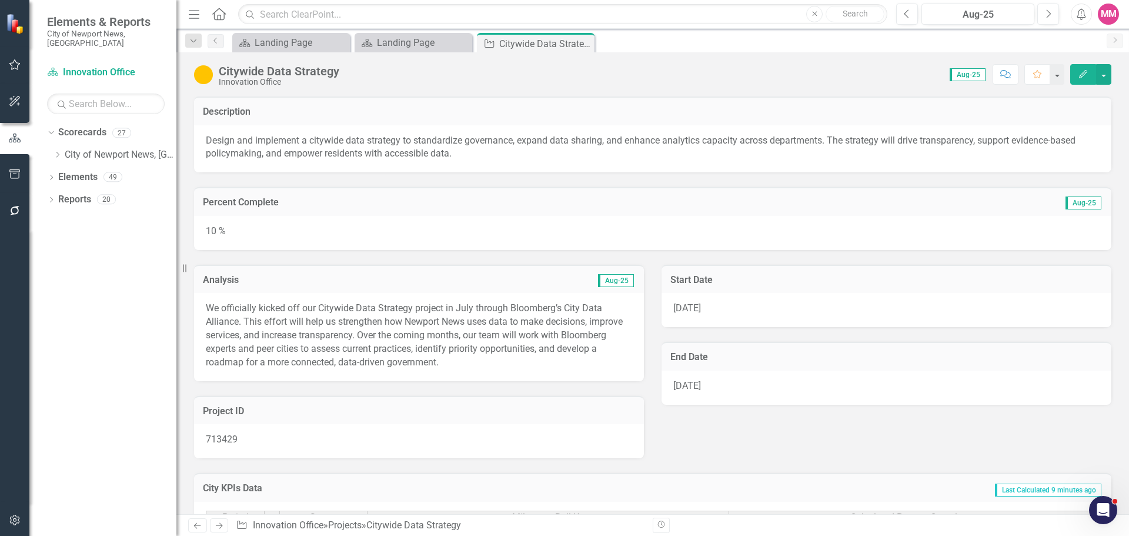
click at [357, 233] on div "10 %" at bounding box center [652, 233] width 917 height 34
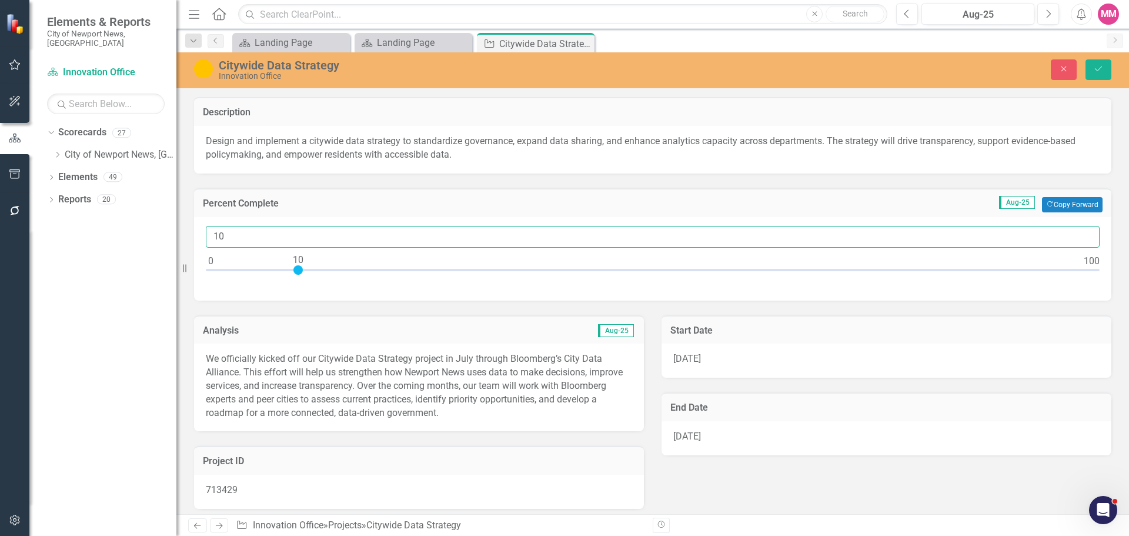
click at [225, 232] on input "10" at bounding box center [653, 237] width 894 height 22
click at [225, 234] on input "10" at bounding box center [653, 237] width 894 height 22
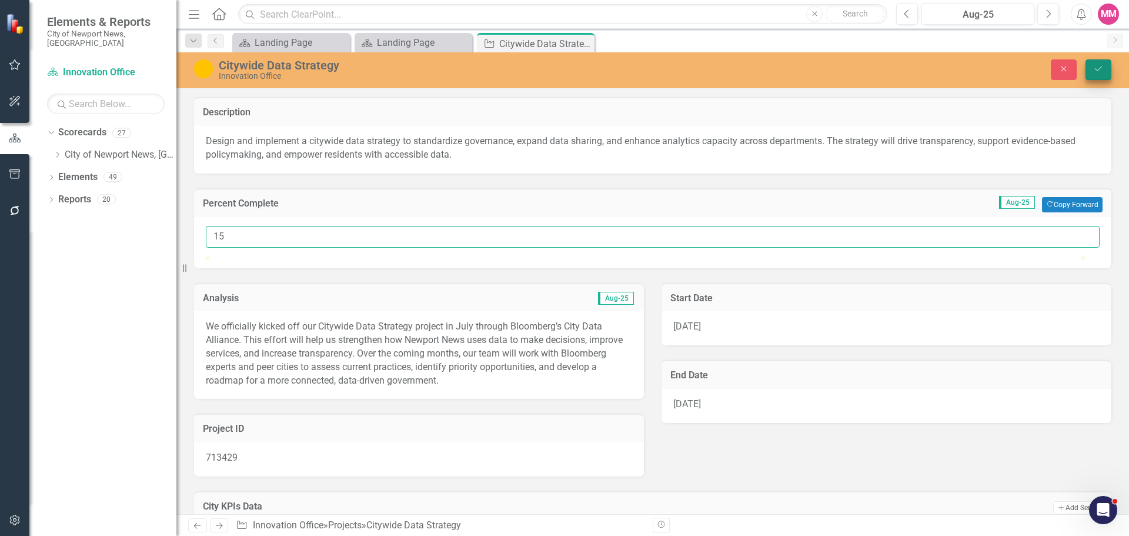
type input "15"
click at [1095, 65] on icon "Save" at bounding box center [1098, 69] width 11 height 8
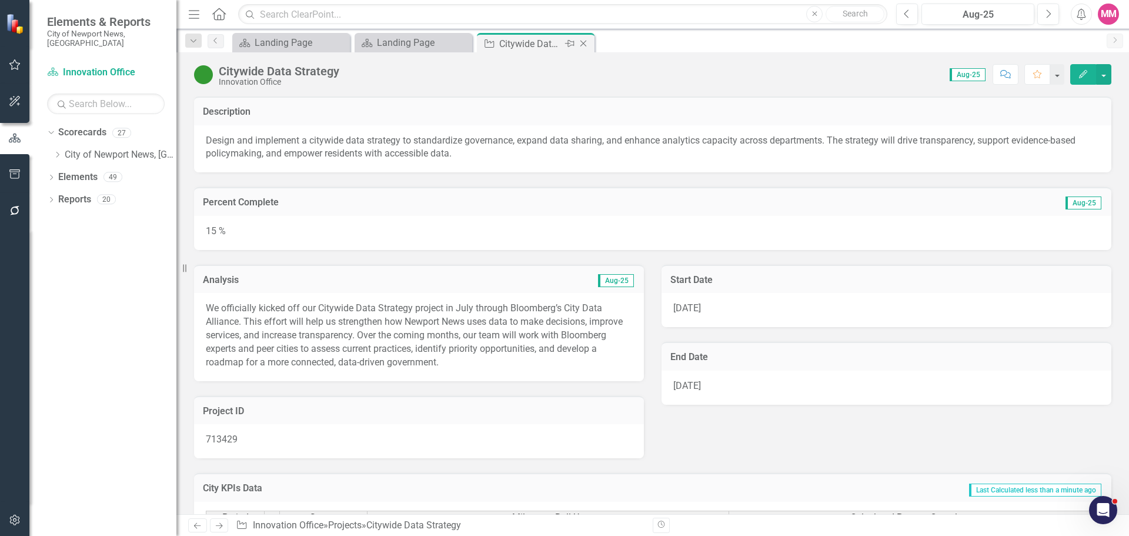
click at [586, 43] on icon "Close" at bounding box center [583, 43] width 12 height 9
